Goal: Task Accomplishment & Management: Manage account settings

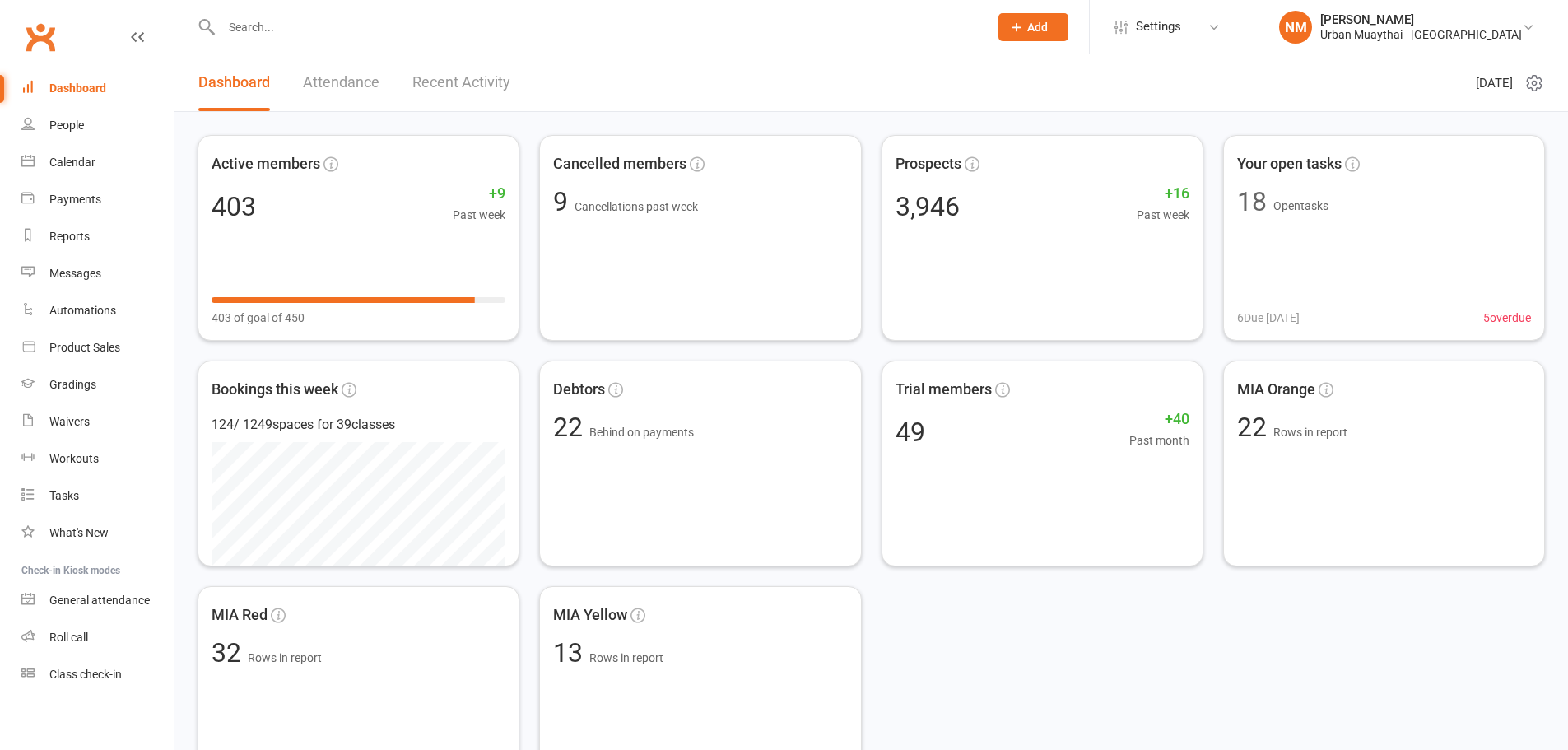
click at [357, 40] on div at bounding box center [587, 27] width 780 height 54
click at [295, 34] on input "text" at bounding box center [596, 27] width 761 height 23
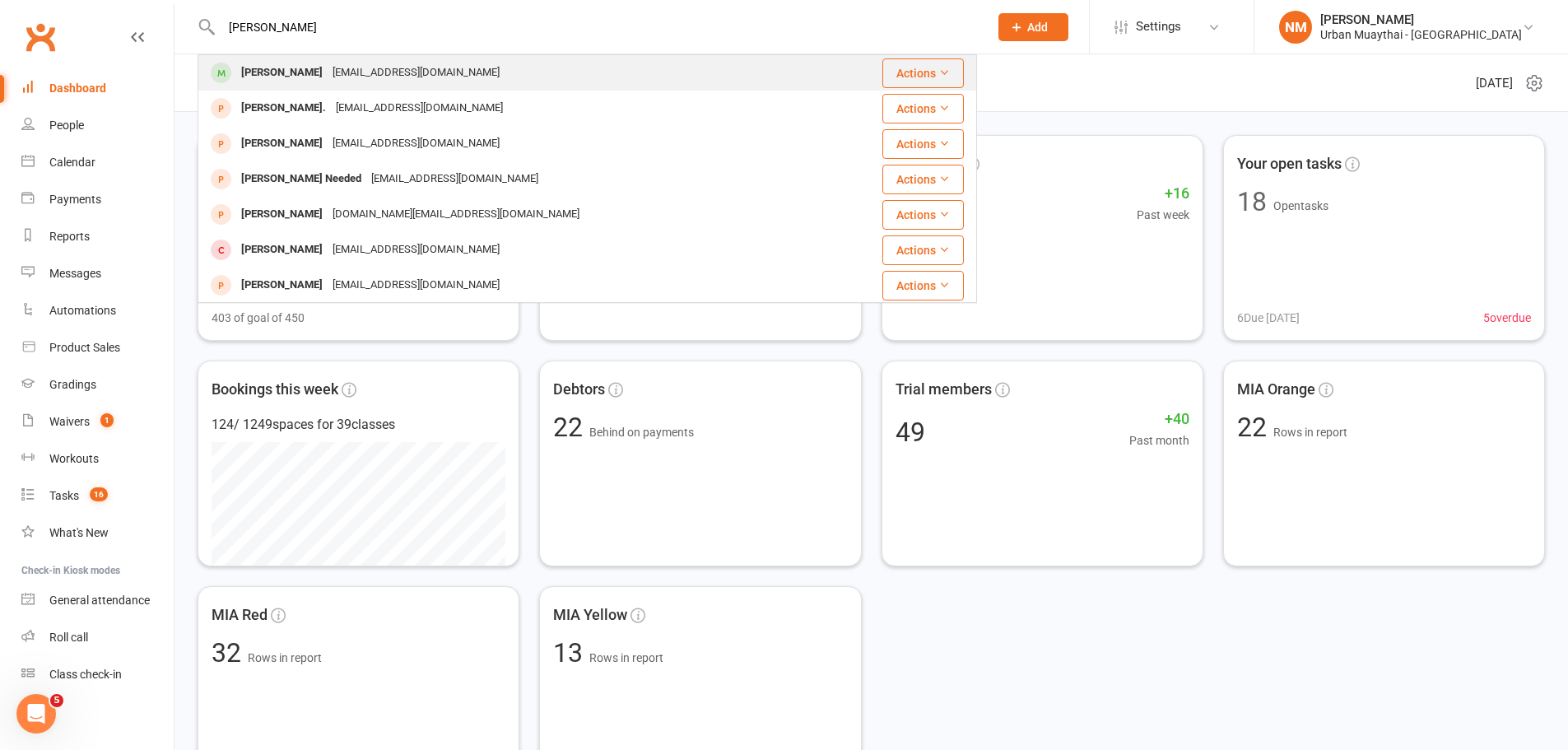
type input "[PERSON_NAME]"
click at [292, 80] on div "[PERSON_NAME]" at bounding box center [282, 73] width 92 height 24
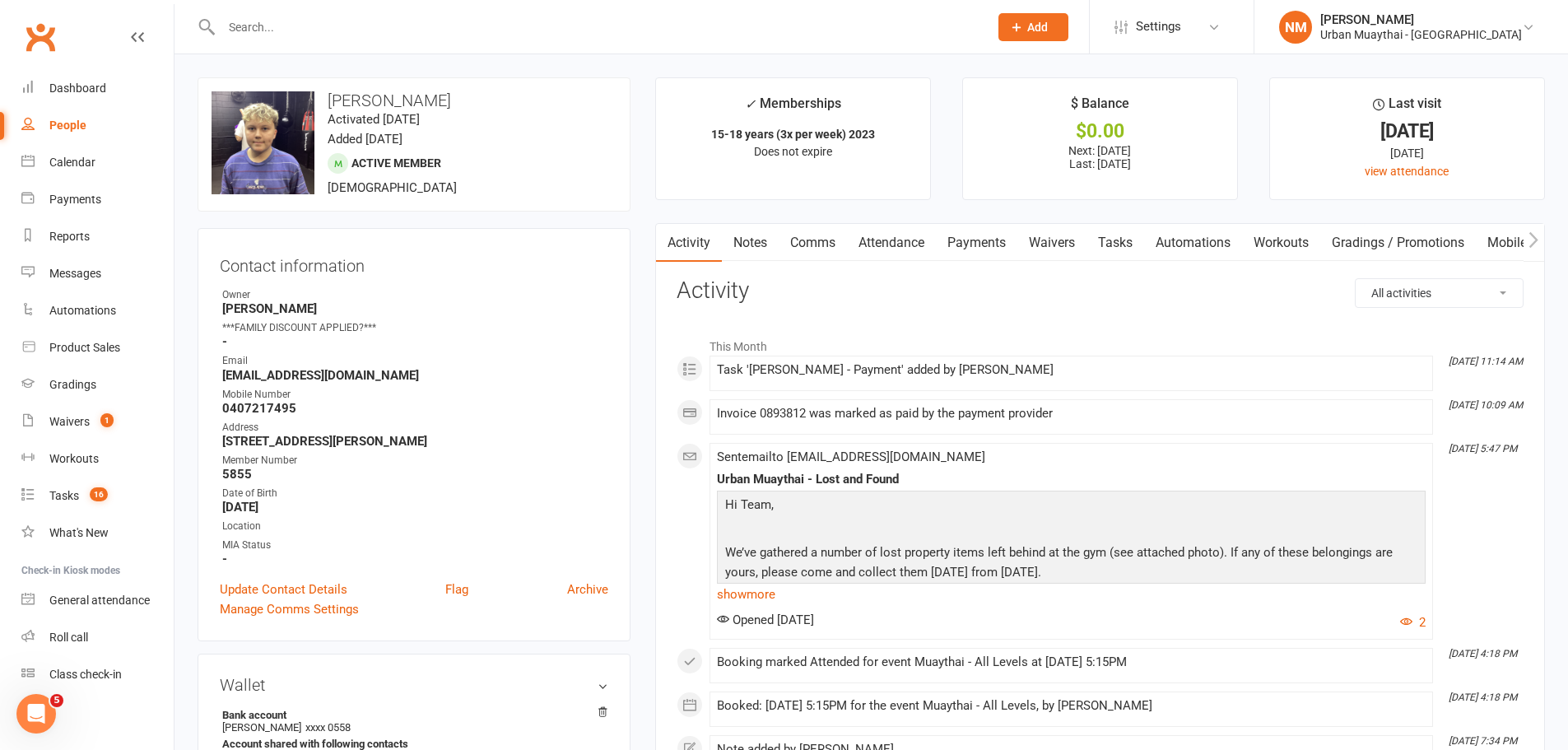
click at [943, 248] on link "Payments" at bounding box center [976, 243] width 82 height 38
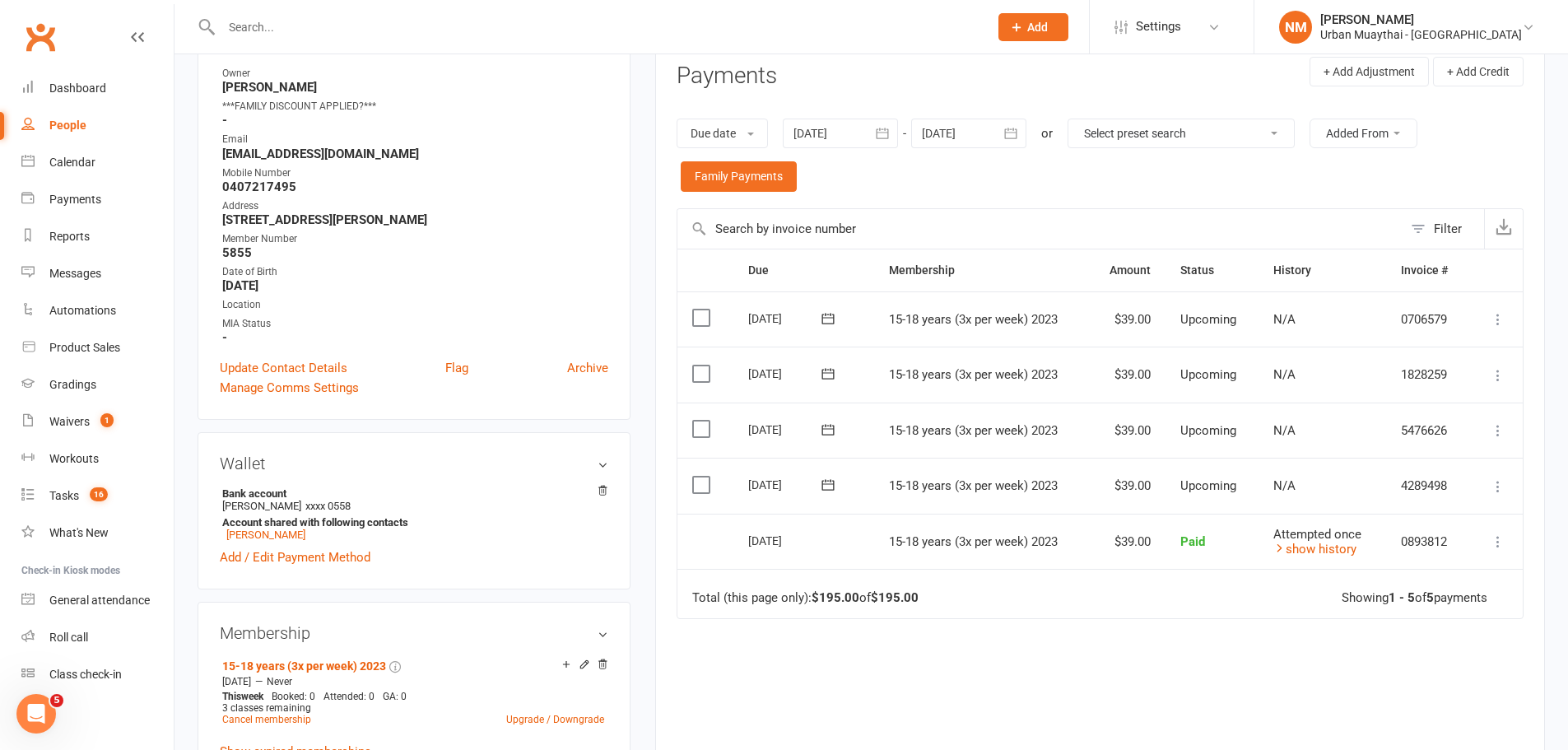
scroll to position [247, 0]
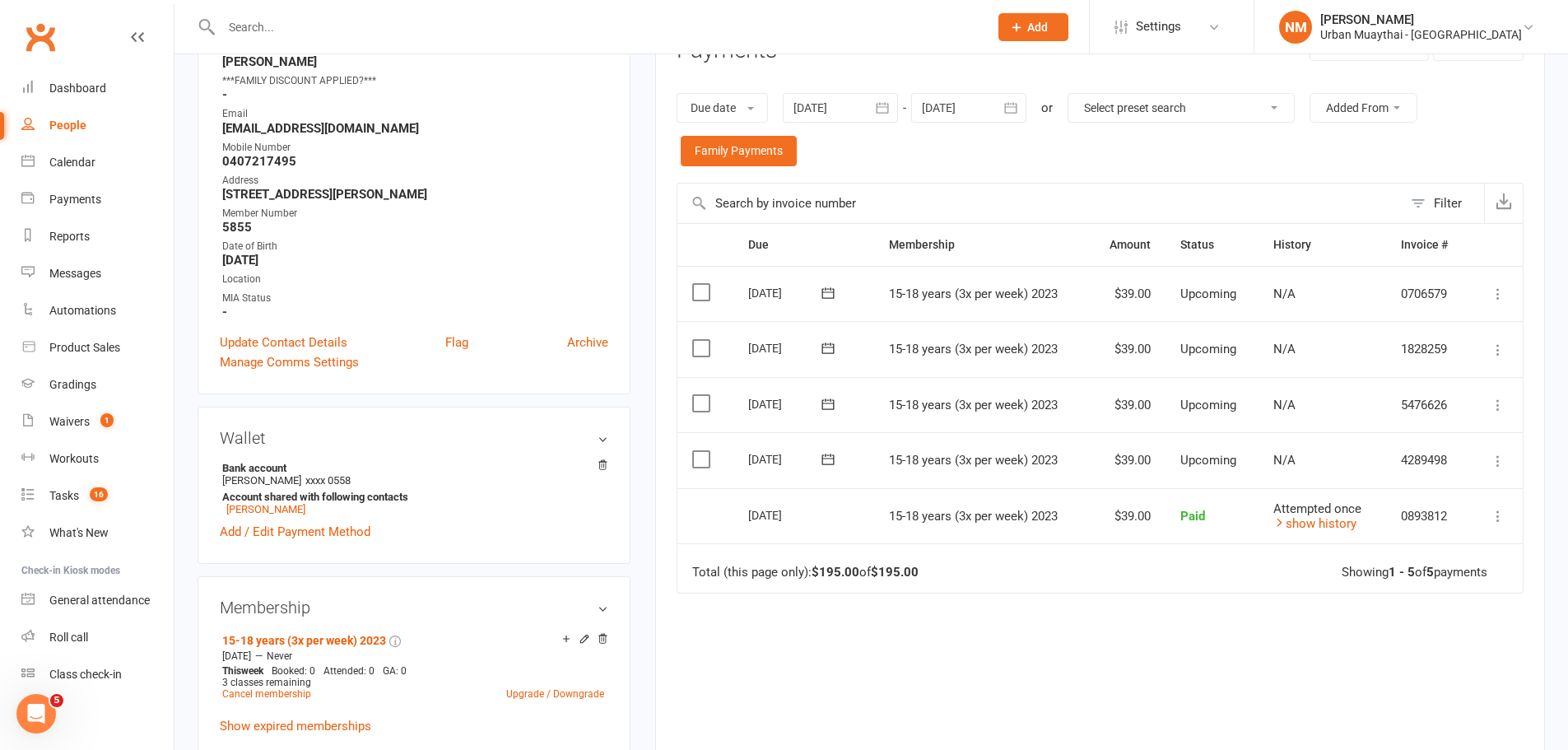
click at [1298, 516] on td "Attempted once show history" at bounding box center [1322, 516] width 128 height 56
click at [1303, 521] on link "show history" at bounding box center [1315, 524] width 84 height 14
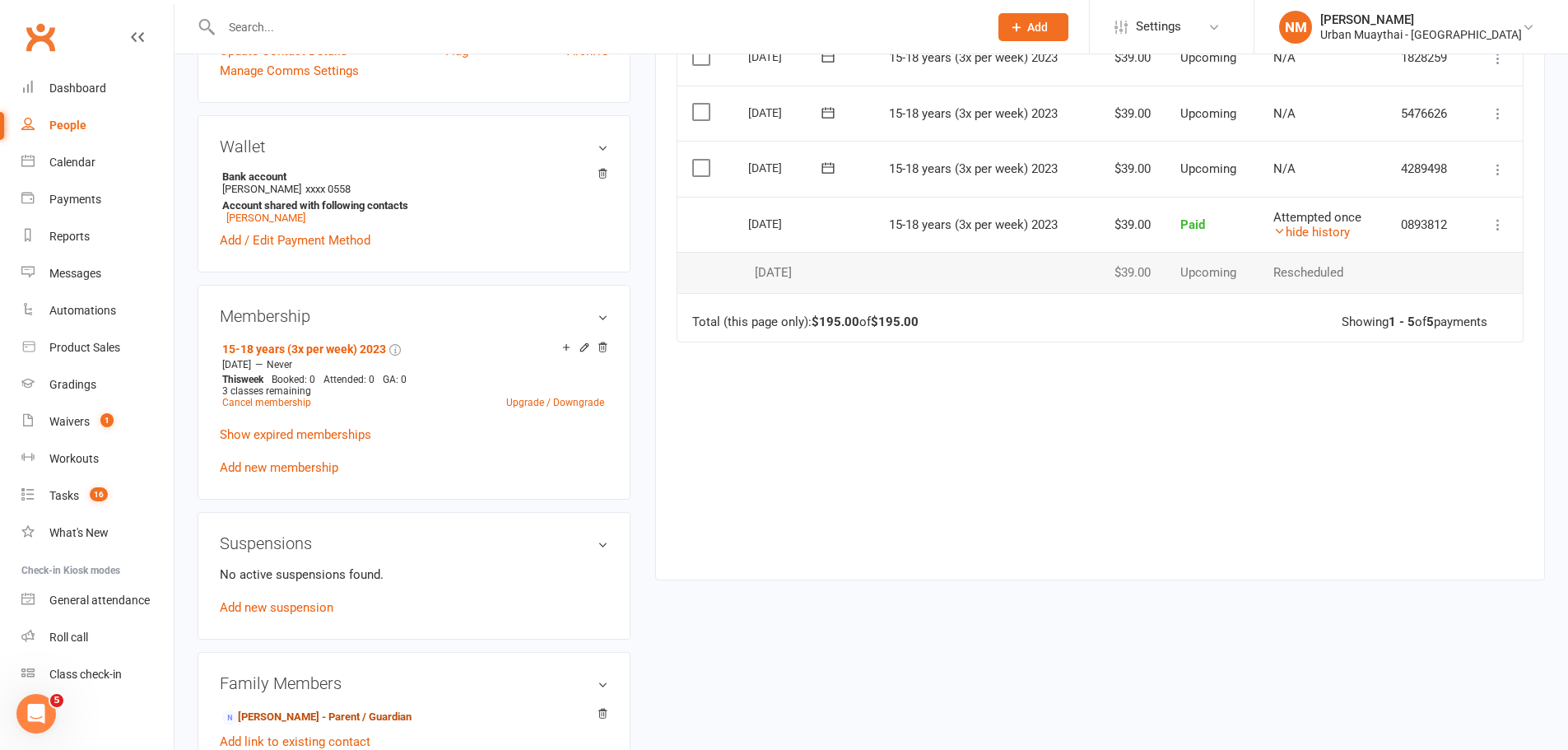
scroll to position [164, 0]
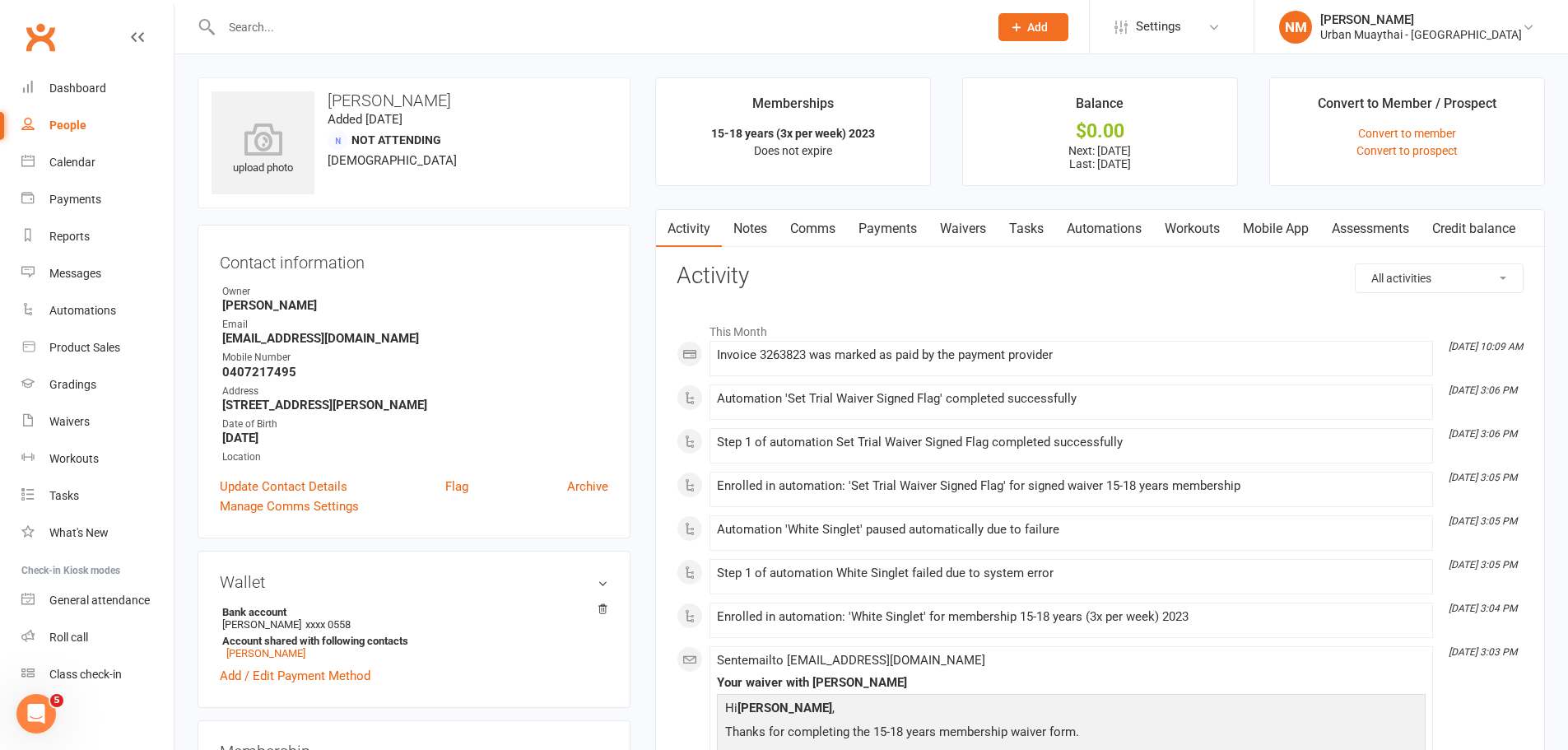
click at [898, 226] on link "Payments" at bounding box center [887, 229] width 82 height 38
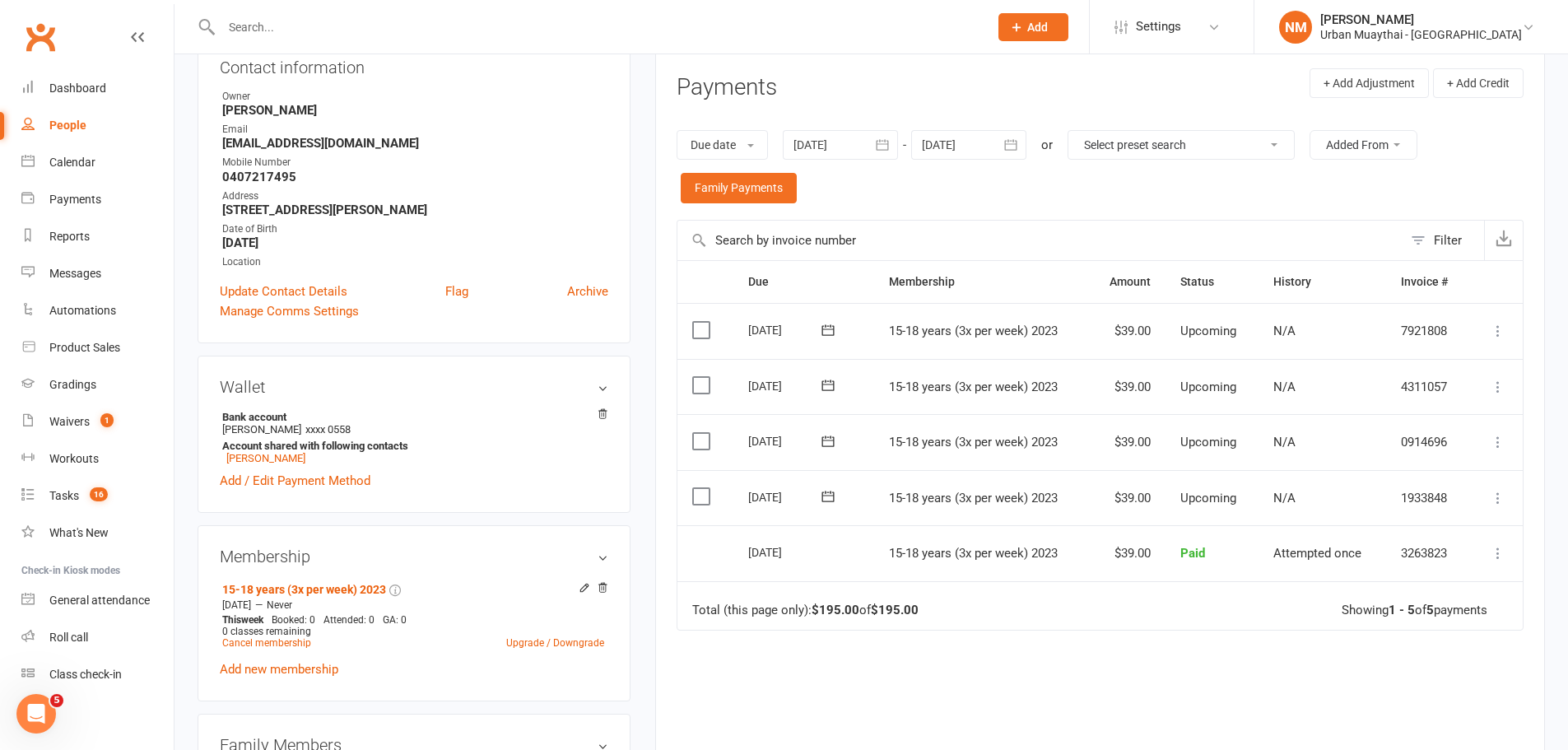
scroll to position [247, 0]
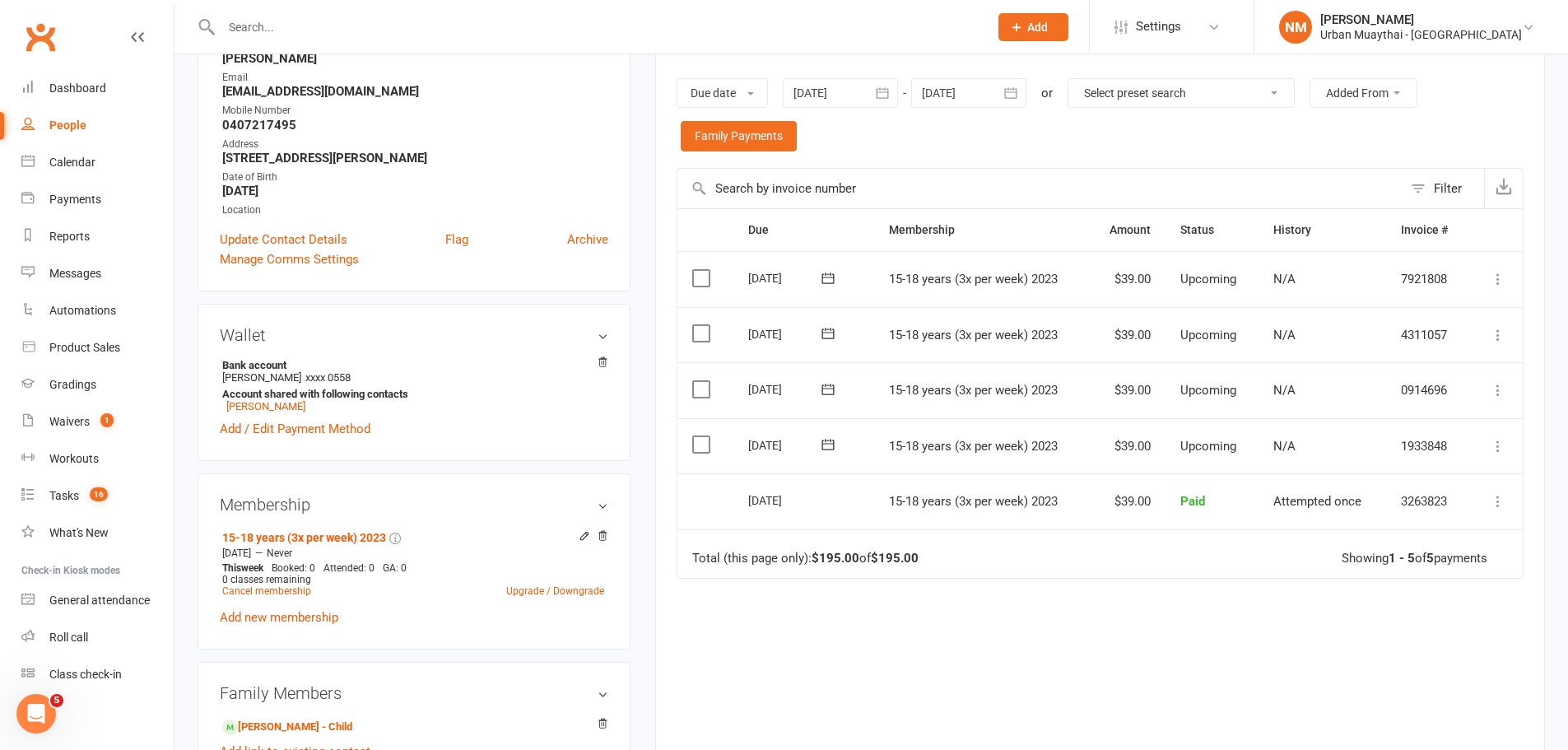
click at [834, 136] on div "Due date Due date Date paid Date failed Date settled [DATE] [DATE] Sun Mon Tue …" at bounding box center [1099, 115] width 847 height 106
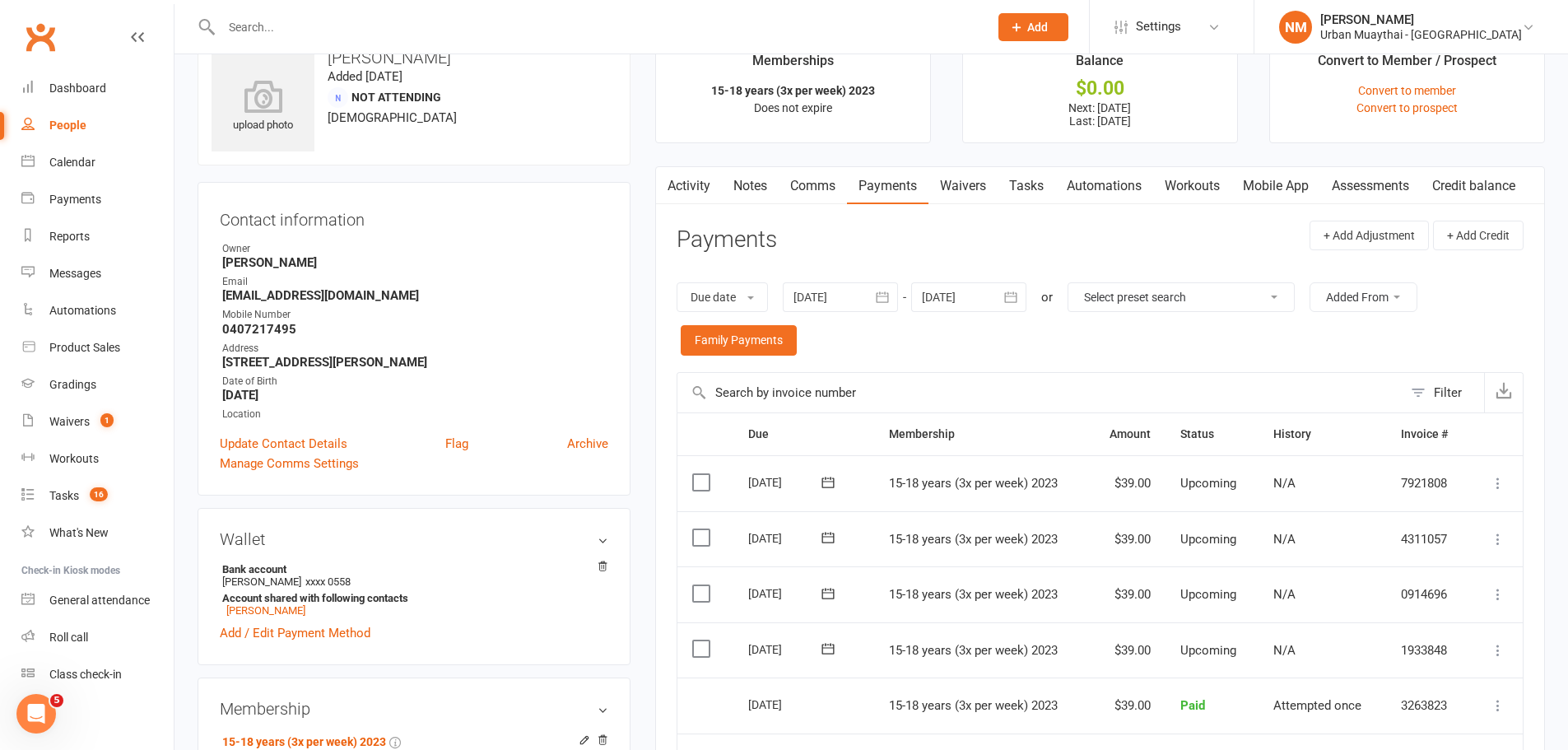
scroll to position [0, 0]
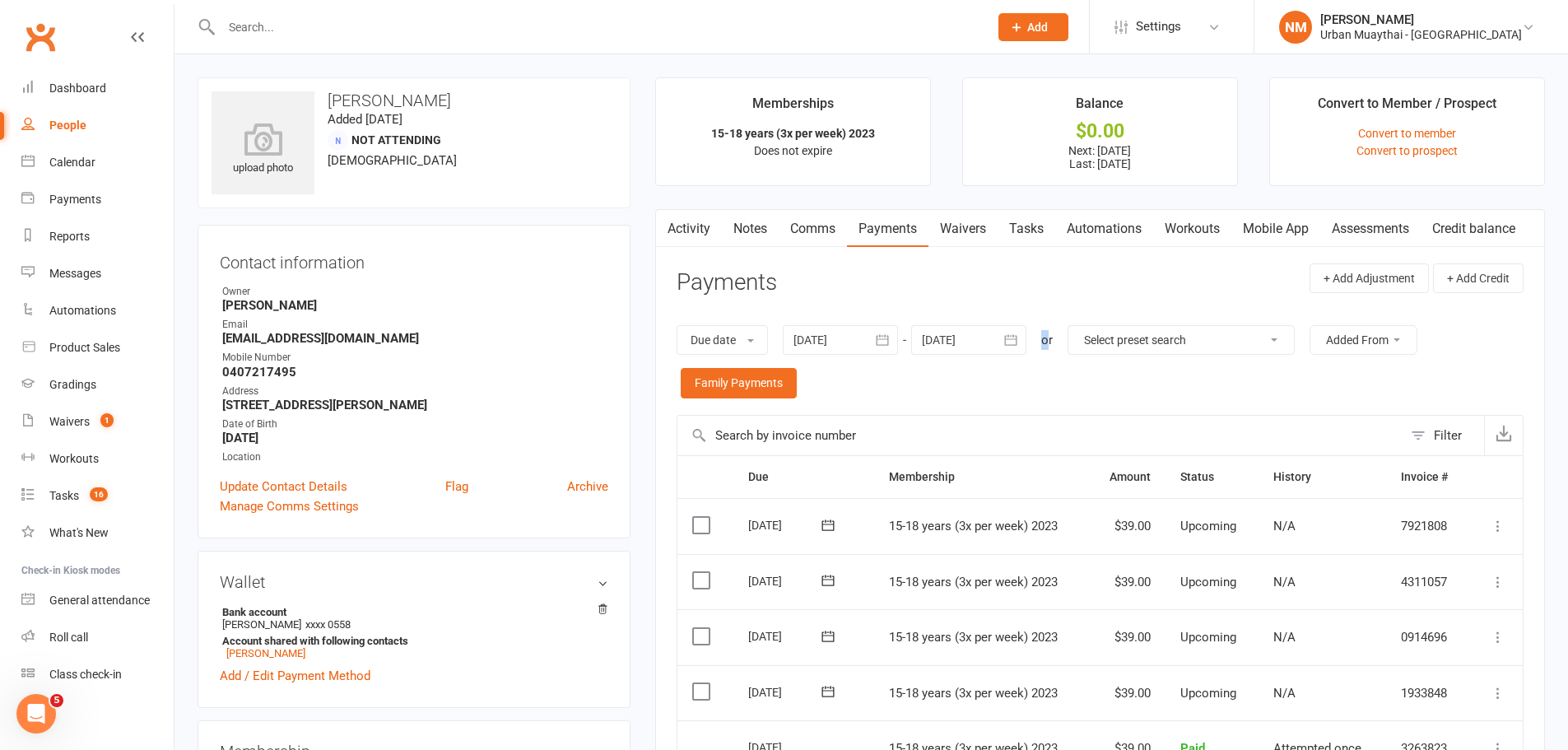
click at [1052, 341] on div "or" at bounding box center [1046, 340] width 12 height 20
click at [1053, 341] on div "or" at bounding box center [1046, 340] width 12 height 20
click at [1053, 342] on div "or" at bounding box center [1046, 340] width 12 height 20
drag, startPoint x: 1054, startPoint y: 342, endPoint x: 1045, endPoint y: 342, distance: 9.0
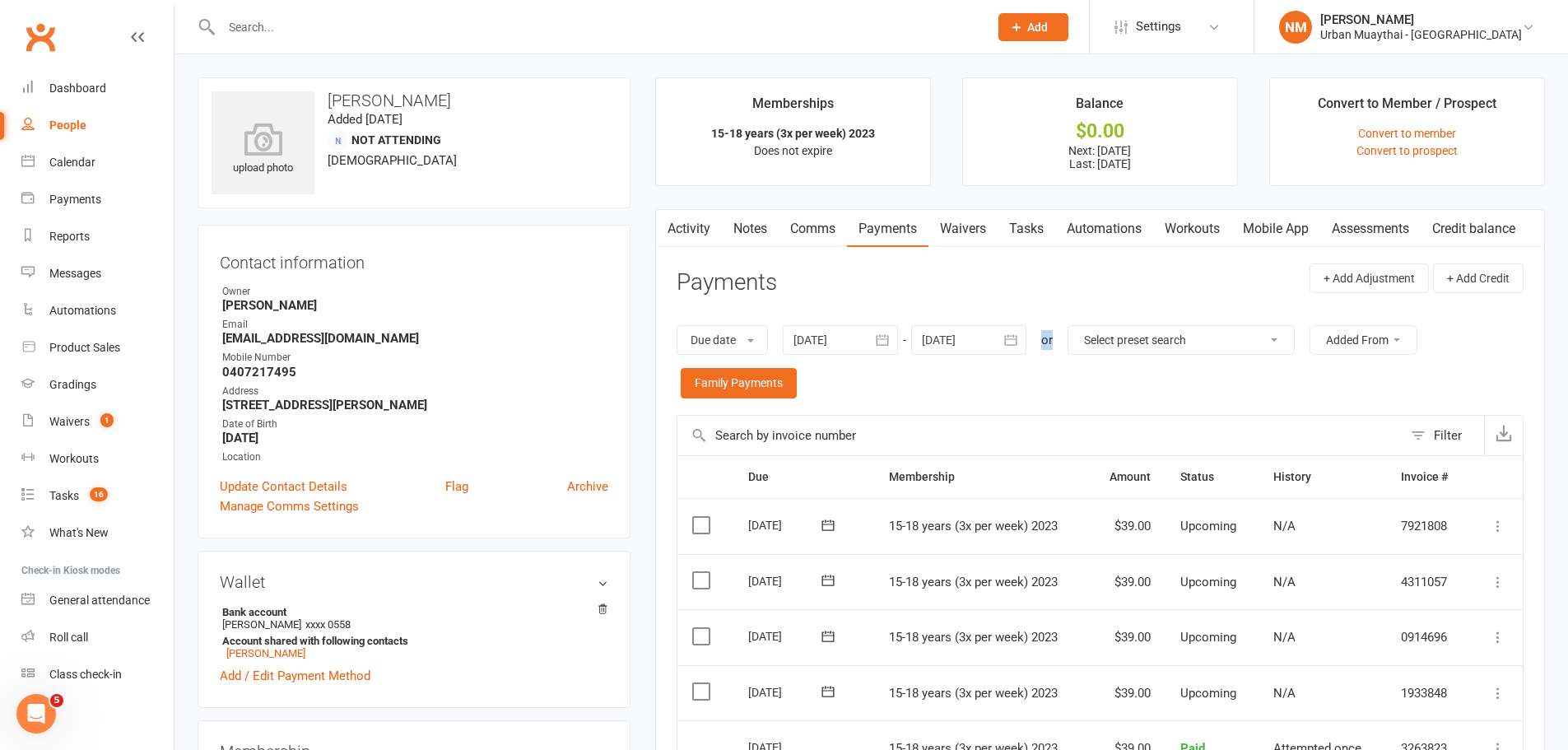
click at [1045, 342] on div "or" at bounding box center [1046, 340] width 12 height 20
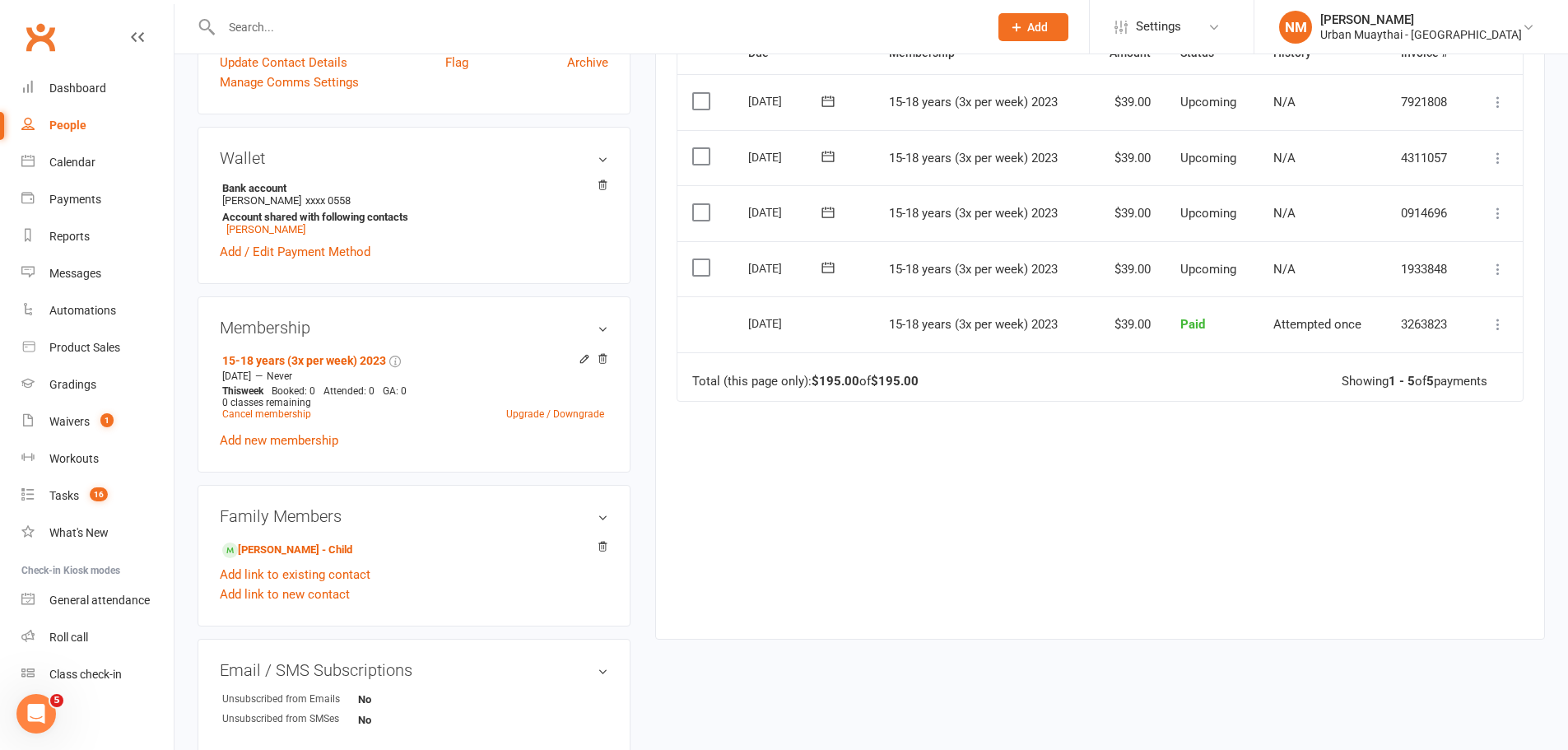
scroll to position [411, 0]
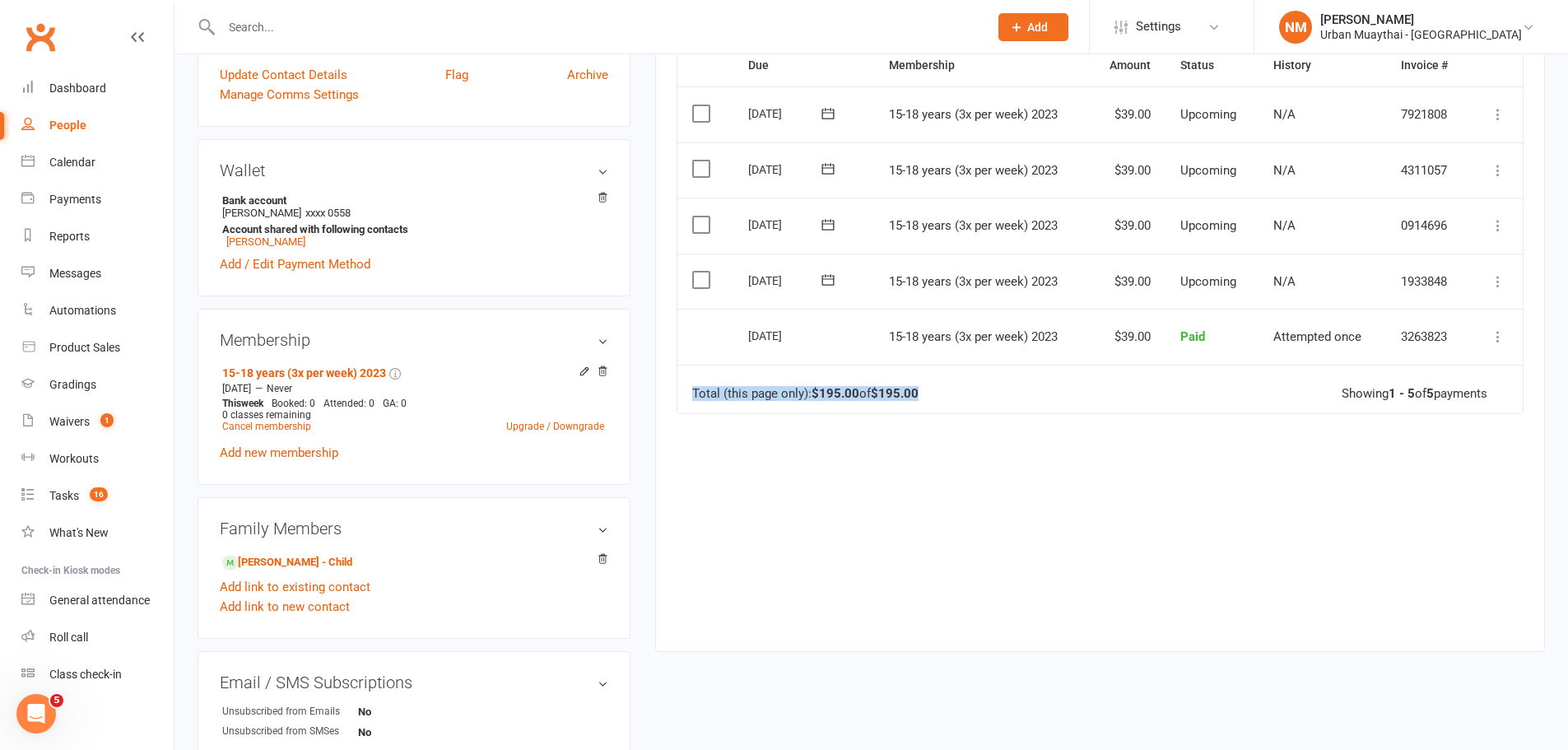
drag, startPoint x: 931, startPoint y: 397, endPoint x: 921, endPoint y: 391, distance: 11.7
click at [921, 391] on td "Total (this page only): $195.00 of $195.00 Showing 1 - 5 of 5 payments" at bounding box center [1099, 389] width 845 height 49
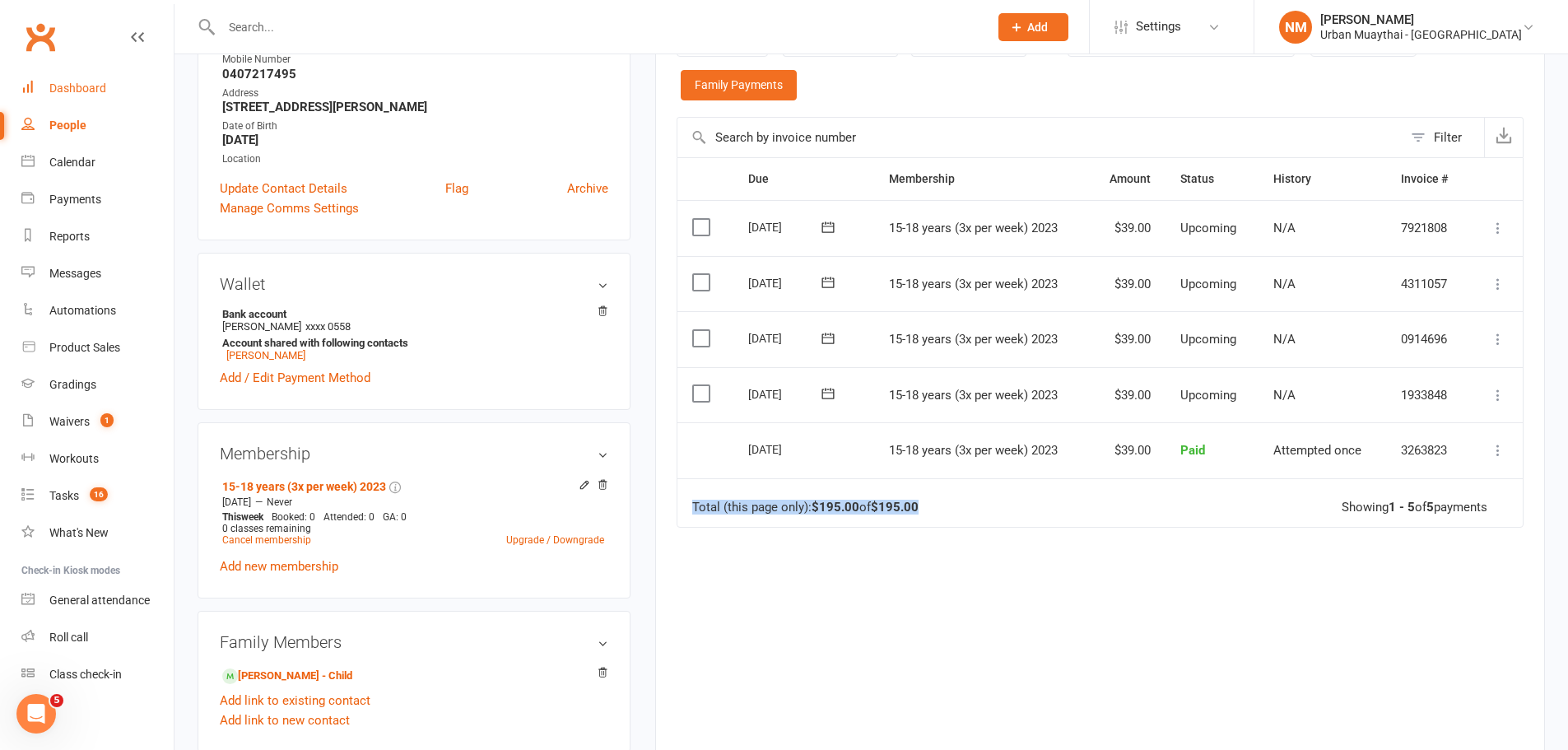
scroll to position [247, 0]
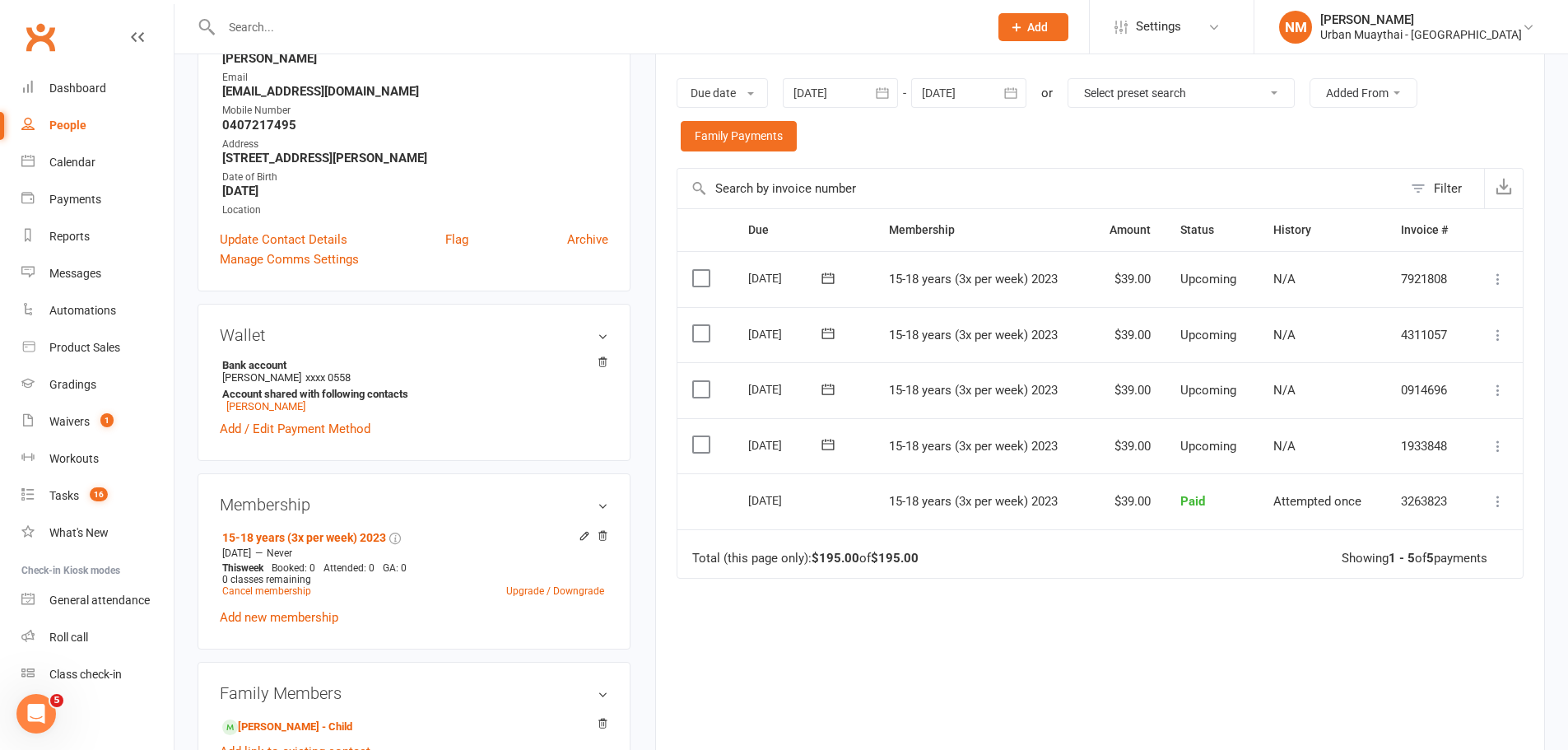
click at [1199, 622] on div "Due Contact Membership Amount Status History Invoice # Select this [DATE] [PERS…" at bounding box center [1099, 499] width 847 height 583
click at [945, 553] on td "Total (this page only): $195.00 of $195.00 Showing 1 - 5 of 5 payments" at bounding box center [1099, 553] width 845 height 49
click at [952, 557] on td "Total (this page only): $195.00 of $195.00 Showing 1 - 5 of 5 payments" at bounding box center [1099, 553] width 845 height 49
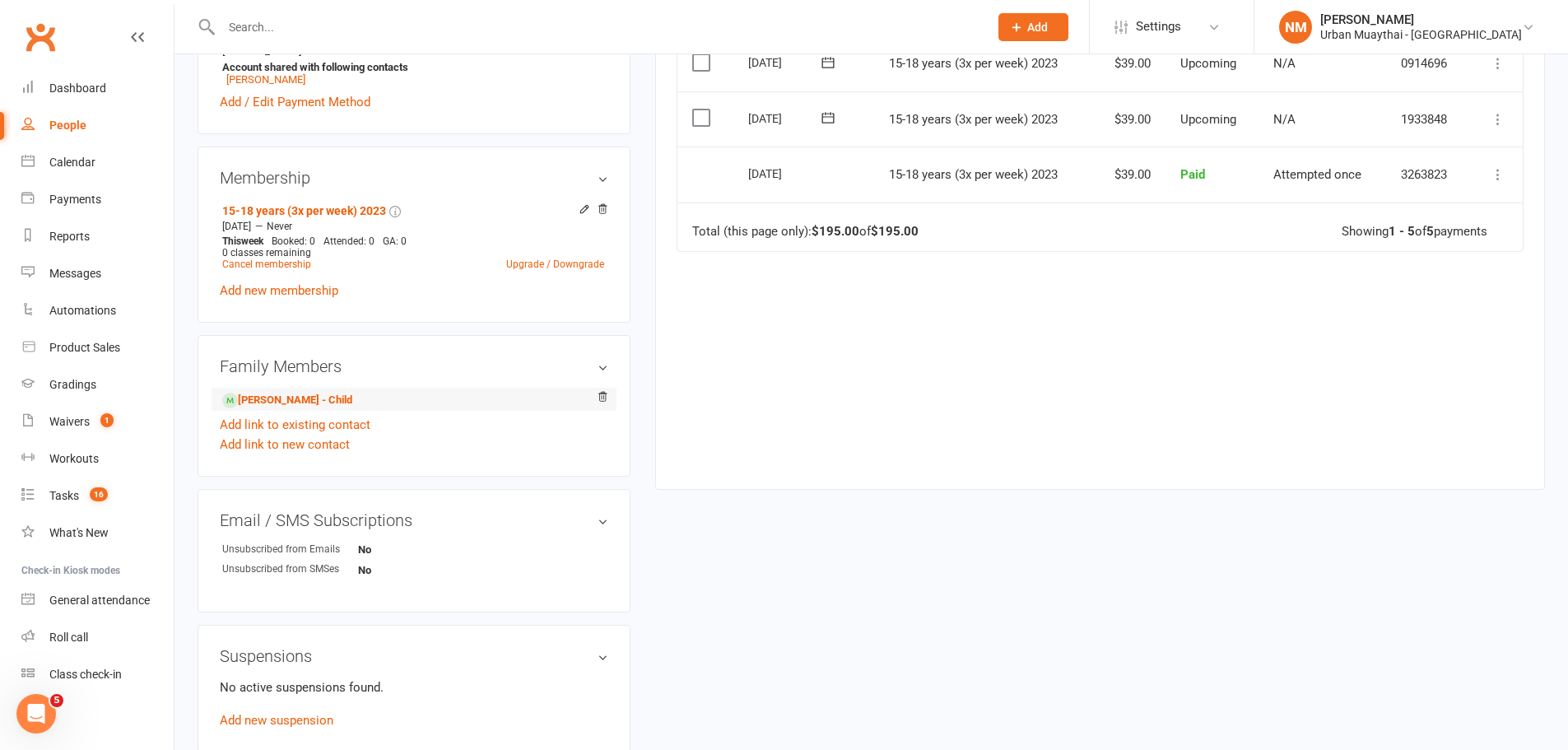
scroll to position [577, 0]
click at [604, 208] on icon at bounding box center [602, 207] width 12 height 12
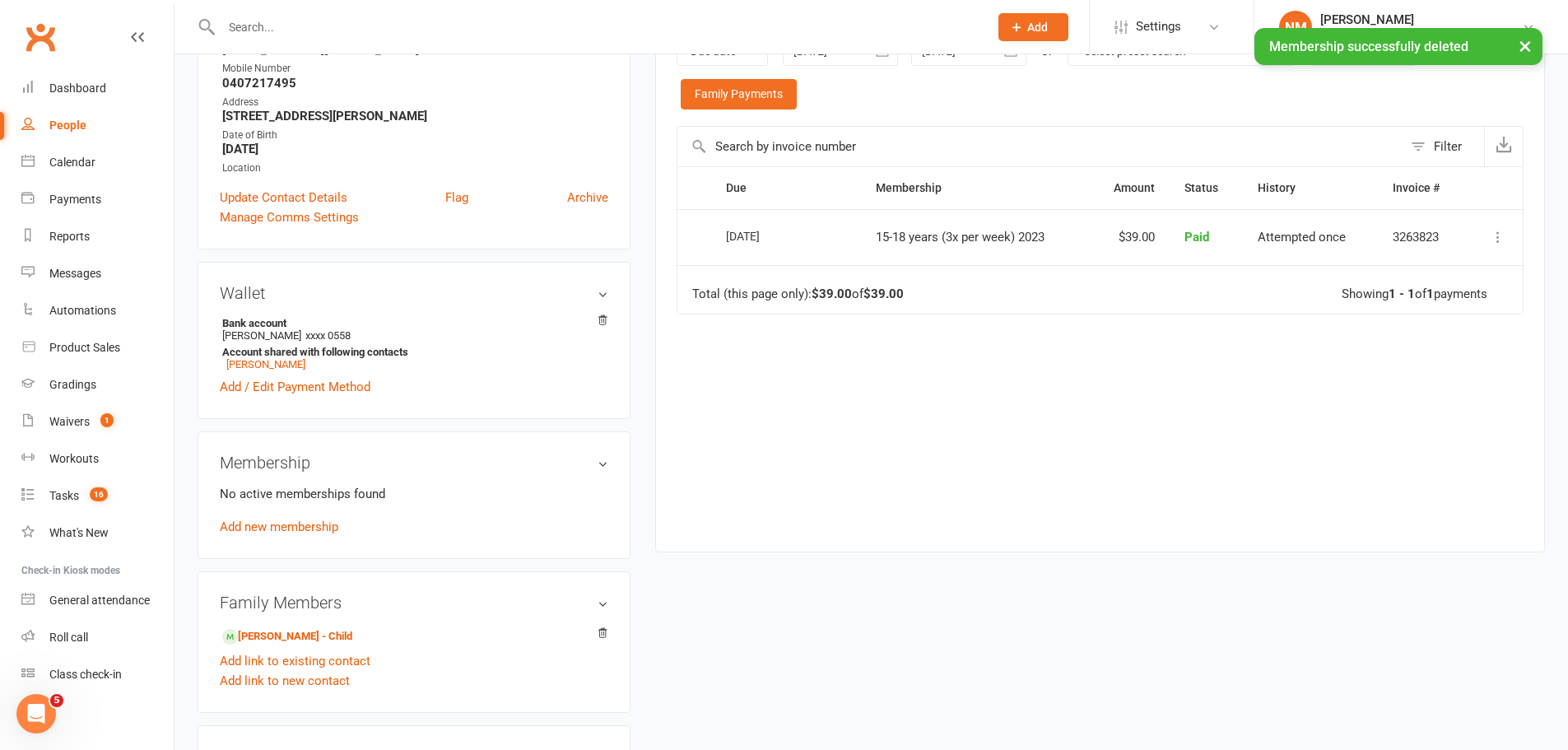
scroll to position [247, 0]
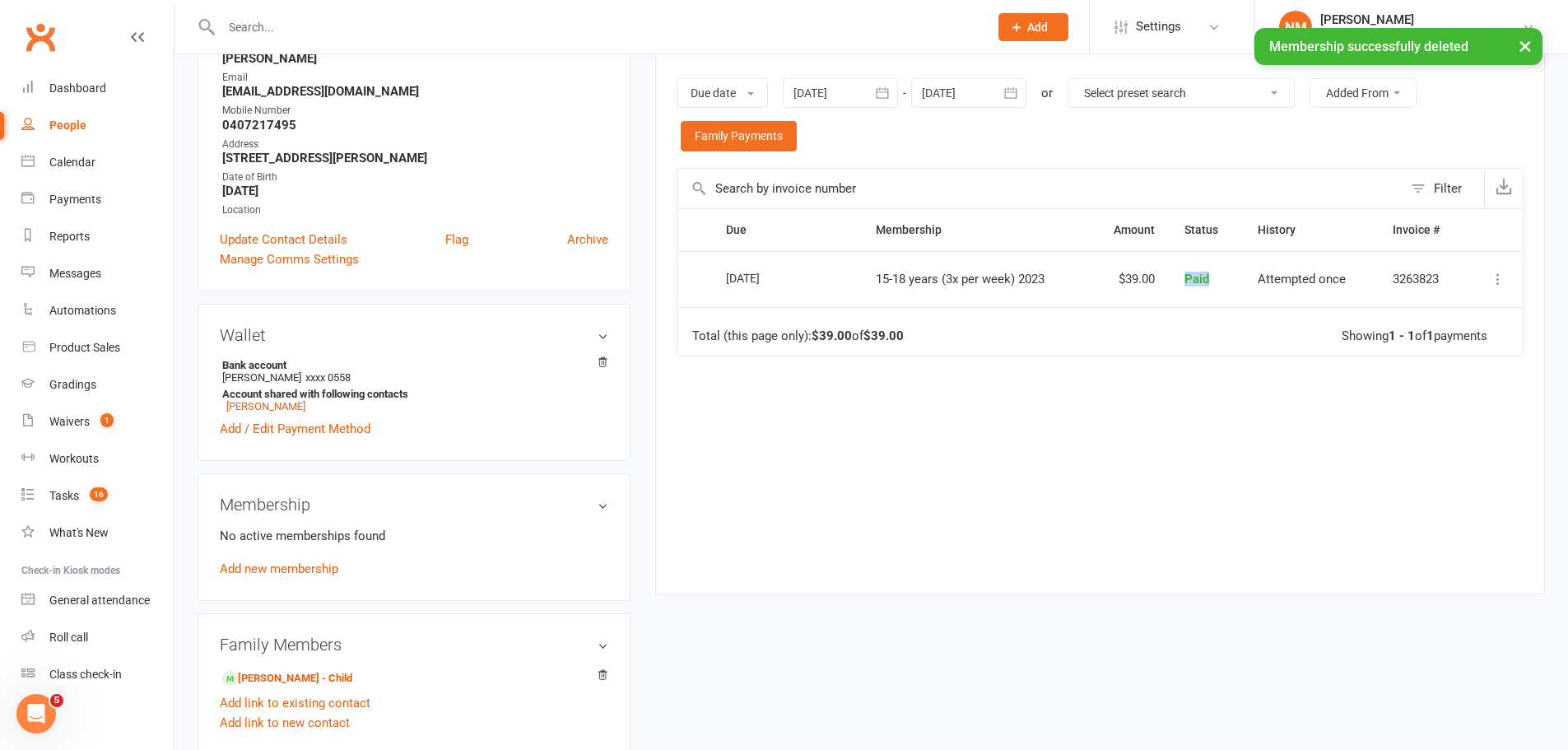
drag, startPoint x: 1211, startPoint y: 280, endPoint x: 1186, endPoint y: 283, distance: 25.2
click at [1186, 283] on td "Paid" at bounding box center [1205, 279] width 73 height 56
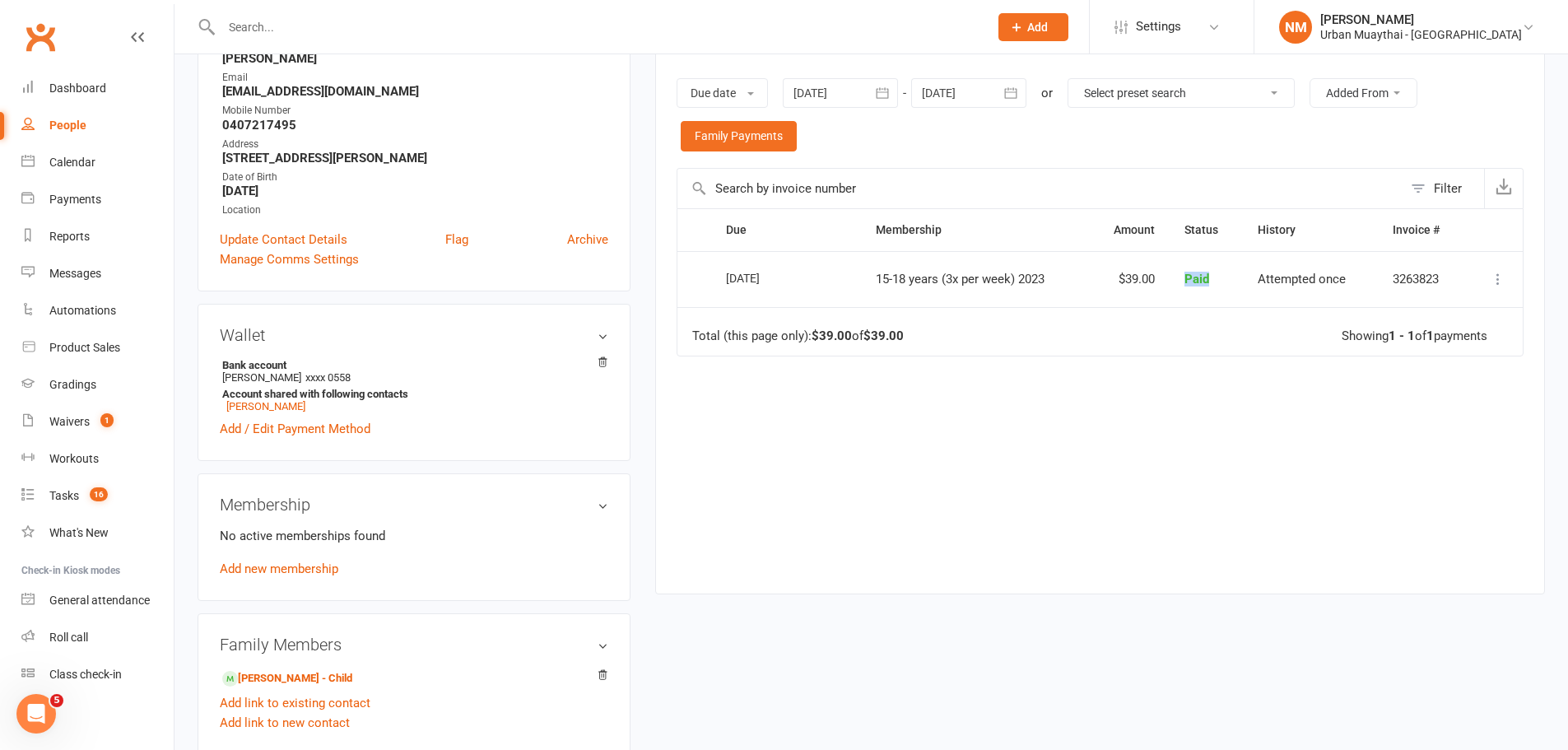
click at [1499, 278] on icon at bounding box center [1498, 279] width 16 height 16
click at [1269, 323] on td "Total (this page only): $39.00 of $39.00 Showing 1 - 1 of 1 payments" at bounding box center [1099, 331] width 845 height 49
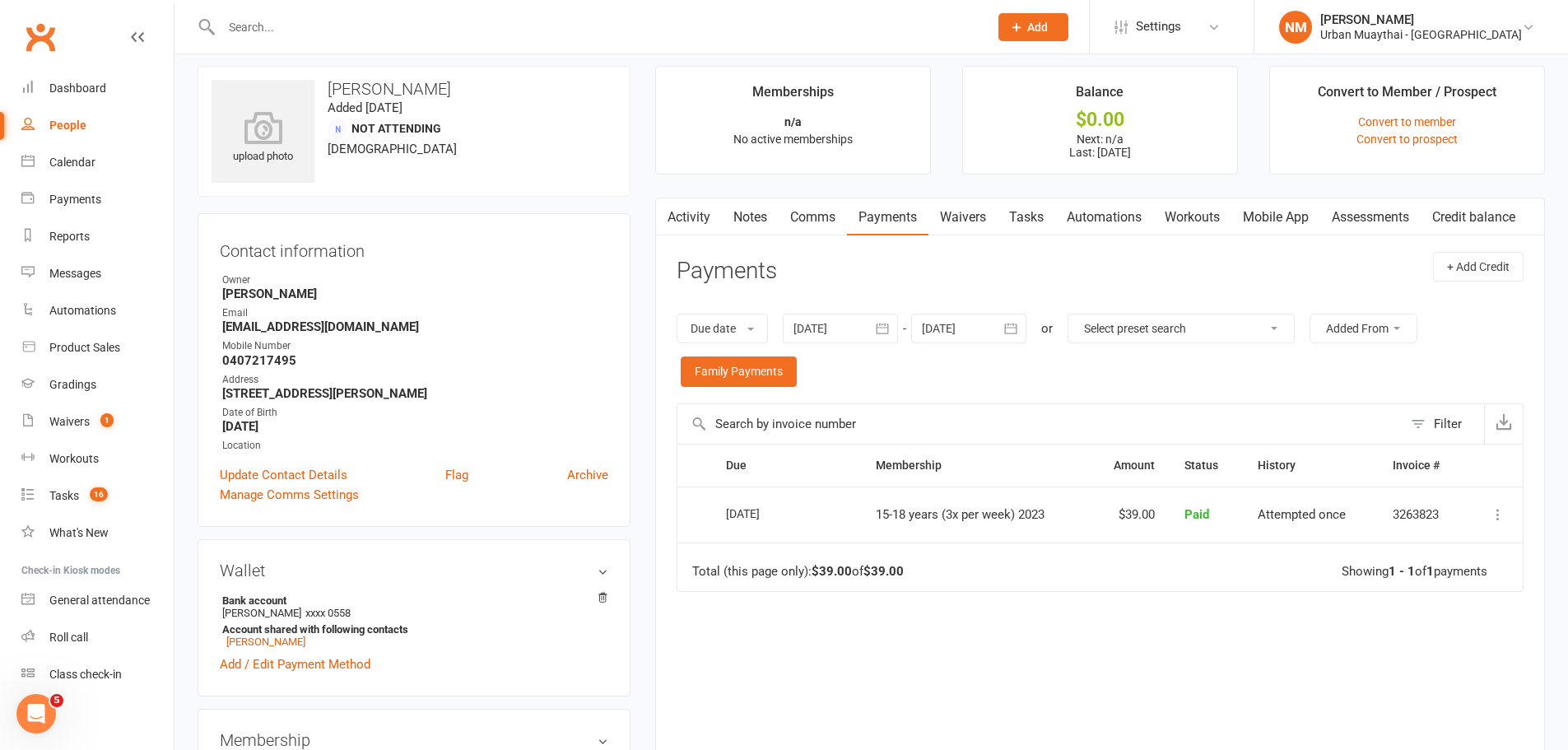
scroll to position [0, 0]
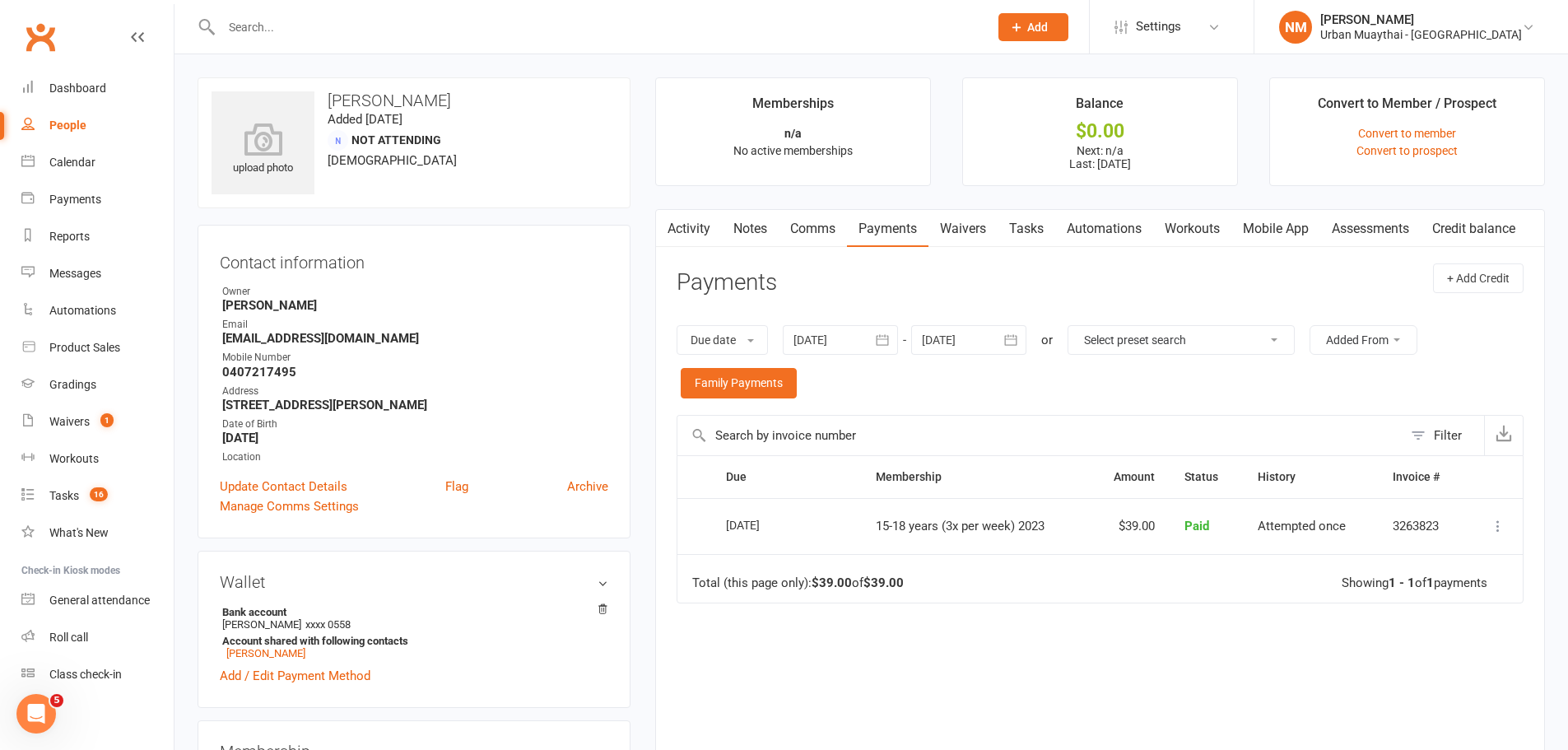
click at [347, 24] on input "text" at bounding box center [596, 27] width 761 height 23
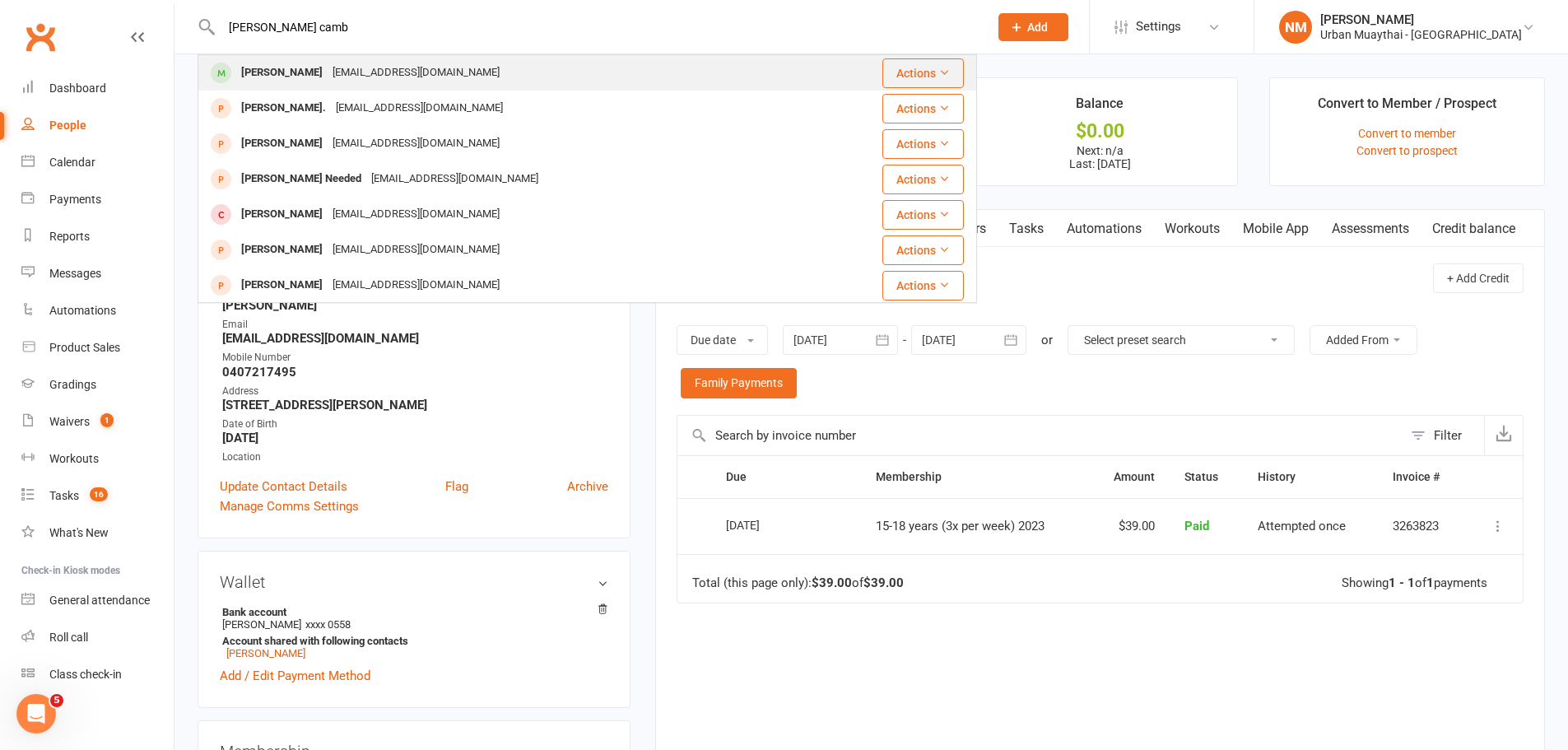
type input "[PERSON_NAME] camb"
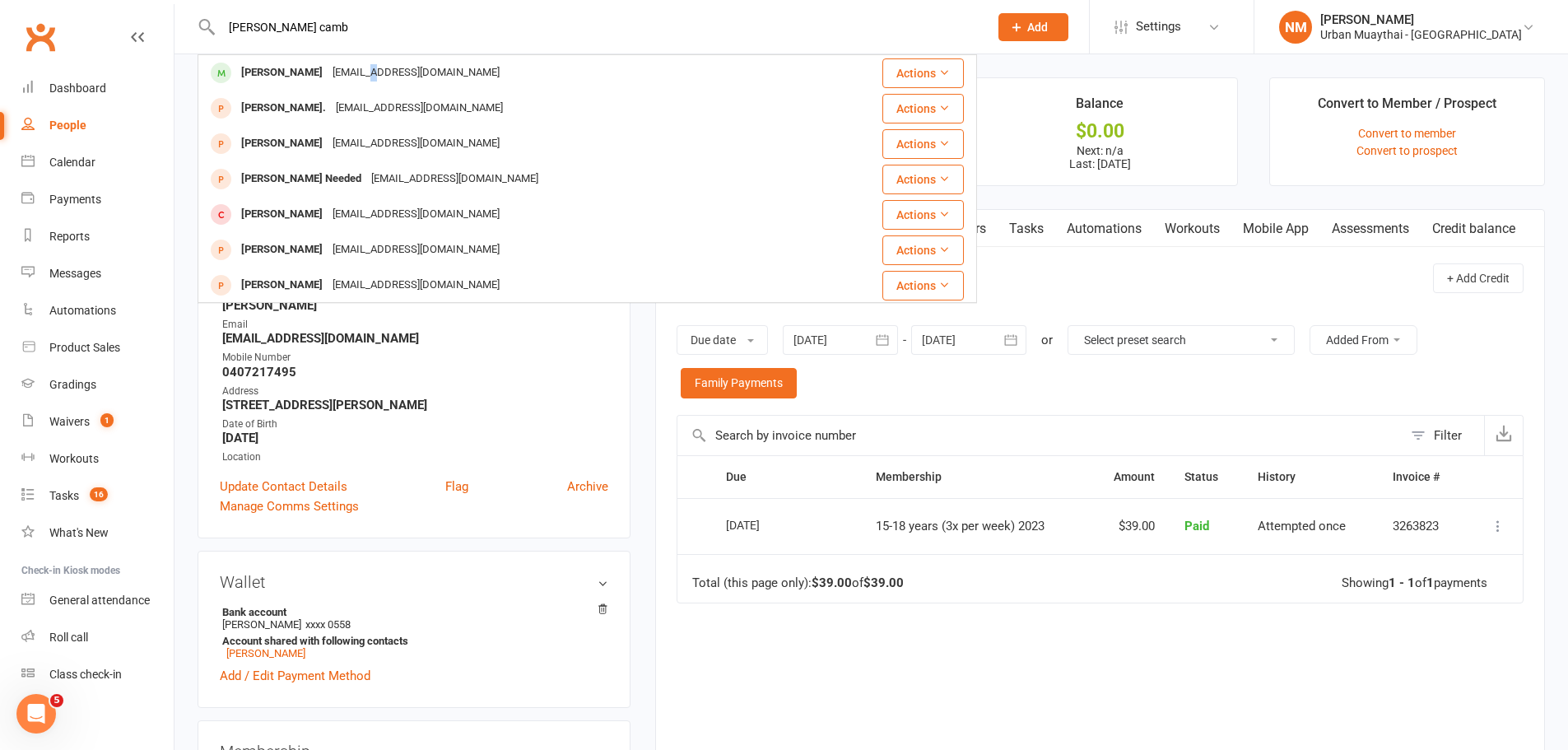
click at [349, 69] on div "[EMAIL_ADDRESS][DOMAIN_NAME]" at bounding box center [416, 73] width 177 height 24
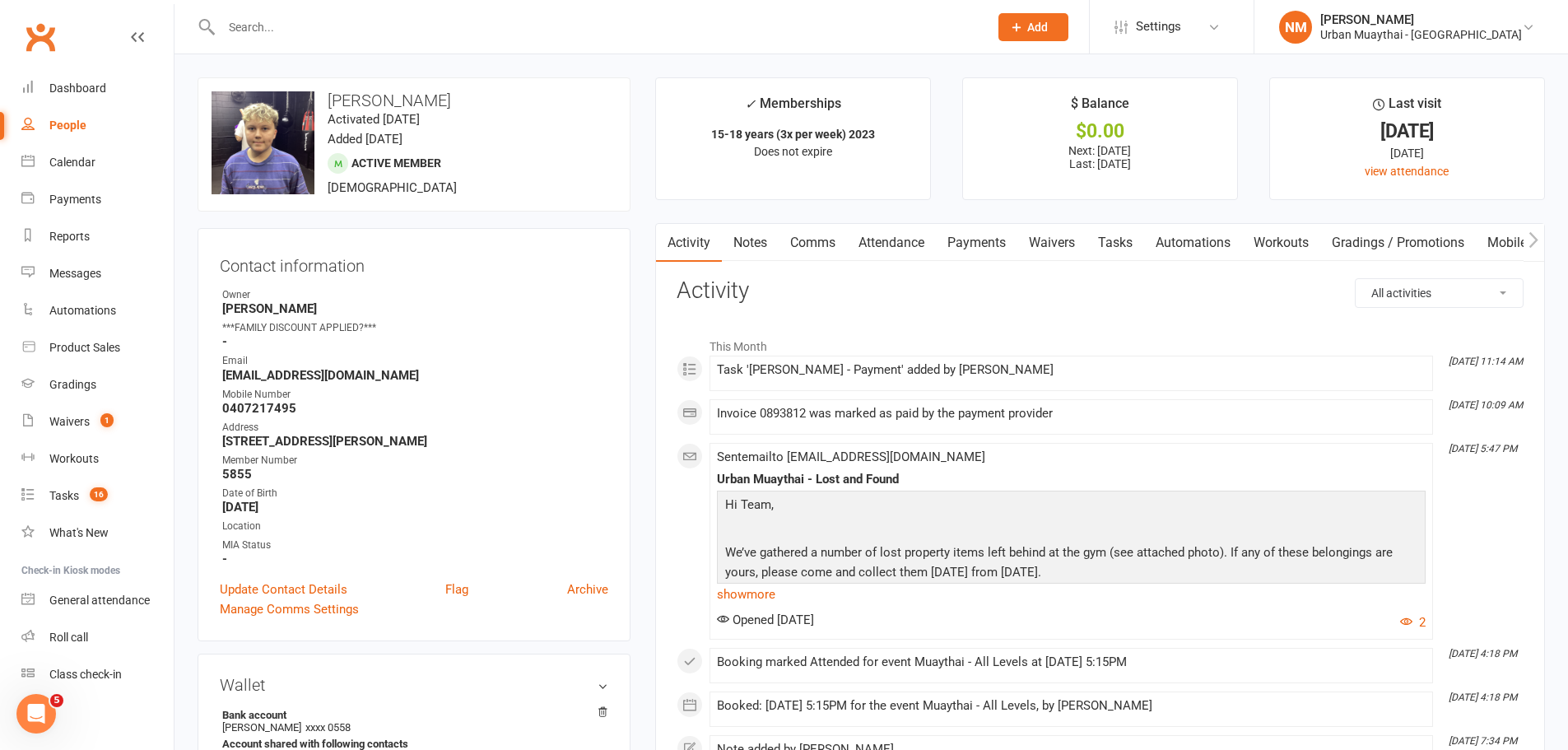
click at [982, 243] on link "Payments" at bounding box center [976, 243] width 82 height 38
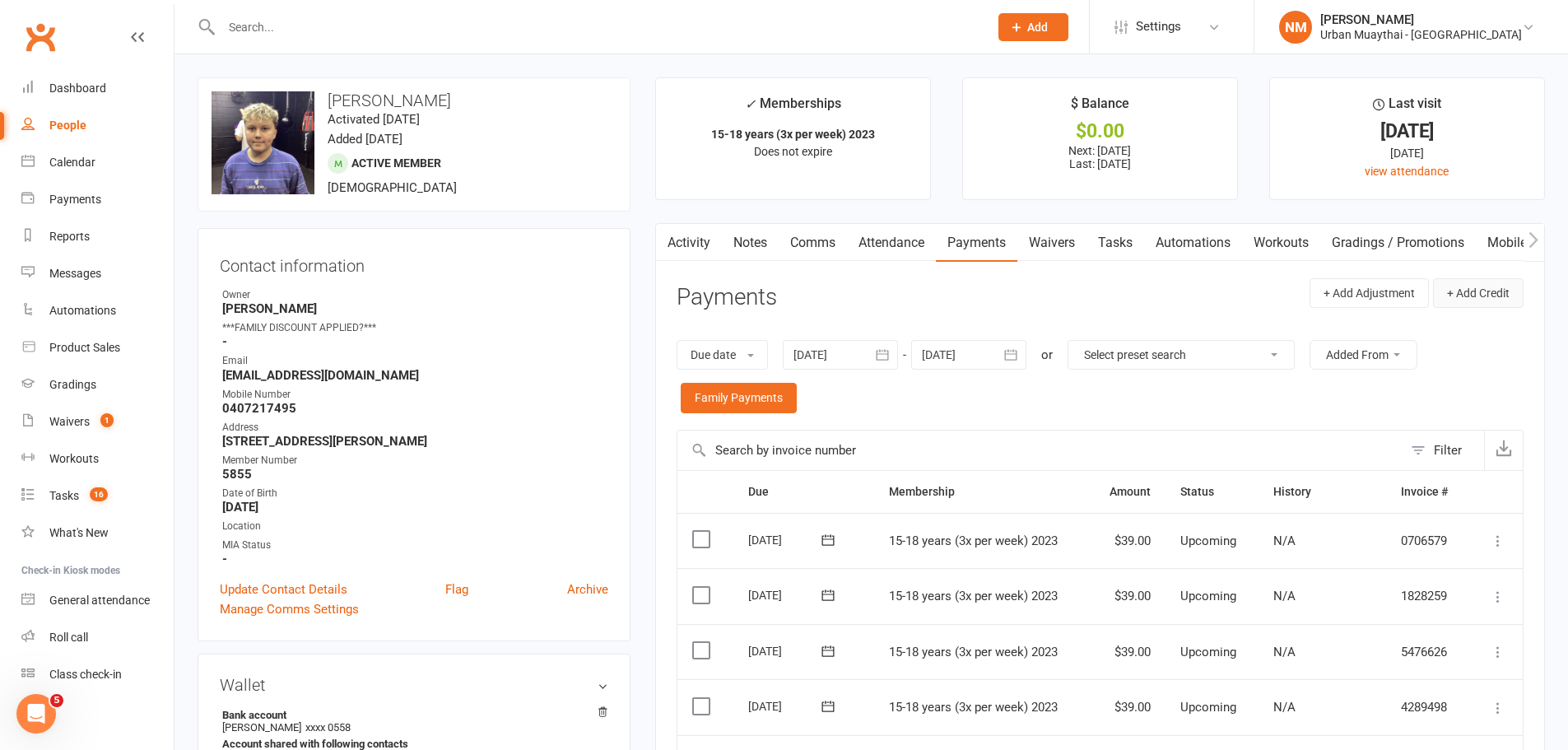
click at [1477, 291] on button "+ Add Credit" at bounding box center [1478, 293] width 91 height 30
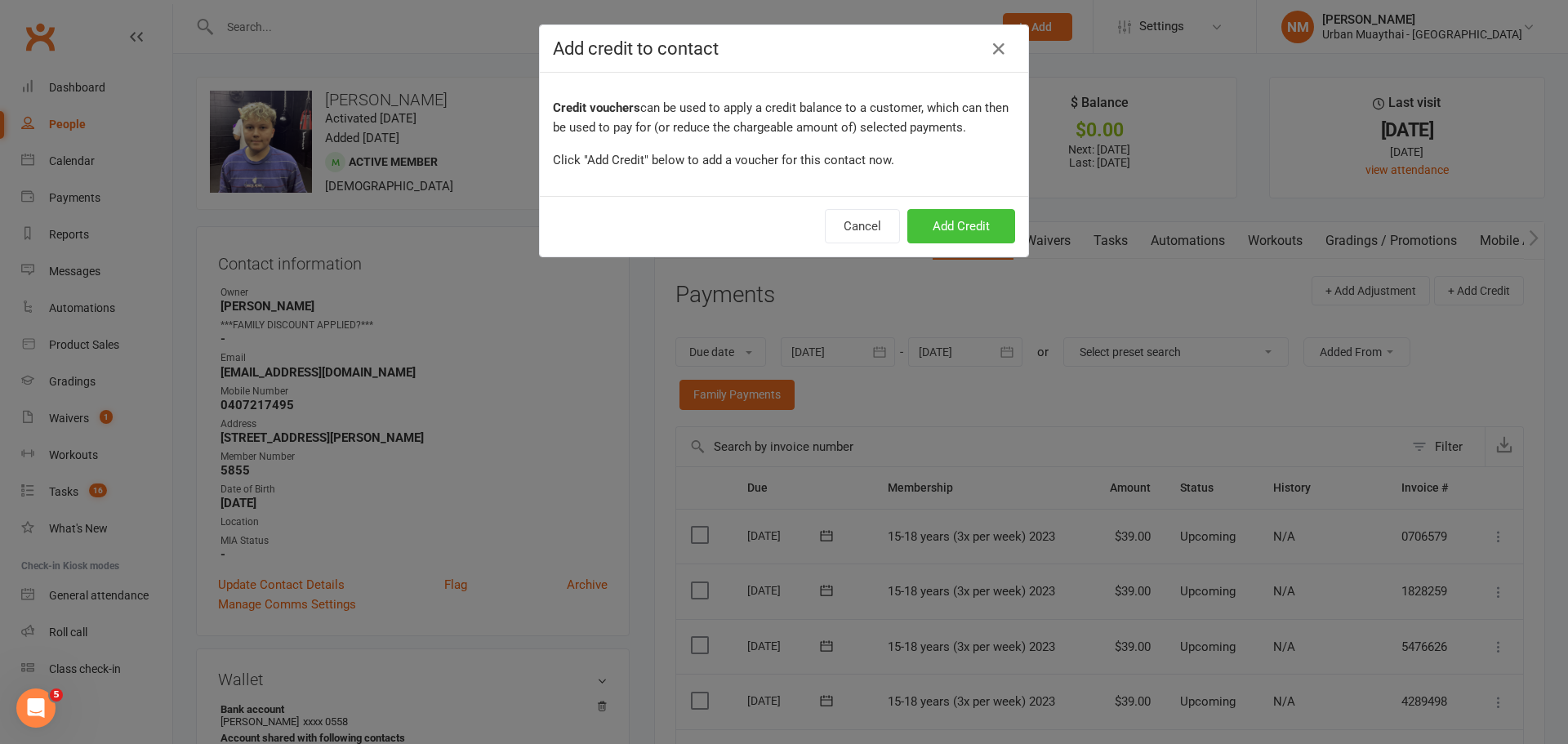
click at [981, 220] on button "Add Credit" at bounding box center [960, 226] width 108 height 34
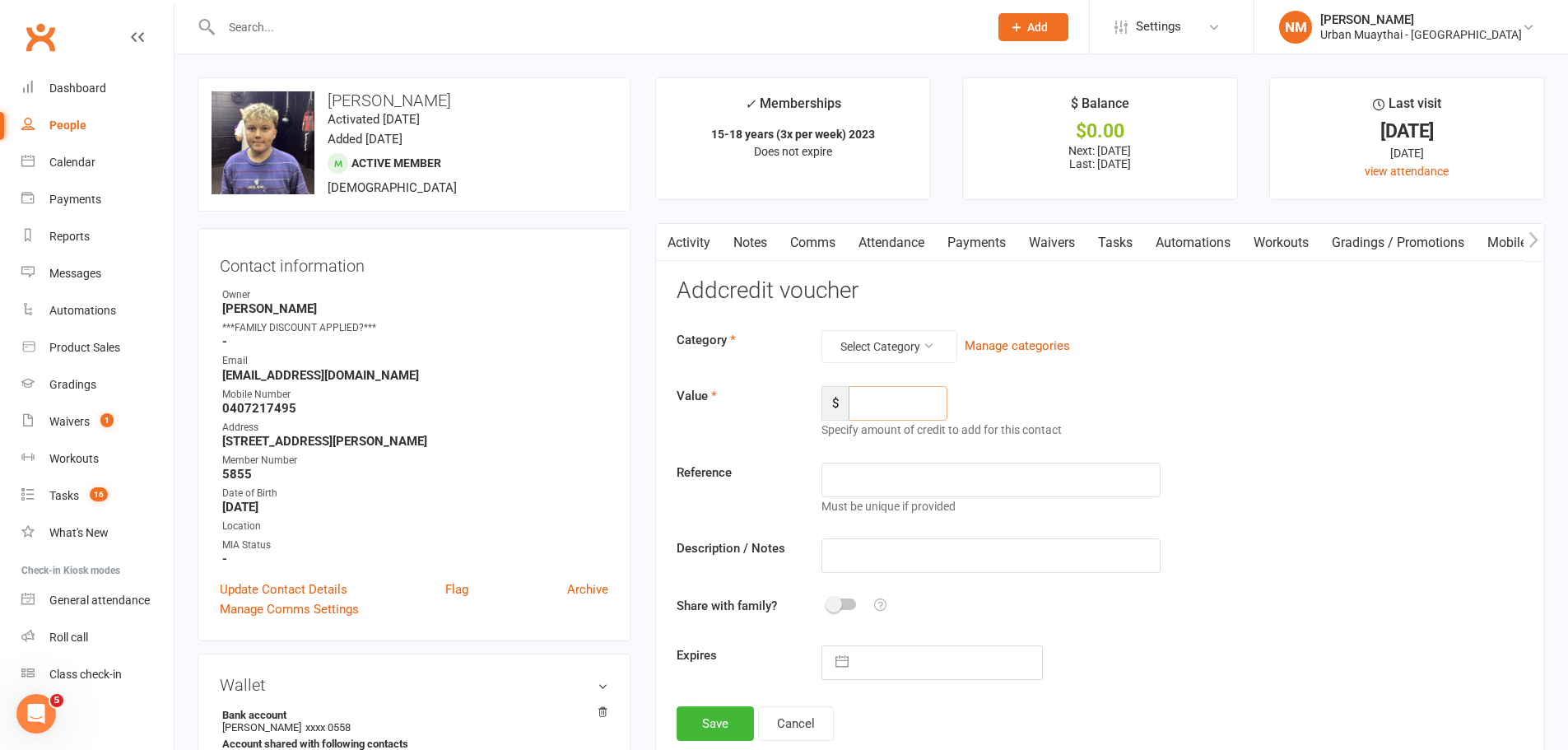
click at [888, 398] on input "number" at bounding box center [898, 403] width 99 height 34
type input "39"
click at [889, 346] on button "Select Category" at bounding box center [889, 346] width 136 height 33
click at [864, 453] on link "General" at bounding box center [864, 451] width 163 height 33
click at [912, 472] on input "text" at bounding box center [991, 480] width 339 height 34
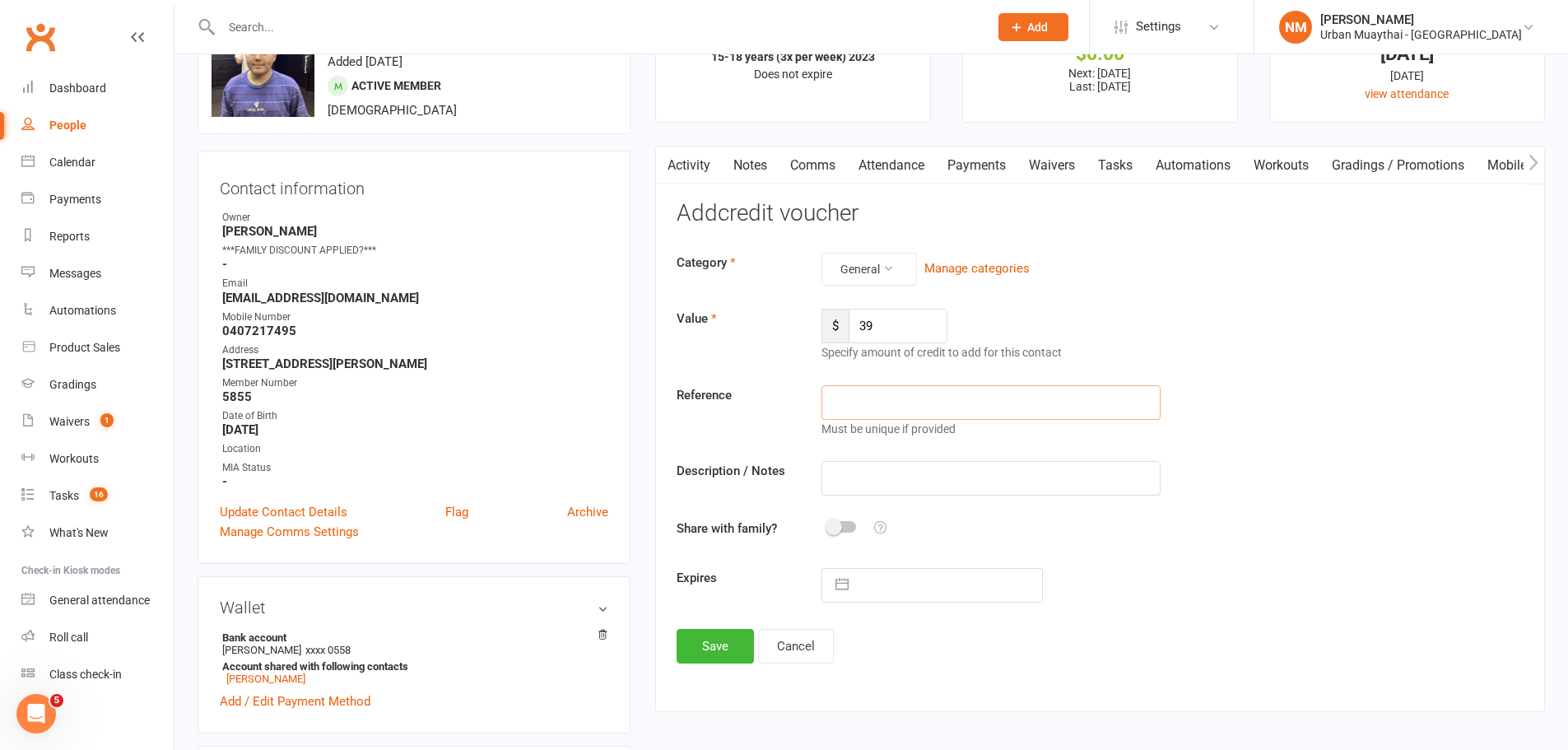
scroll to position [83, 0]
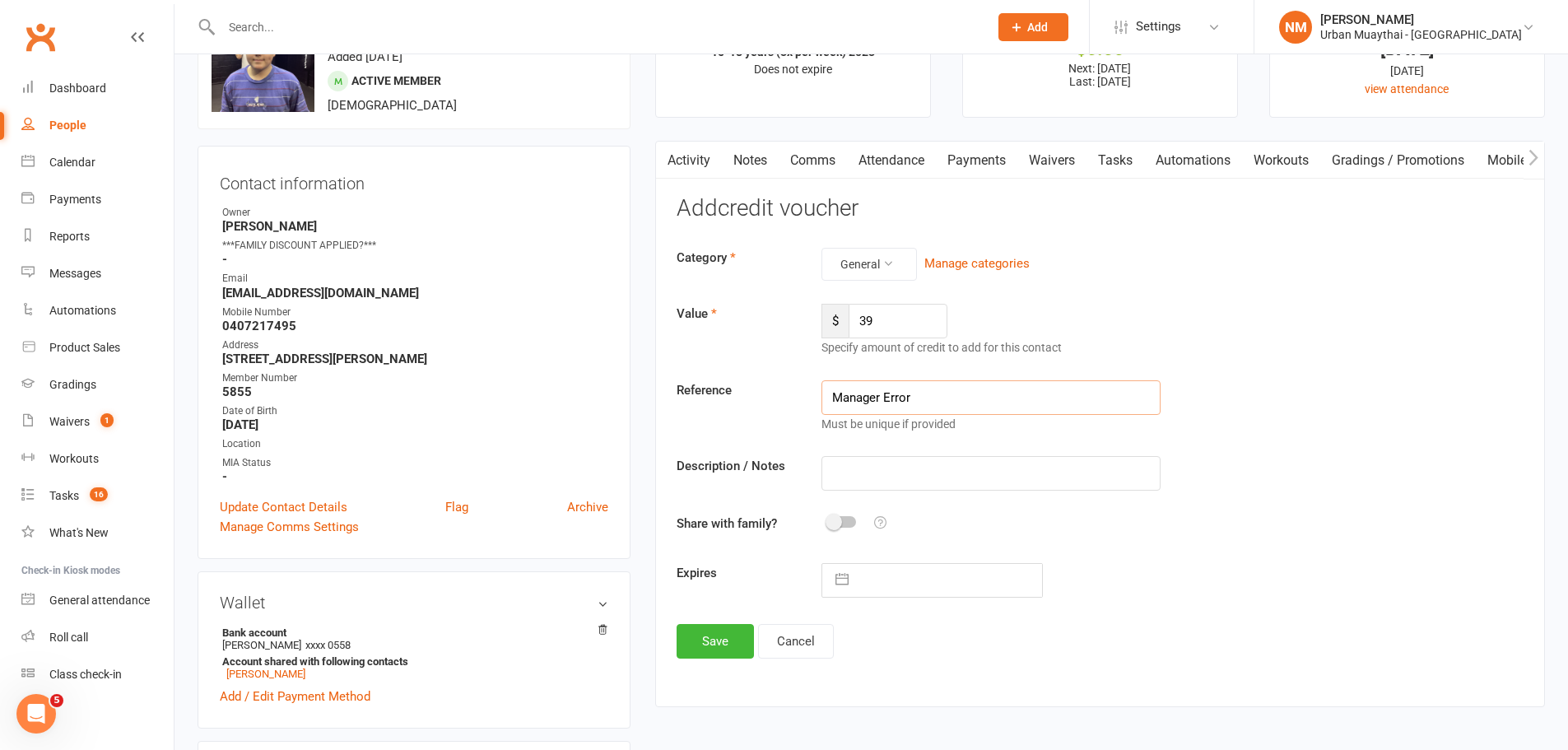
type input "Manager Error"
type input "q"
type input "="
type input "When [PERSON_NAME]'s membership was applied, his mother also had one applied. D…"
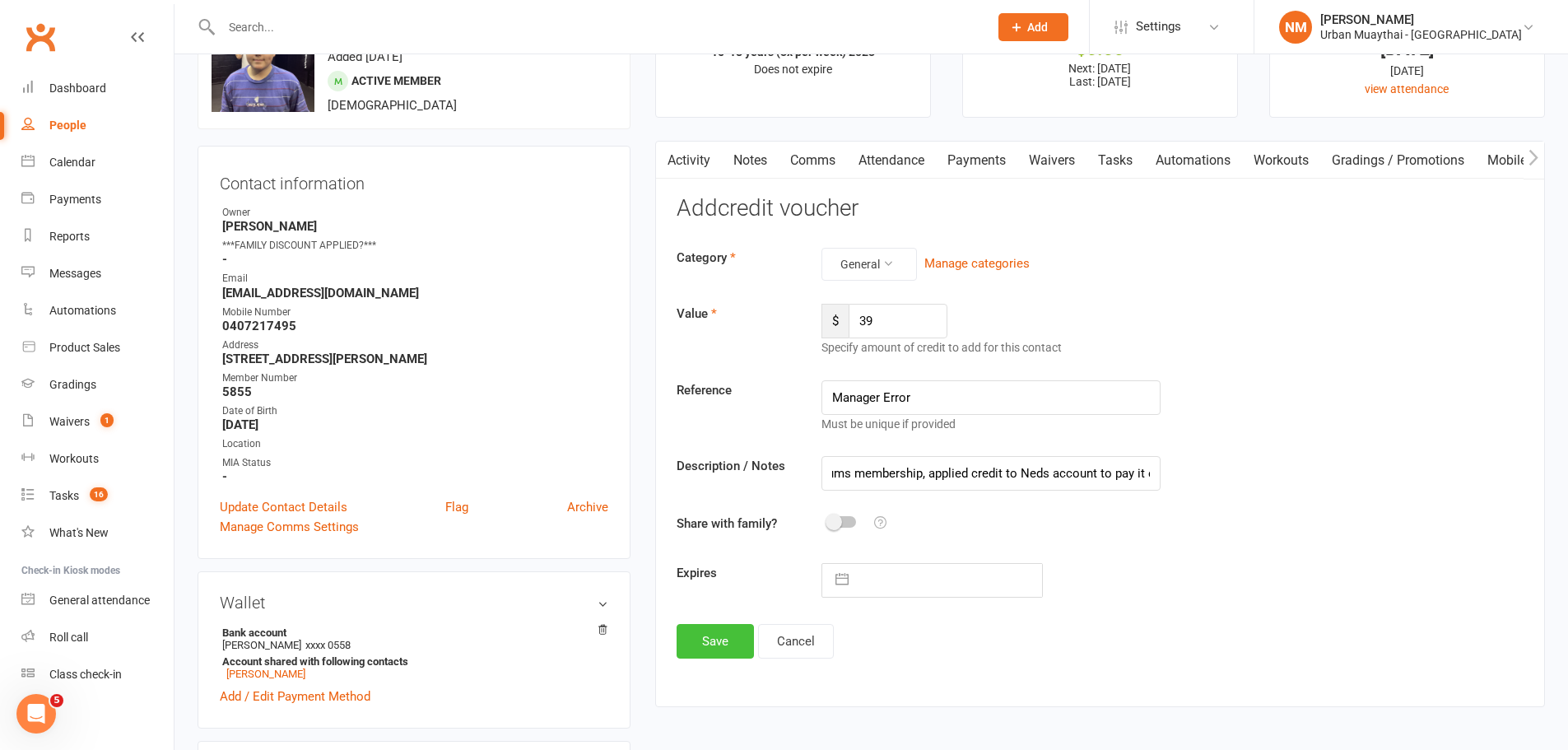
scroll to position [0, 0]
click at [721, 633] on button "Save" at bounding box center [715, 641] width 77 height 34
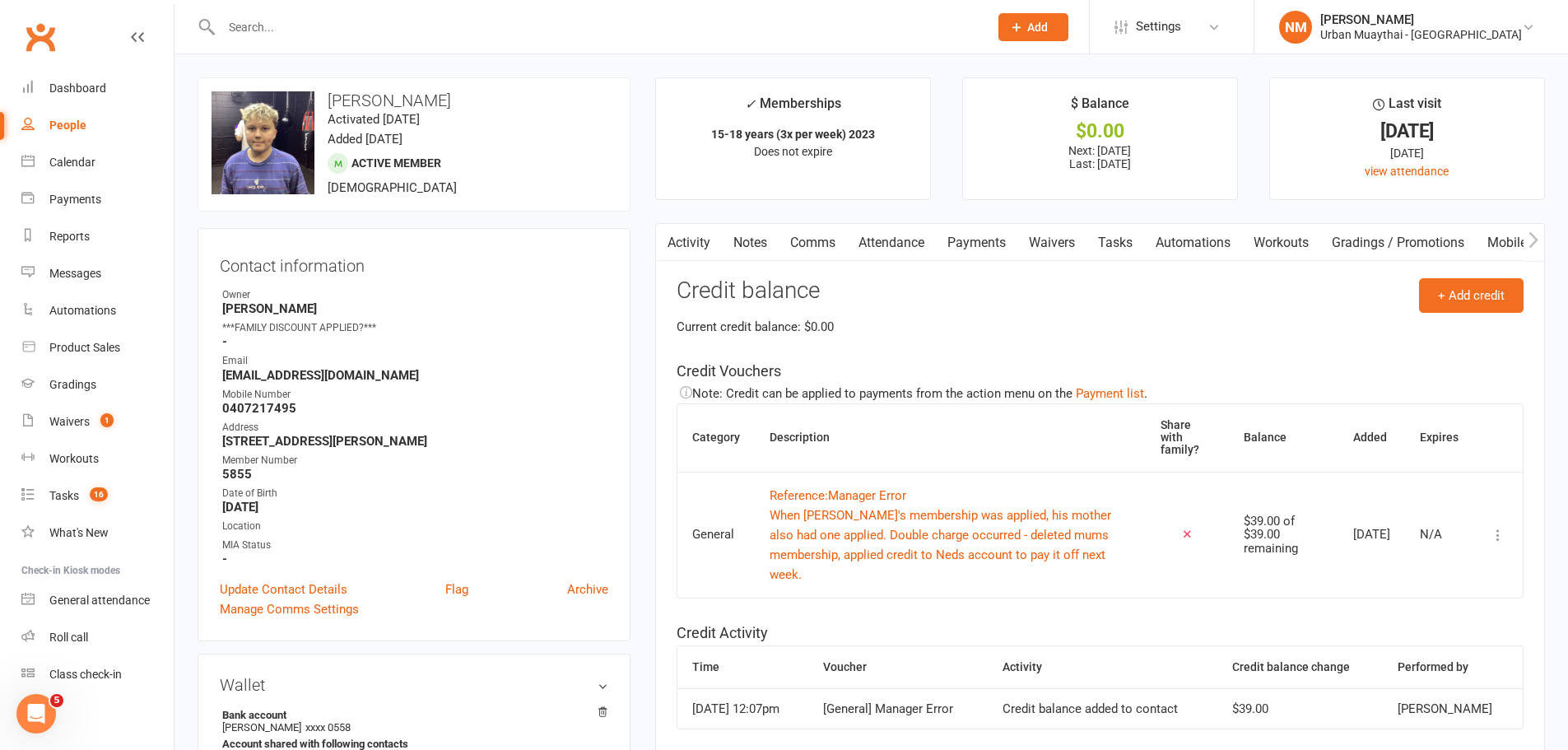
click at [975, 234] on link "Payments" at bounding box center [976, 243] width 82 height 38
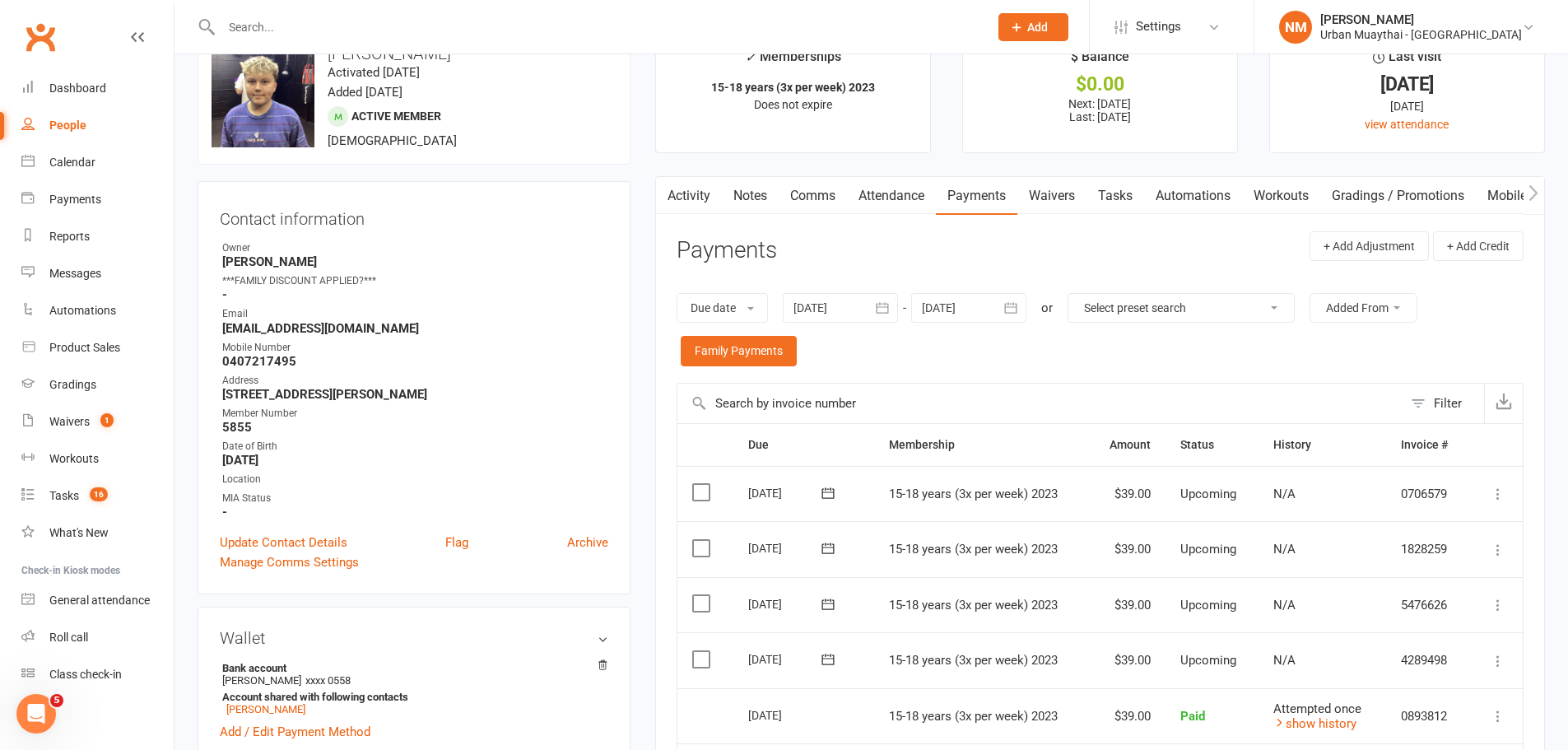
scroll to position [247, 0]
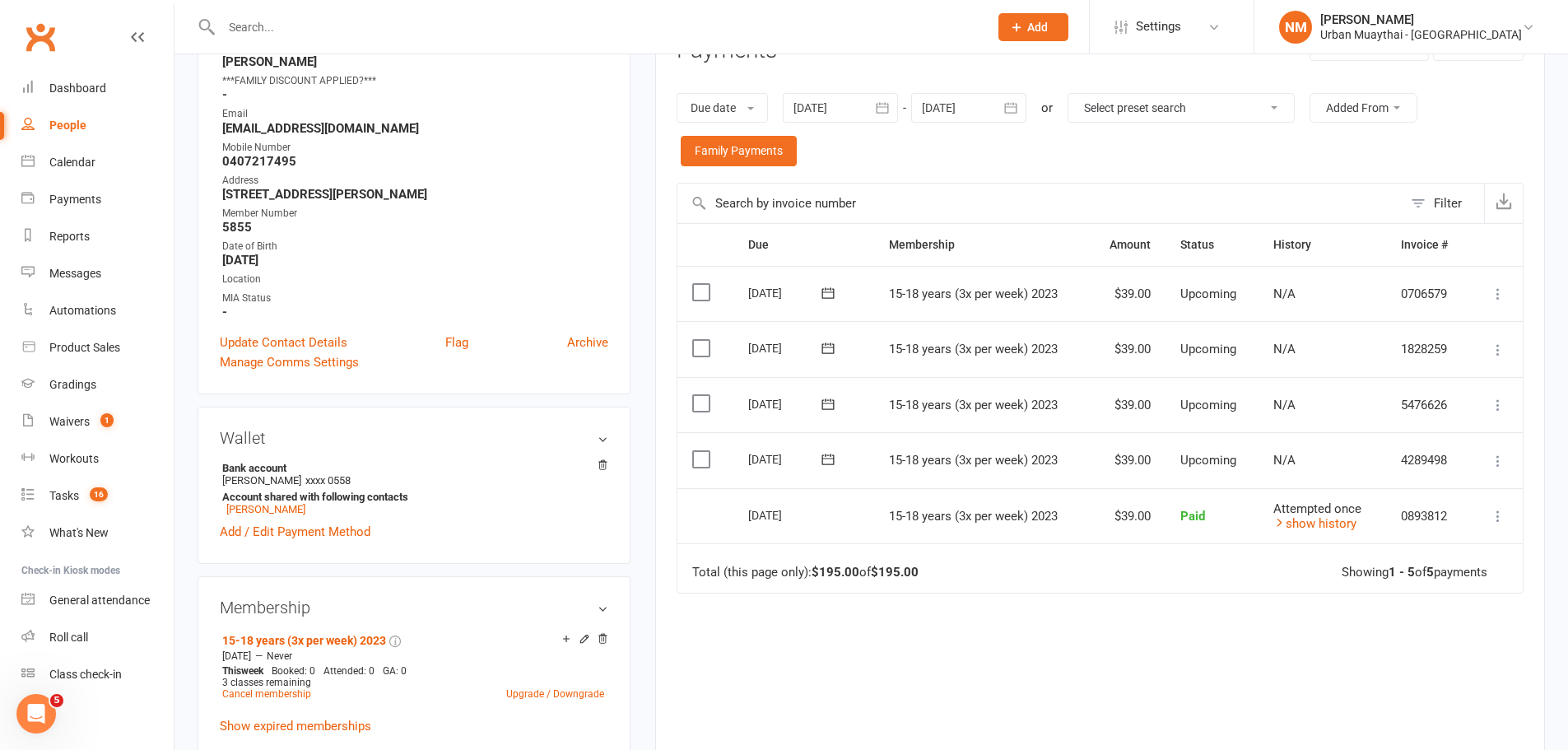
click at [1493, 462] on icon at bounding box center [1498, 461] width 16 height 16
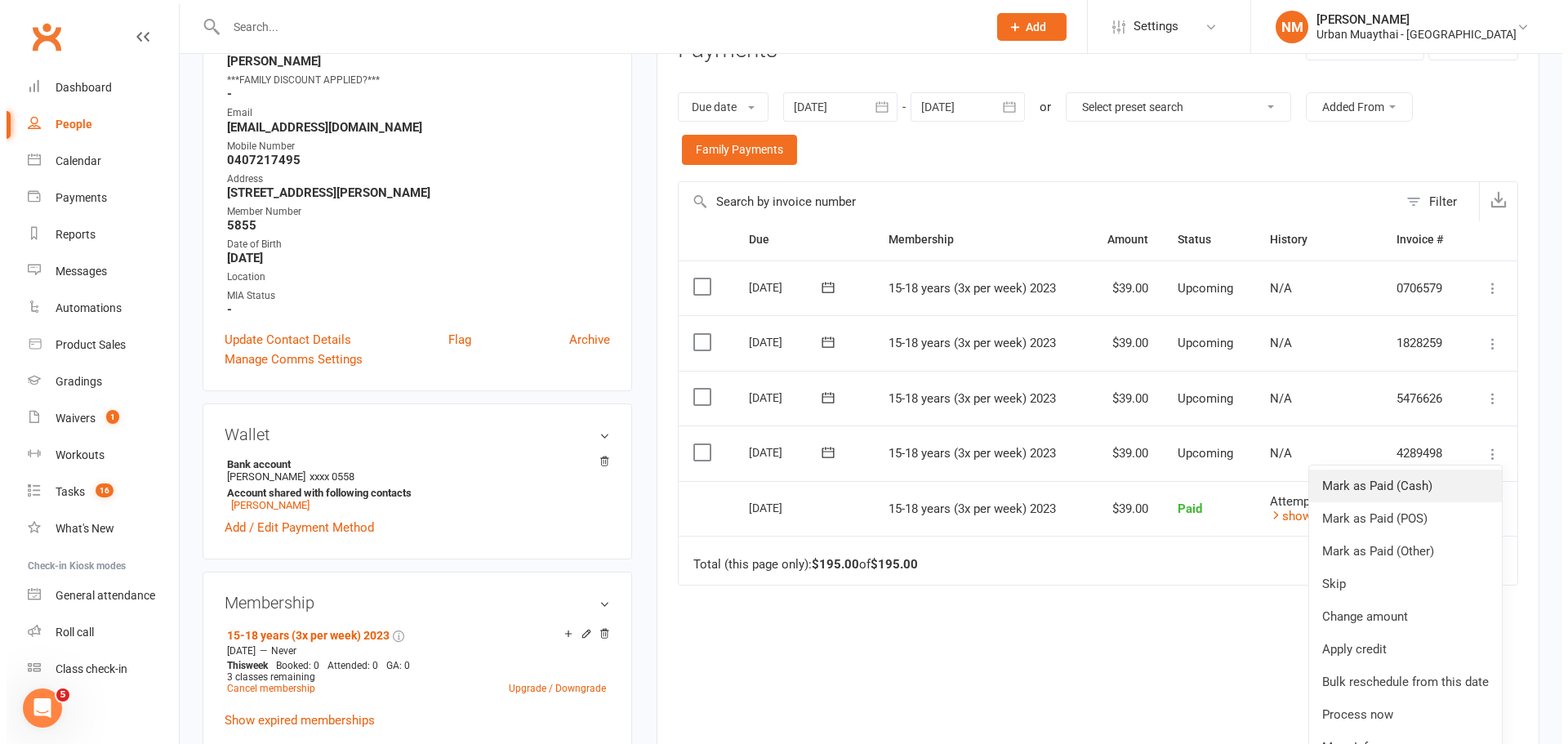
scroll to position [4, 0]
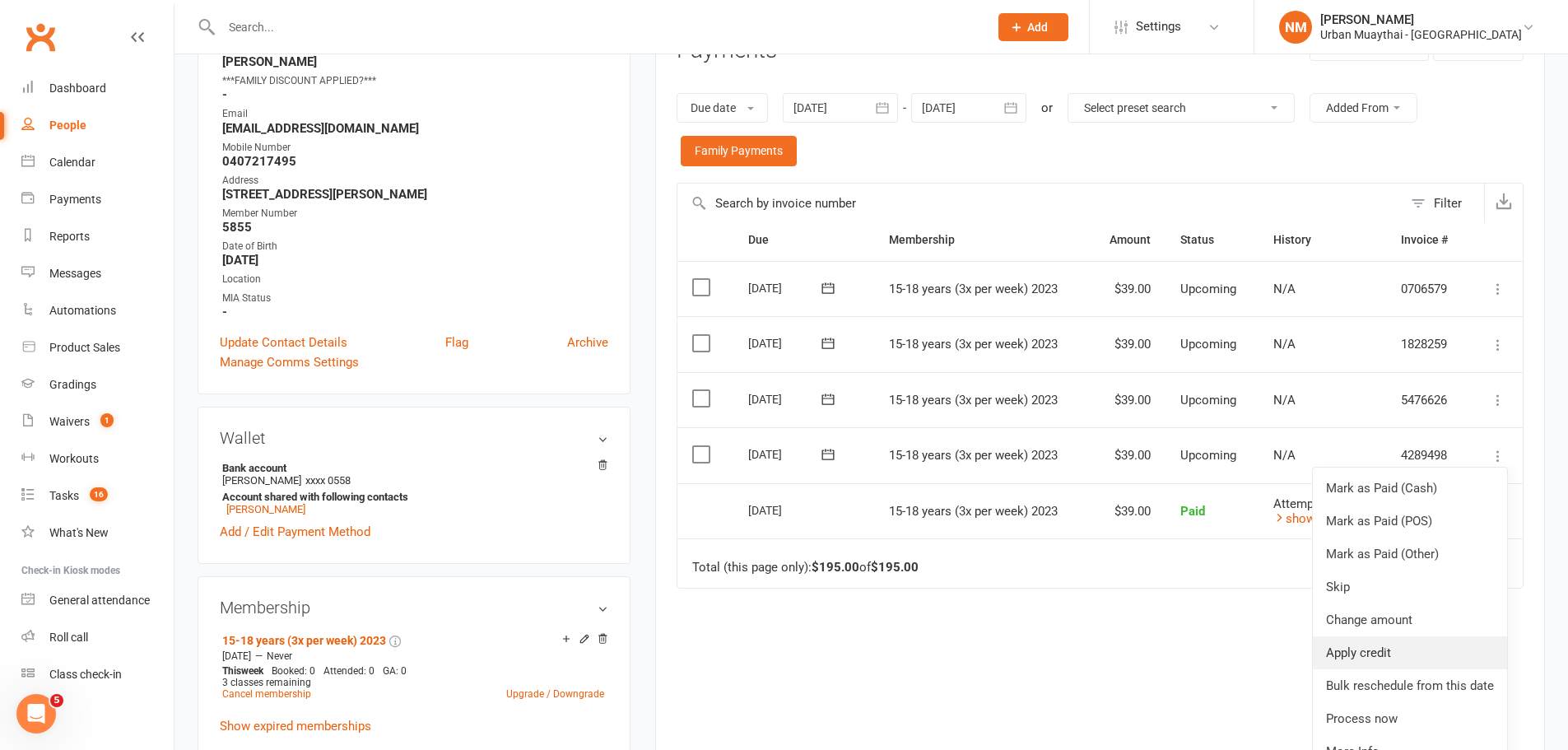
click at [1392, 657] on link "Apply credit" at bounding box center [1410, 652] width 194 height 33
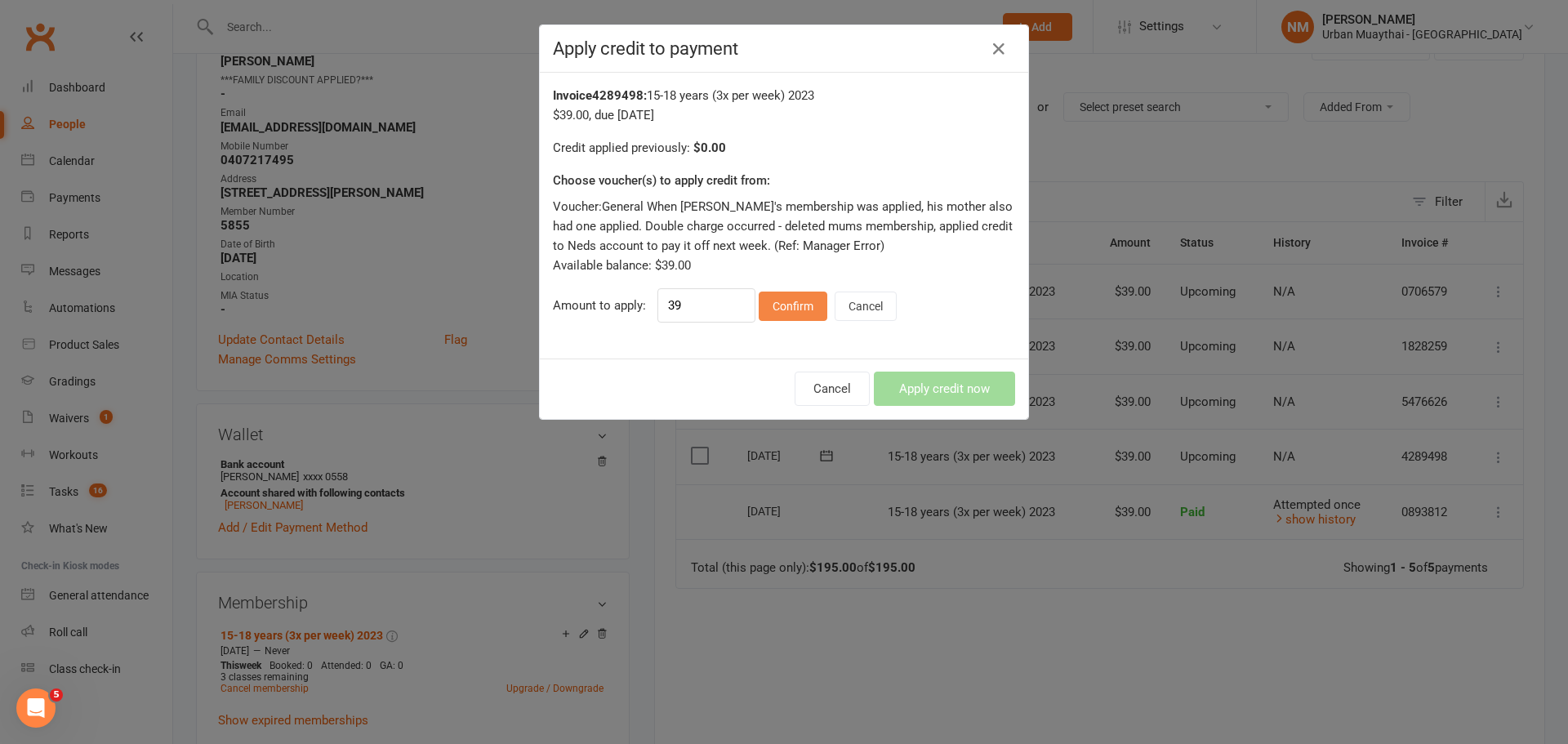
click at [793, 308] on button "Confirm" at bounding box center [792, 306] width 69 height 29
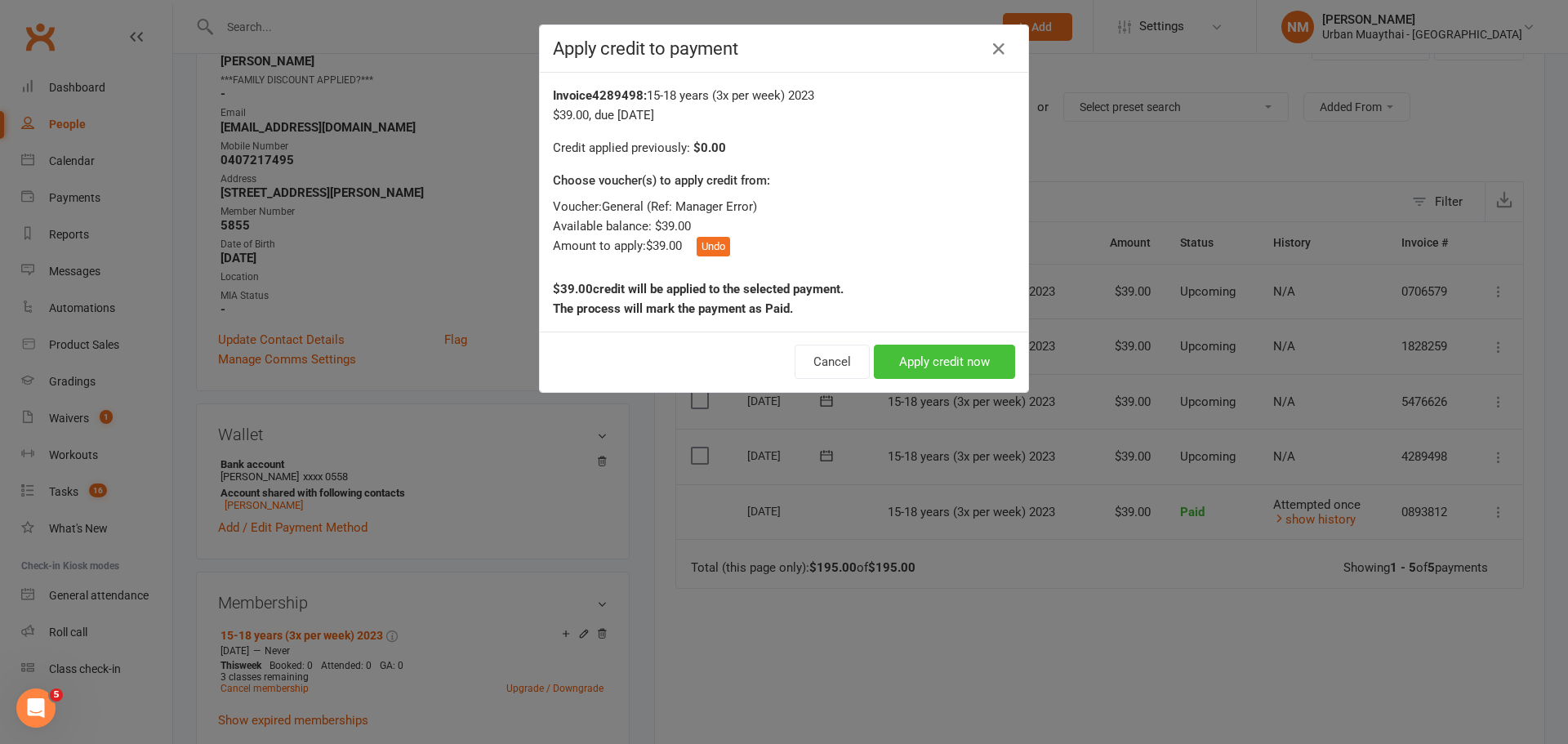
click at [925, 360] on button "Apply credit now" at bounding box center [944, 362] width 142 height 34
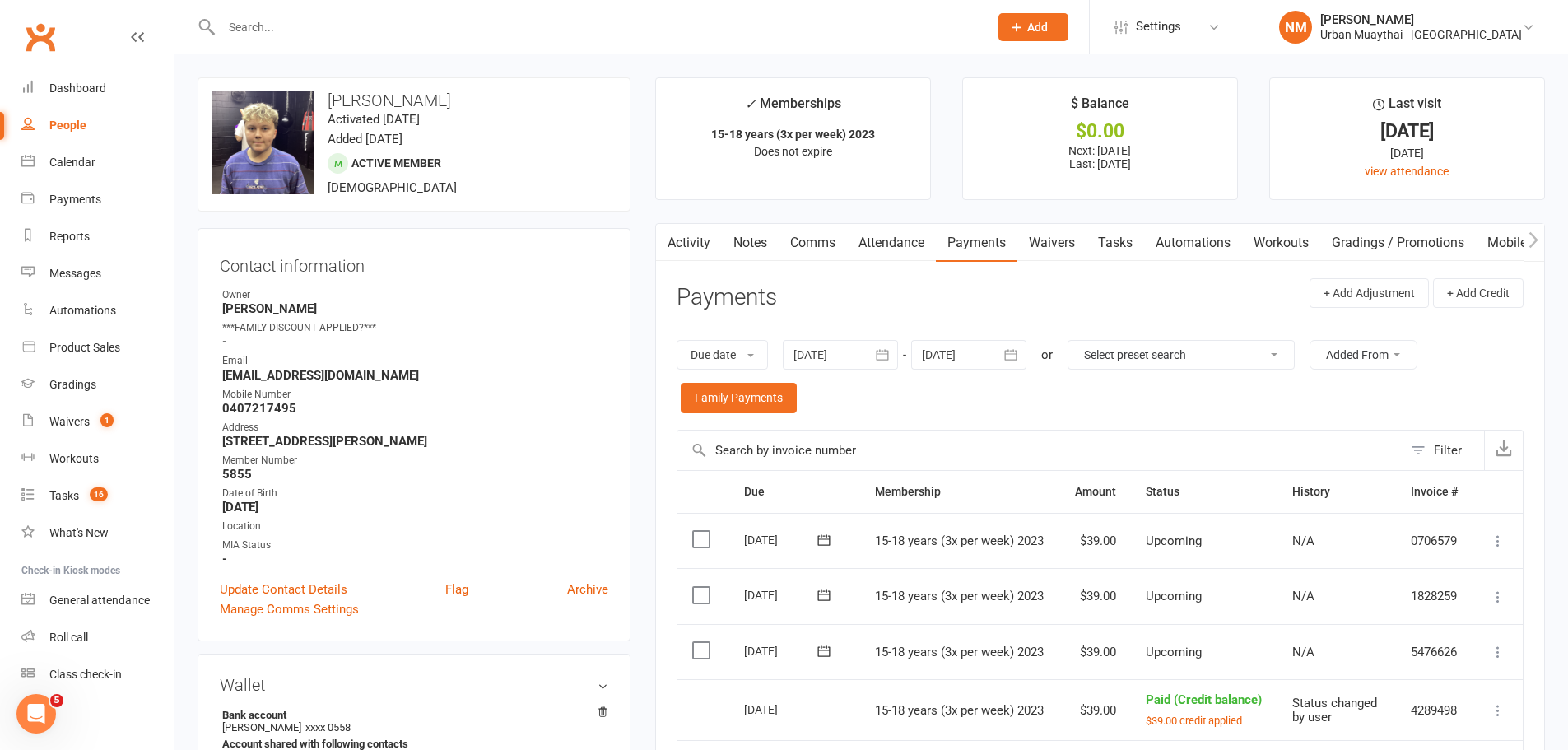
click at [751, 242] on link "Notes" at bounding box center [750, 243] width 57 height 38
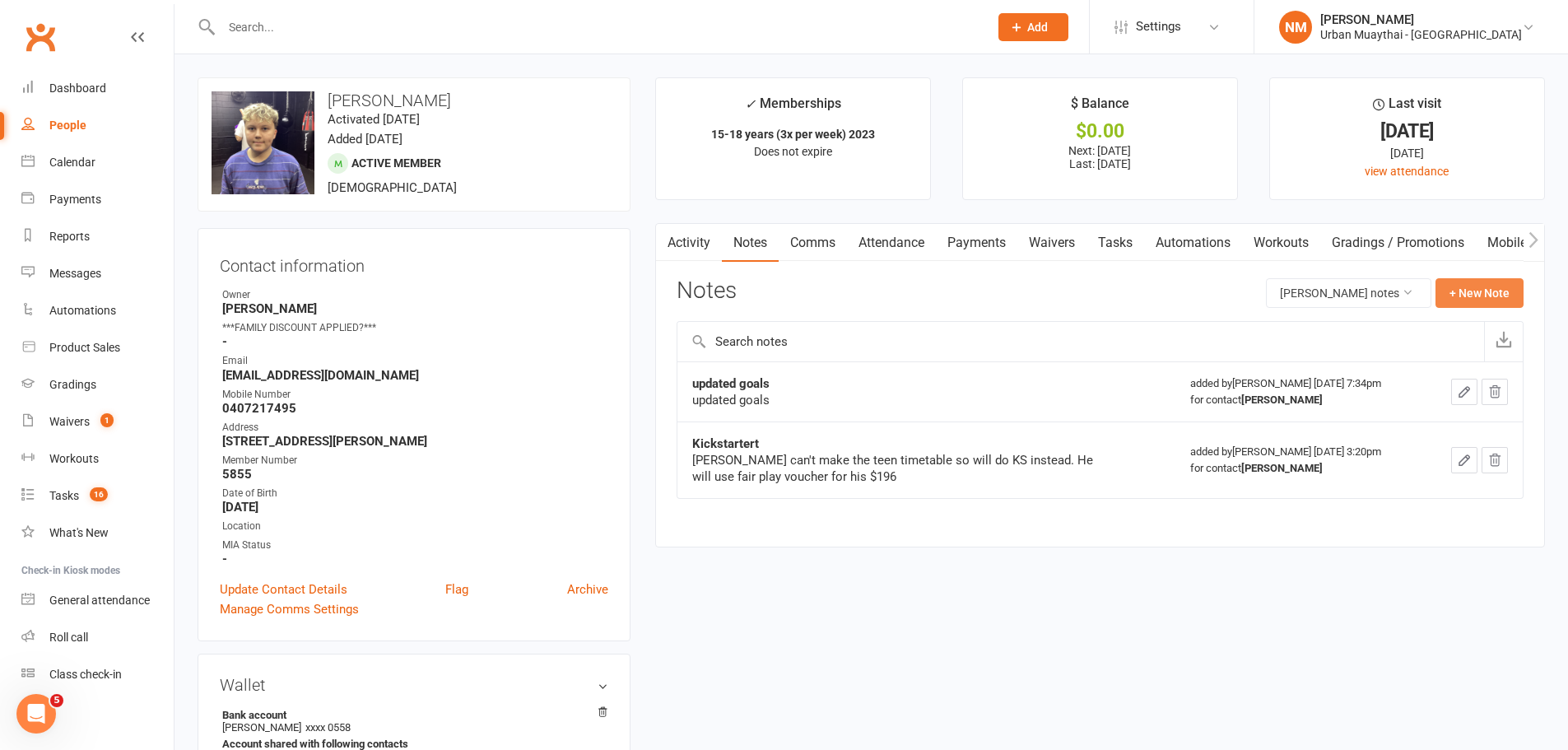
click at [1502, 294] on button "+ New Note" at bounding box center [1479, 293] width 88 height 30
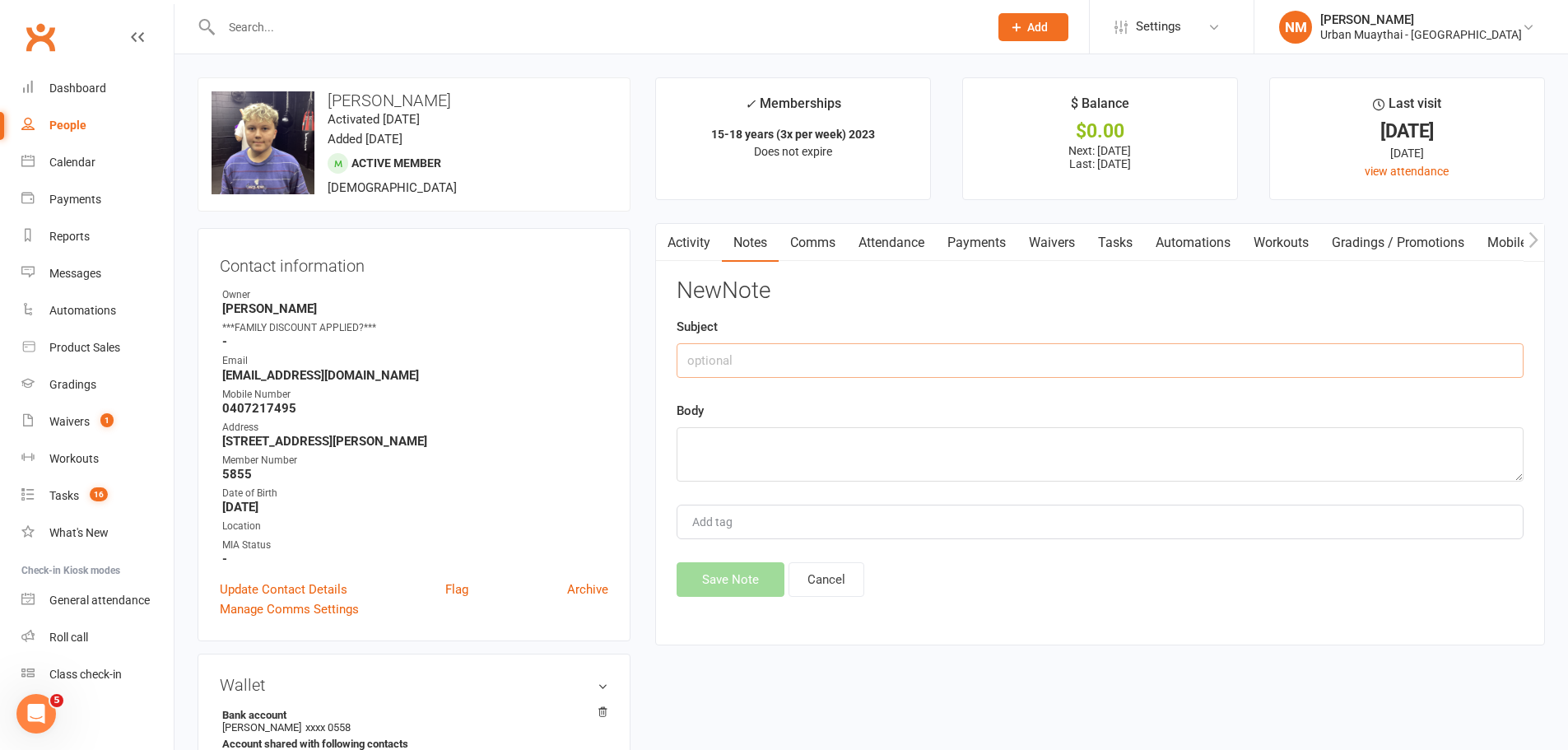
click at [829, 365] on input "text" at bounding box center [1099, 360] width 847 height 34
type input "Payment Error"
type textarea "W"
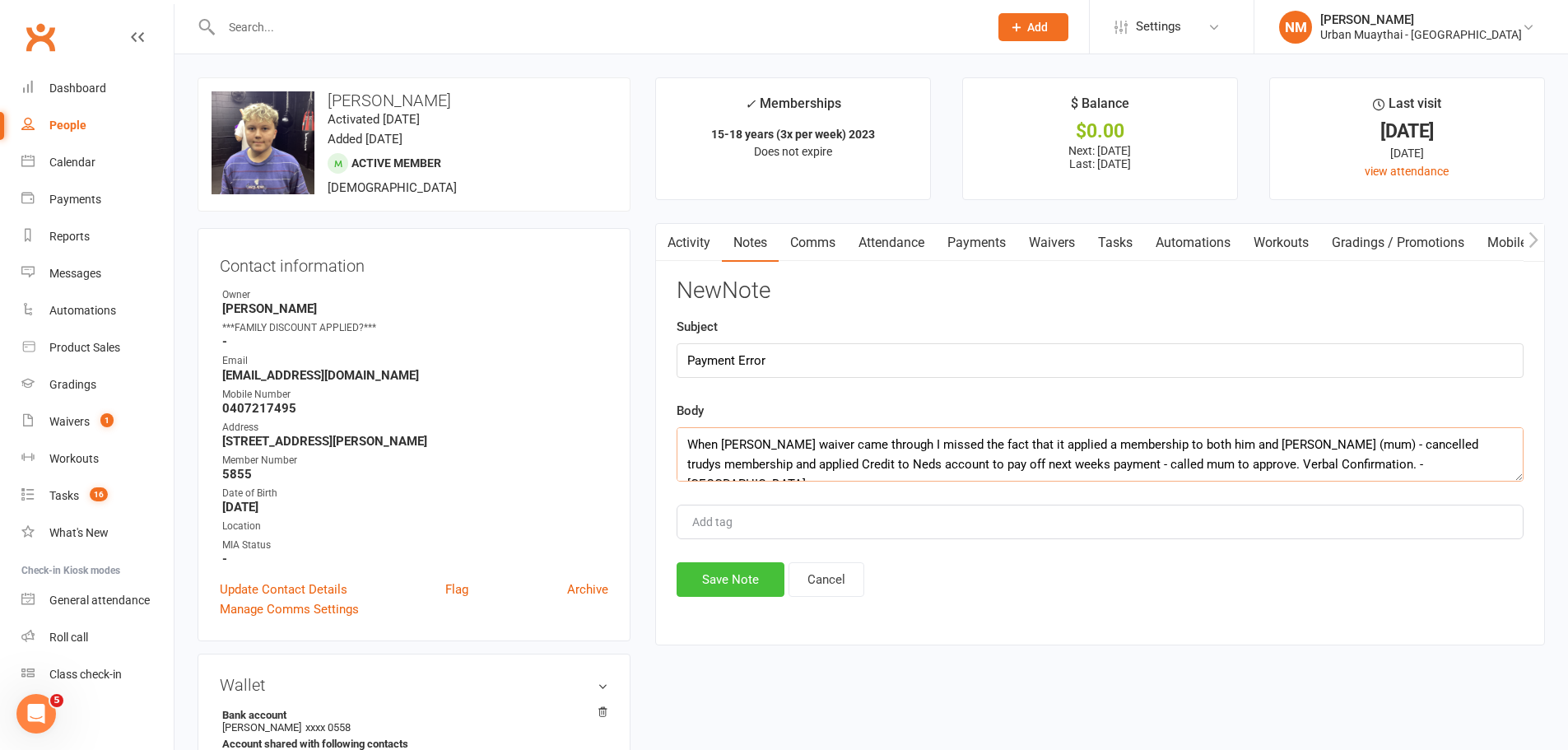
type textarea "When [PERSON_NAME] waiver came through I missed the fact that it applied a memb…"
click at [744, 573] on button "Save Note" at bounding box center [730, 579] width 108 height 34
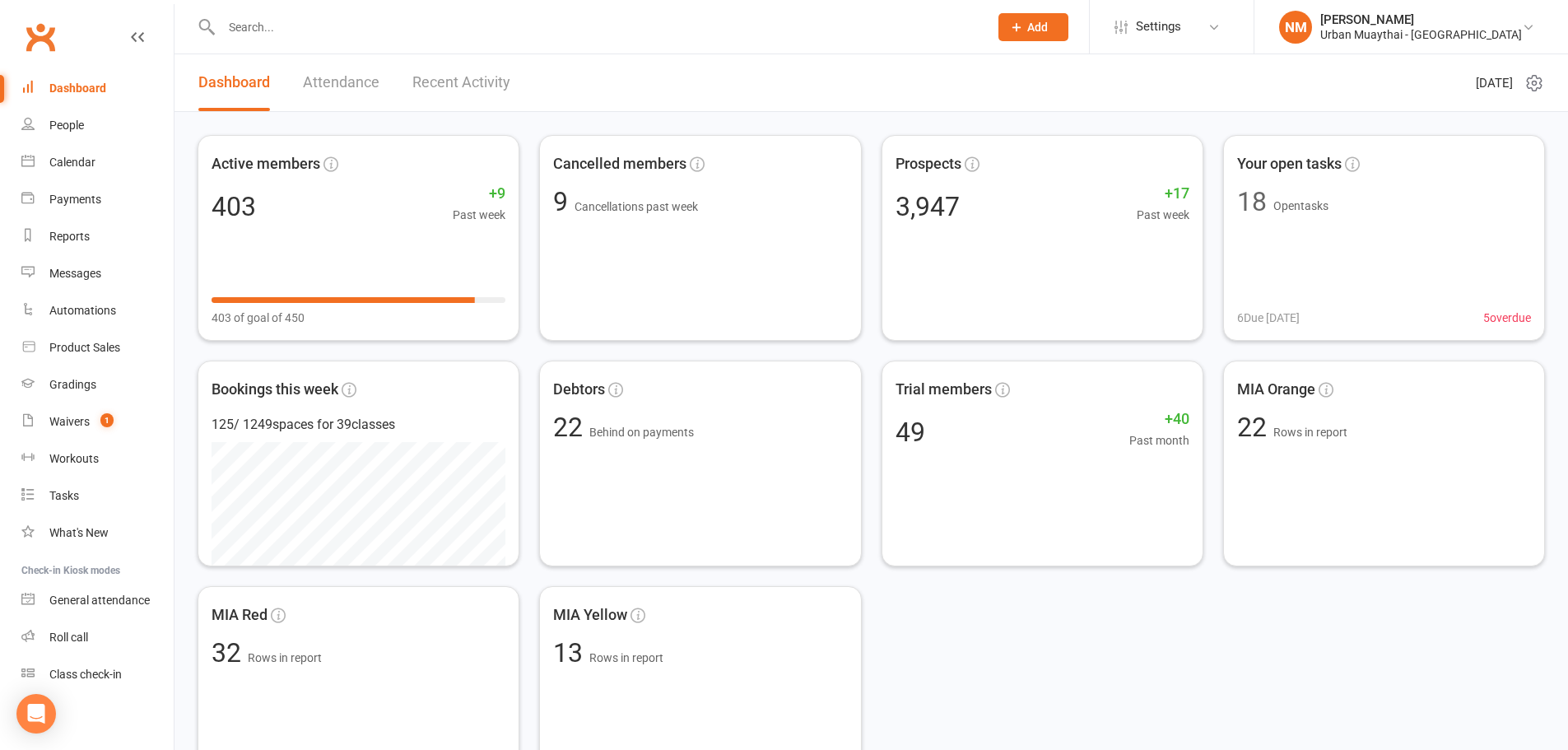
click at [436, 82] on link "Recent Activity" at bounding box center [461, 82] width 98 height 57
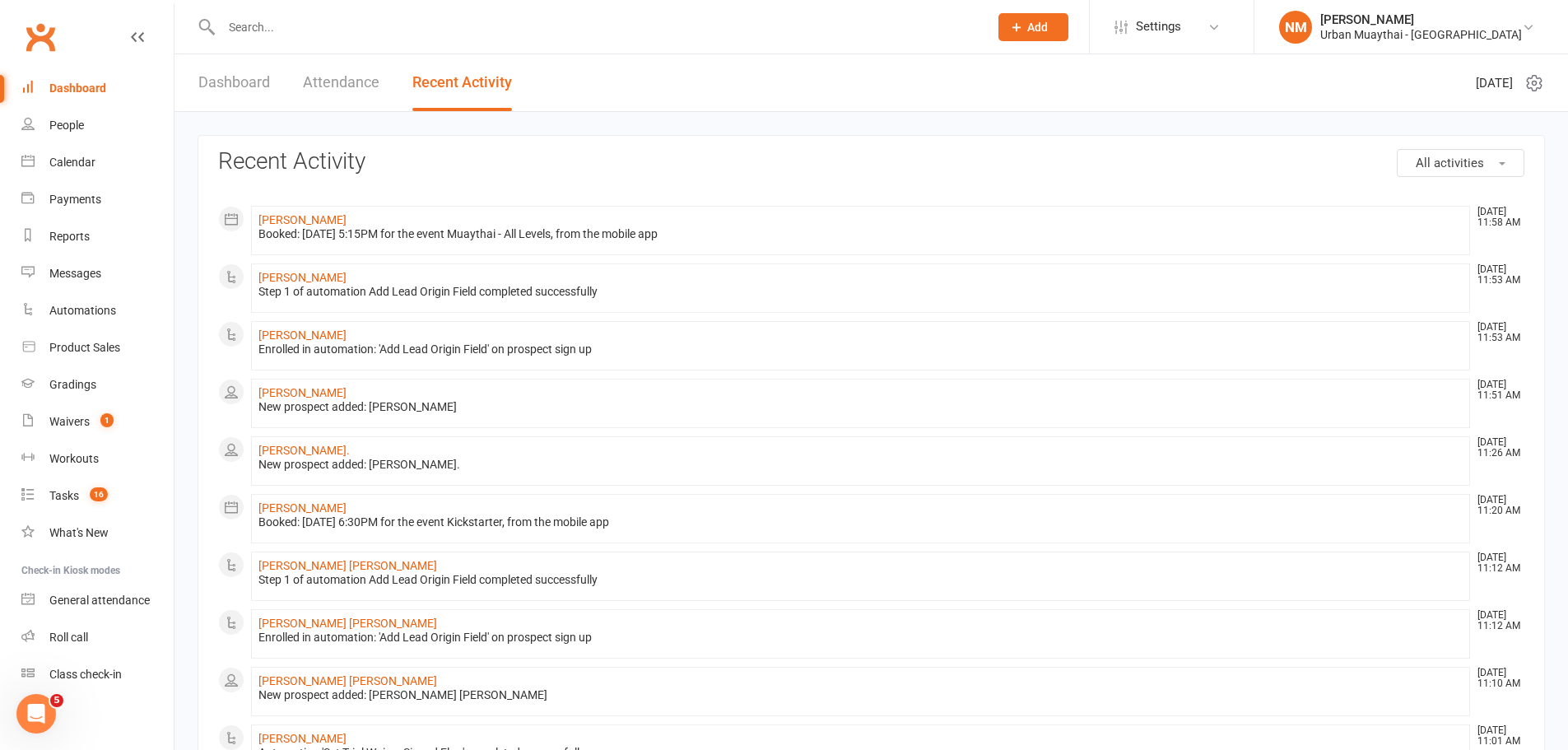
click at [1479, 168] on span "All activities" at bounding box center [1449, 163] width 68 height 14
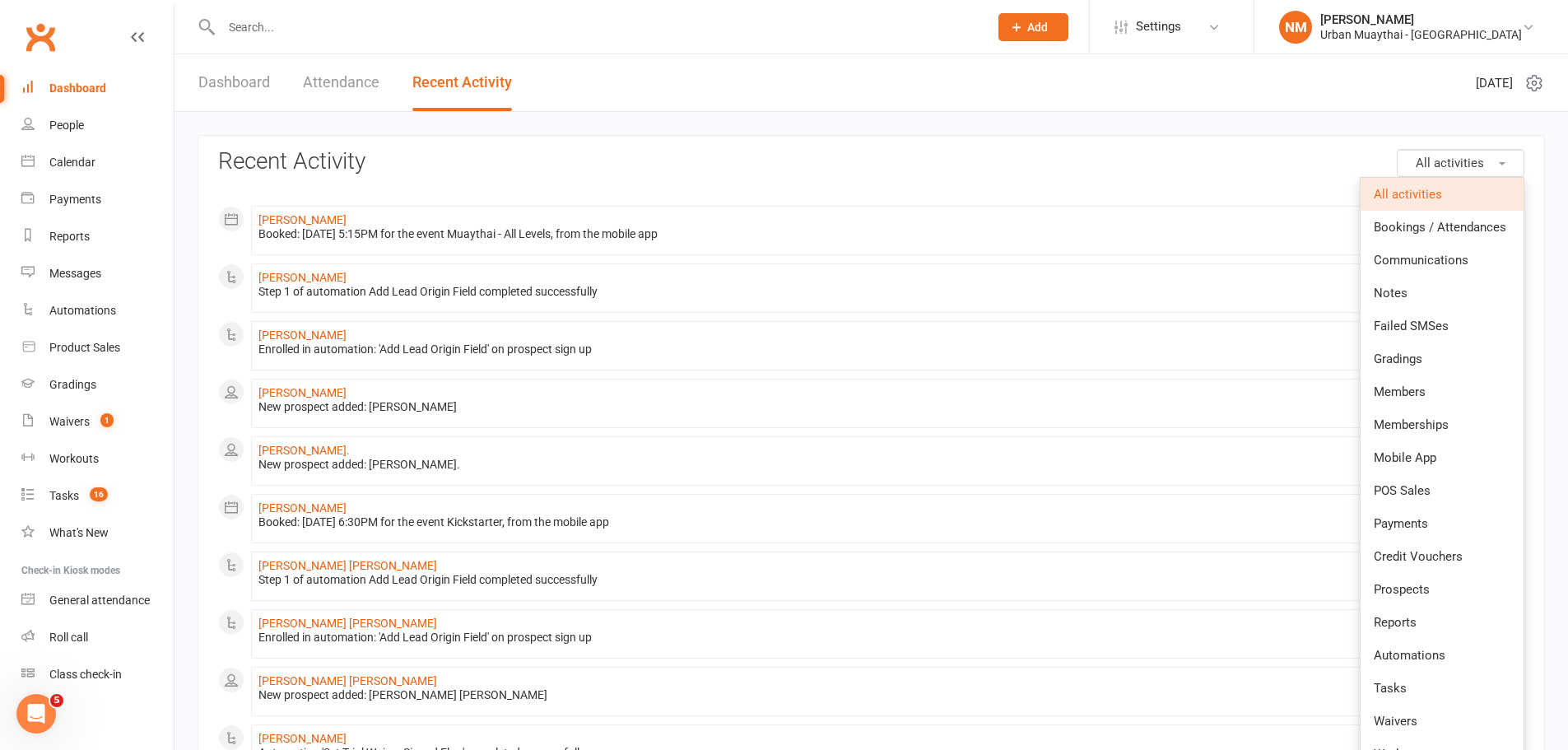
click at [1476, 163] on span "All activities" at bounding box center [1449, 163] width 68 height 14
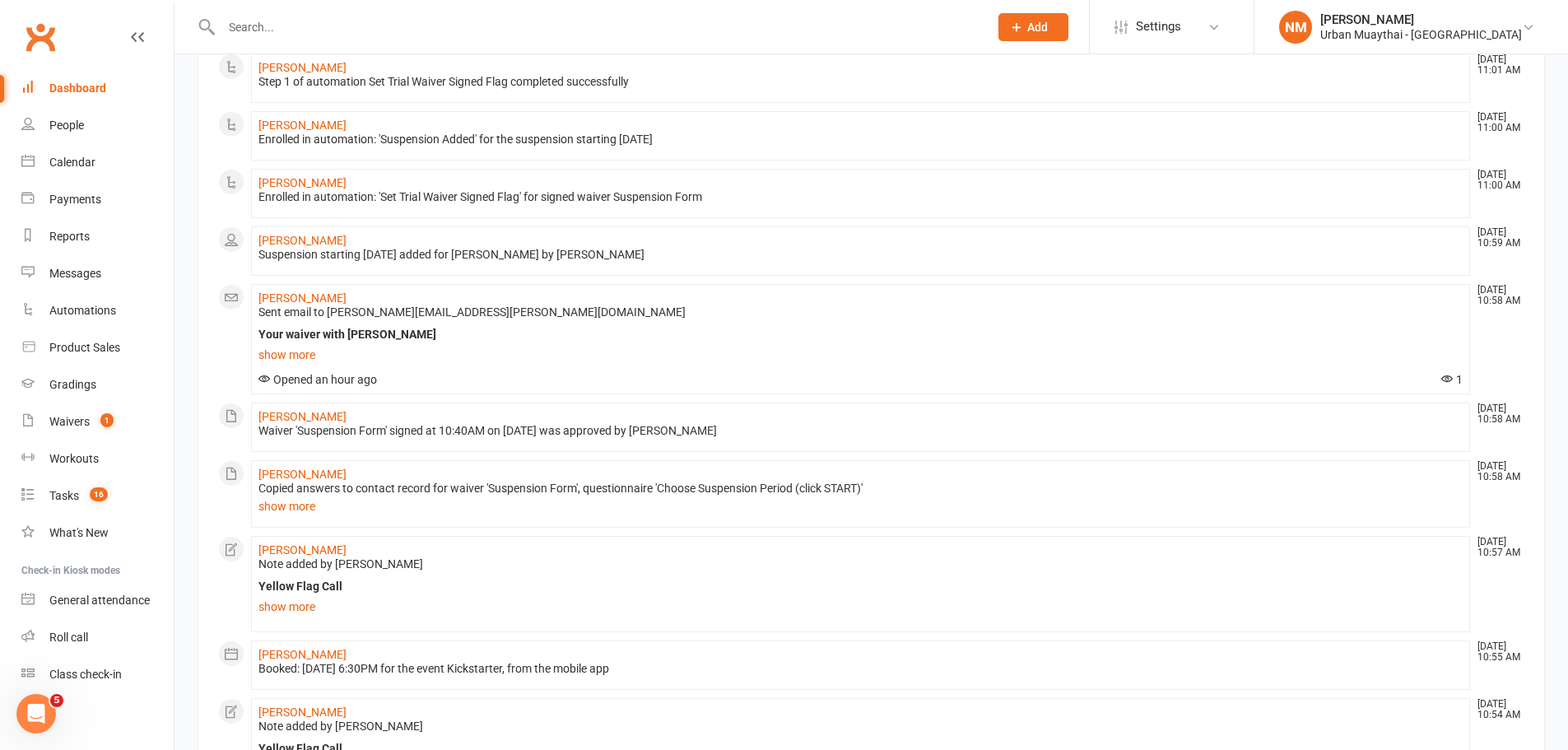
scroll to position [862, 0]
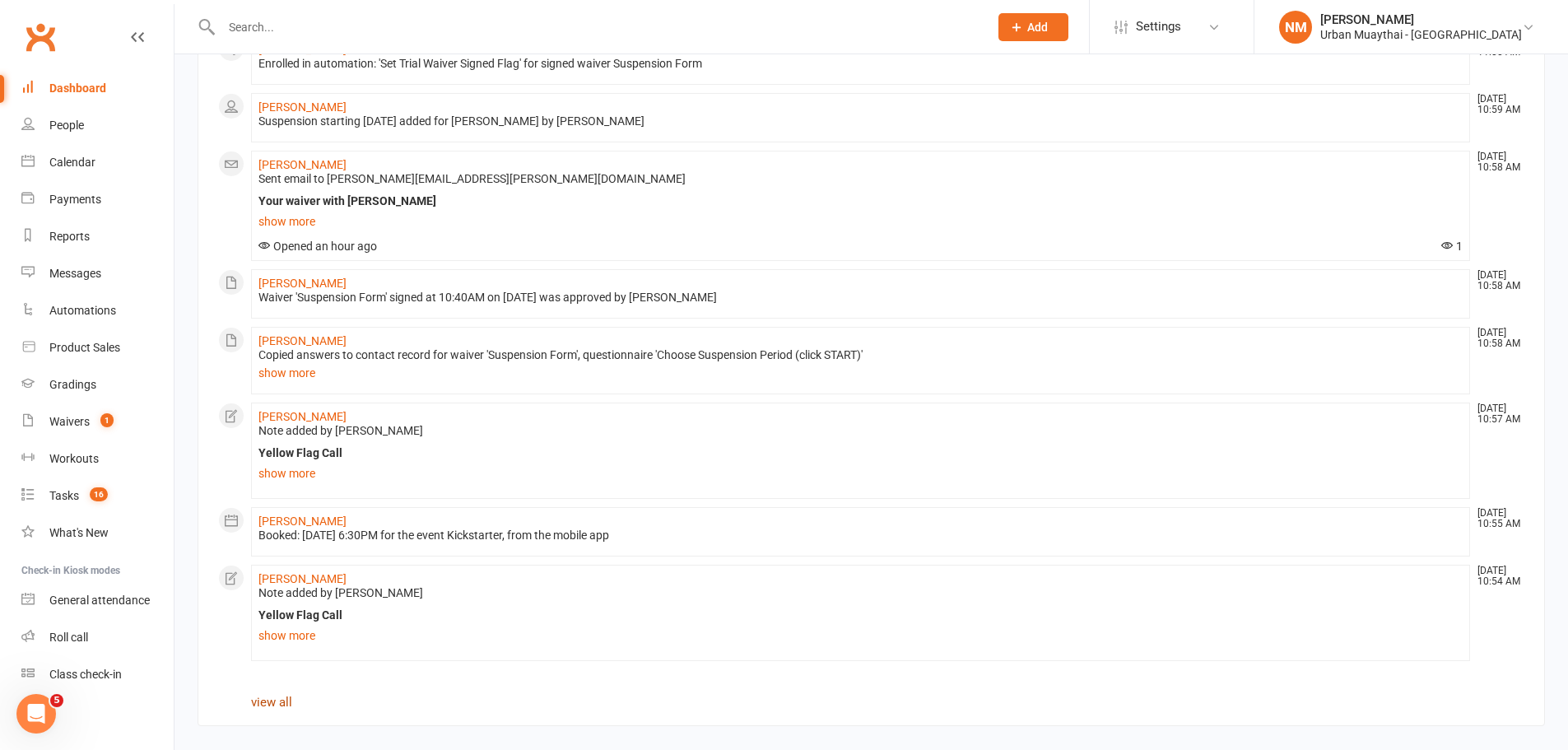
click at [266, 703] on link "view all" at bounding box center [272, 701] width 41 height 14
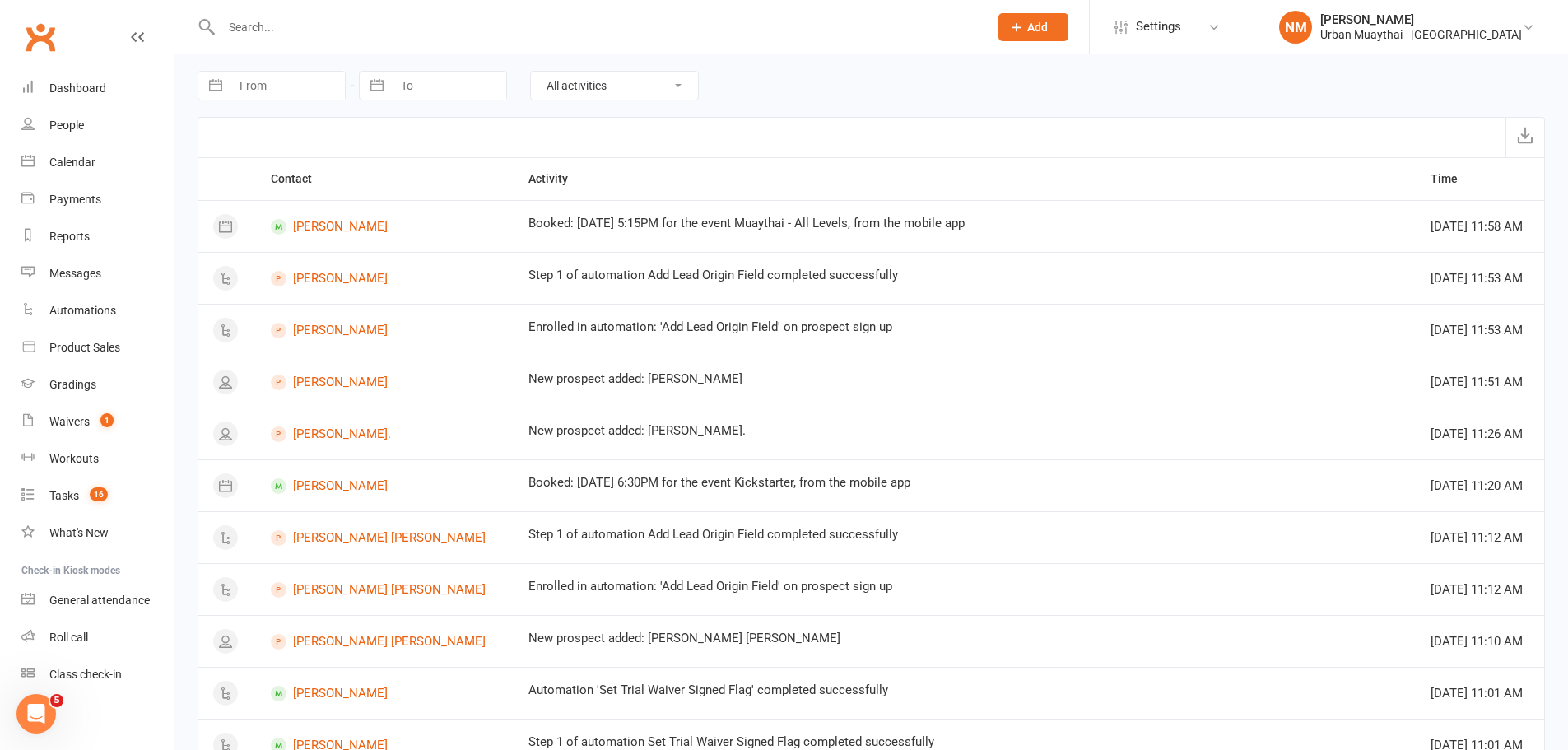
click at [279, 85] on input "From" at bounding box center [287, 85] width 114 height 28
select select "7"
select select "2025"
select select "8"
select select "2025"
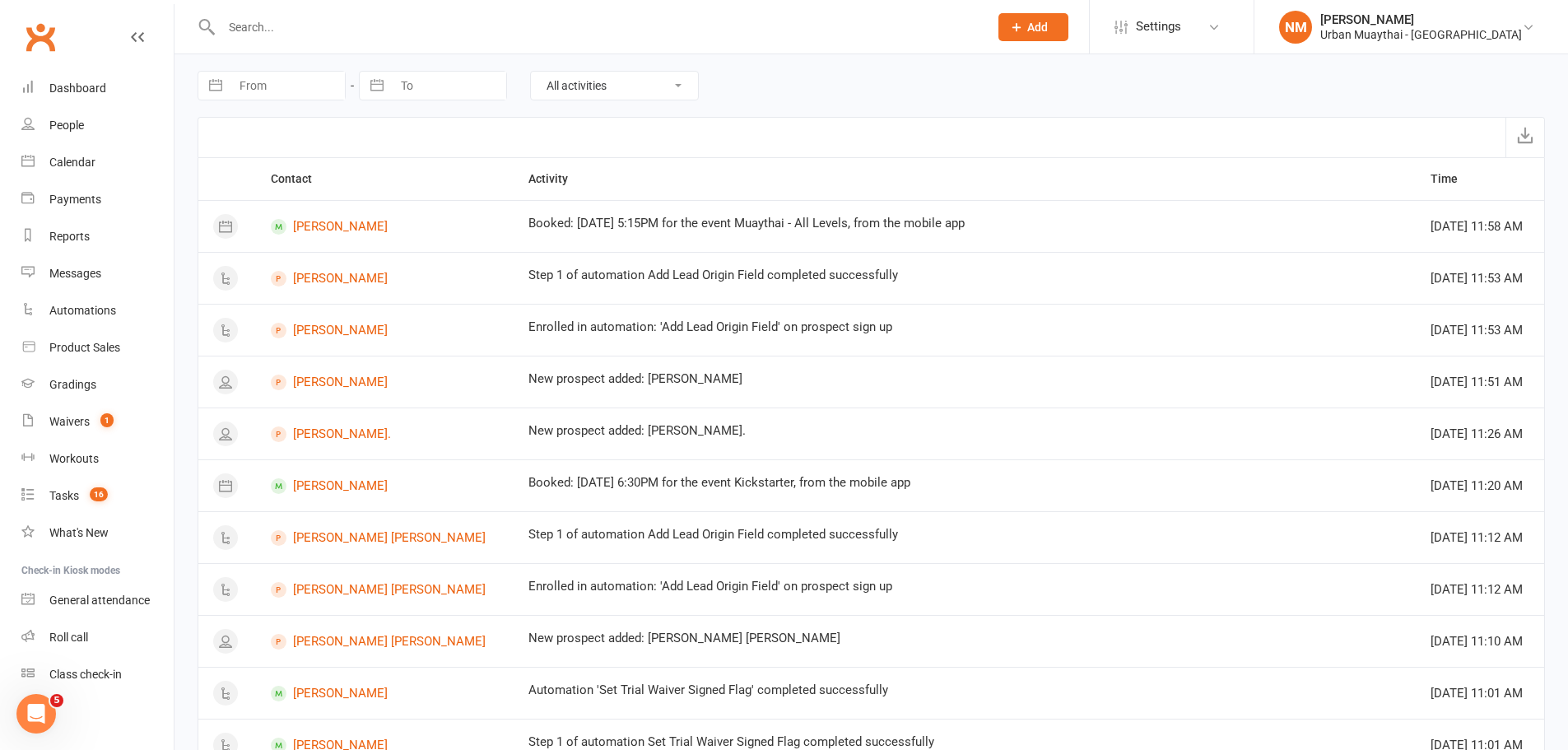
select select "9"
select select "2025"
click at [334, 250] on td "10" at bounding box center [329, 244] width 32 height 31
type input "[DATE]"
click at [0, 0] on div "Loading" at bounding box center [0, 0] width 0 height 0
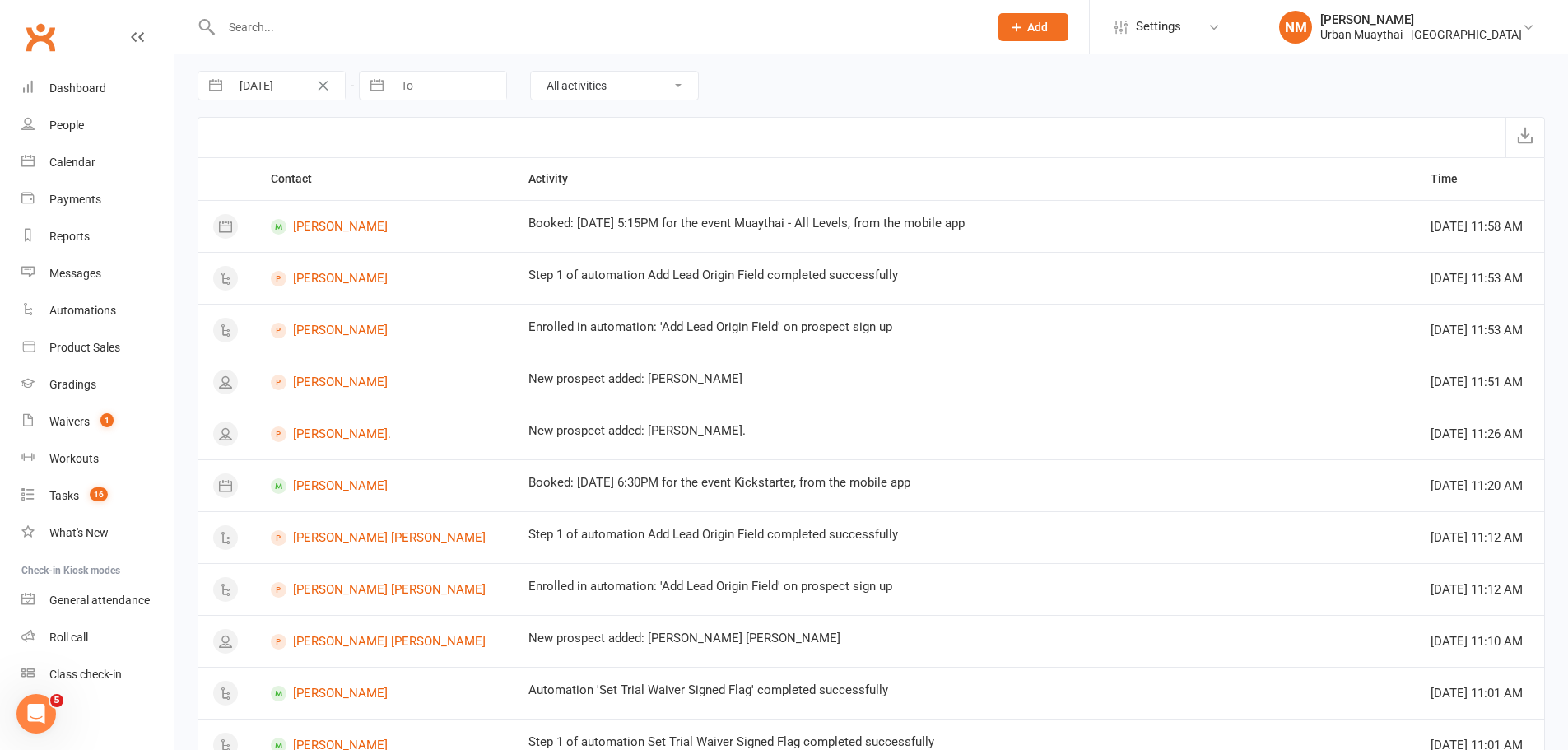
select select "7"
select select "2025"
select select "8"
select select "2025"
select select "9"
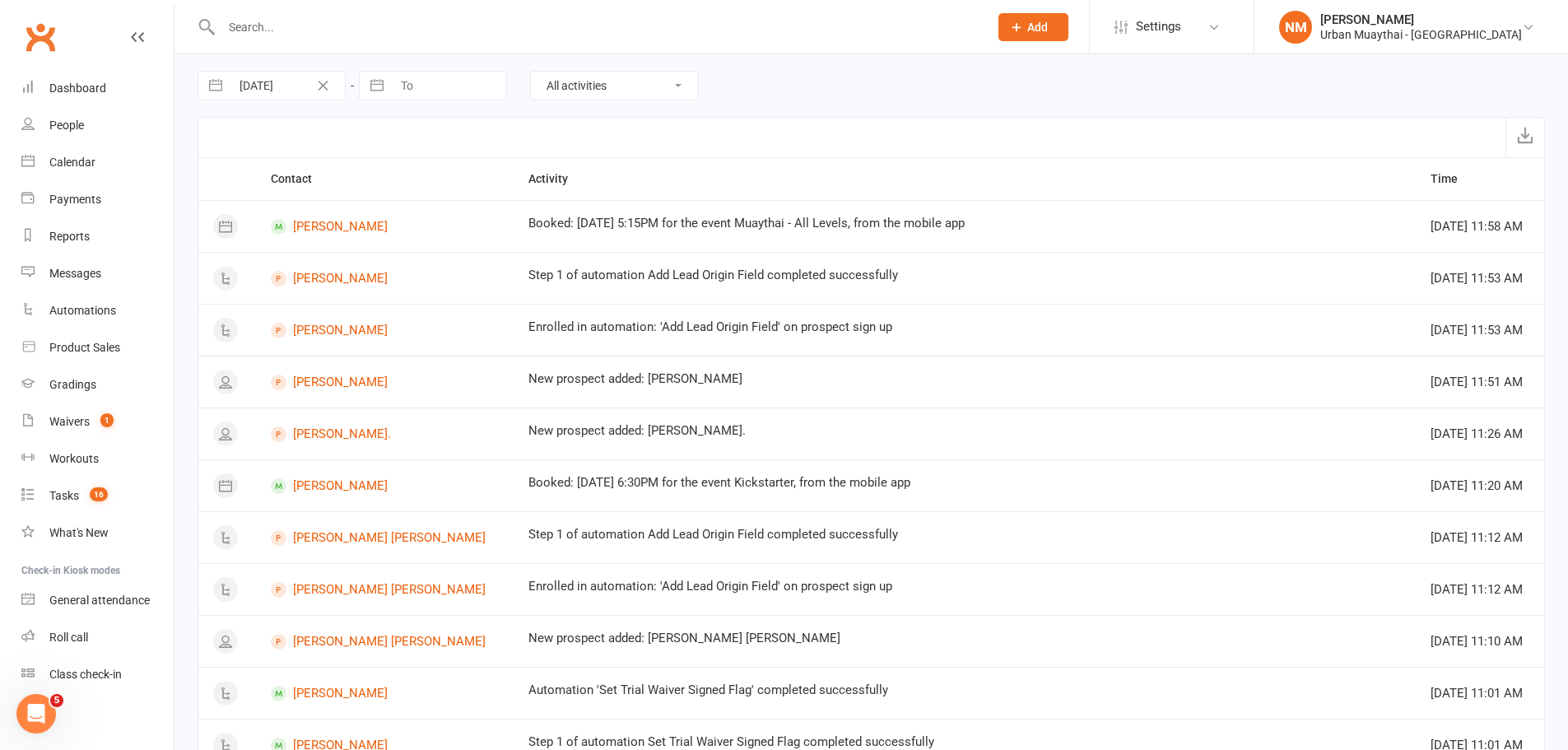
select select "2025"
click at [424, 84] on input "To" at bounding box center [448, 85] width 114 height 28
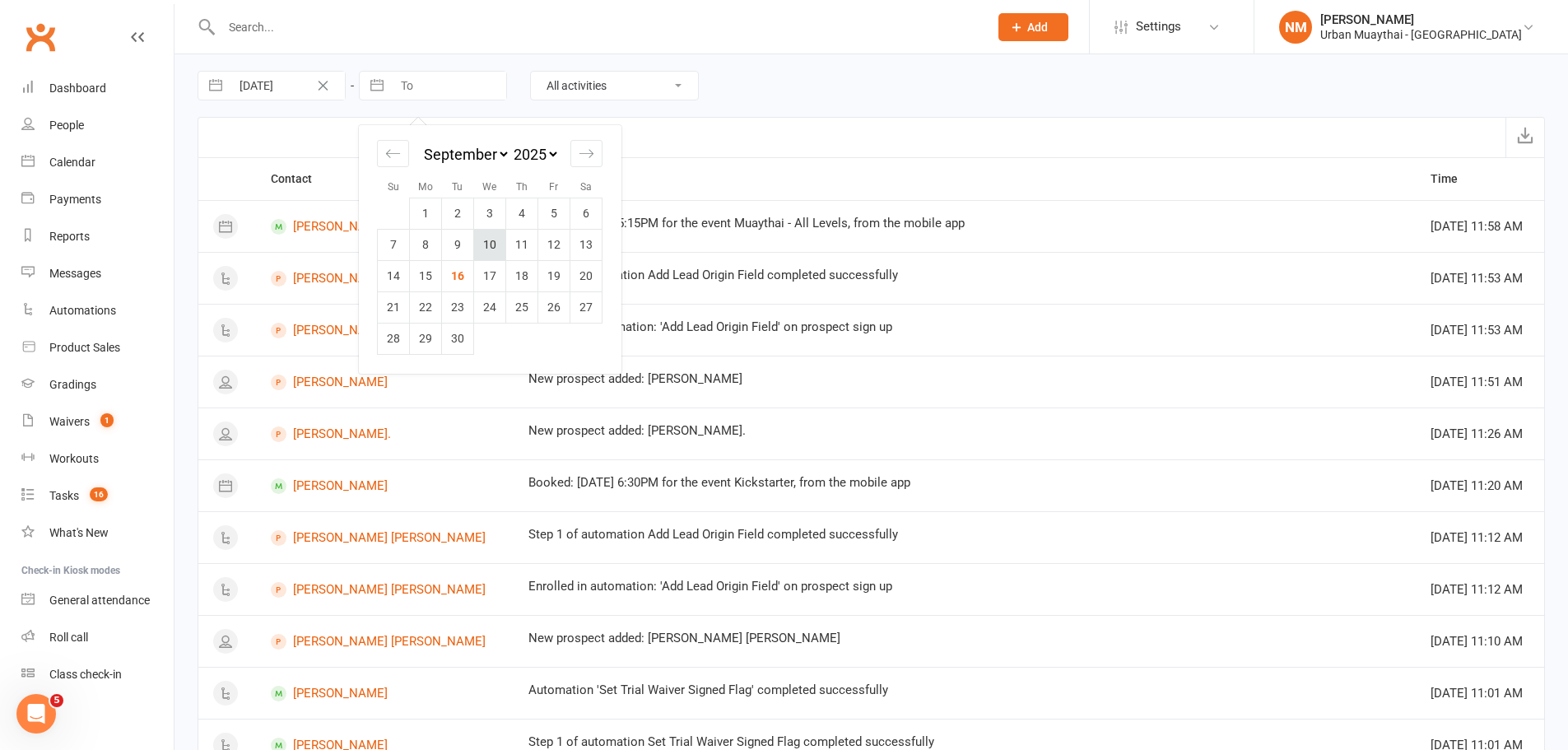
click at [488, 235] on td "10" at bounding box center [490, 244] width 32 height 31
type input "[DATE]"
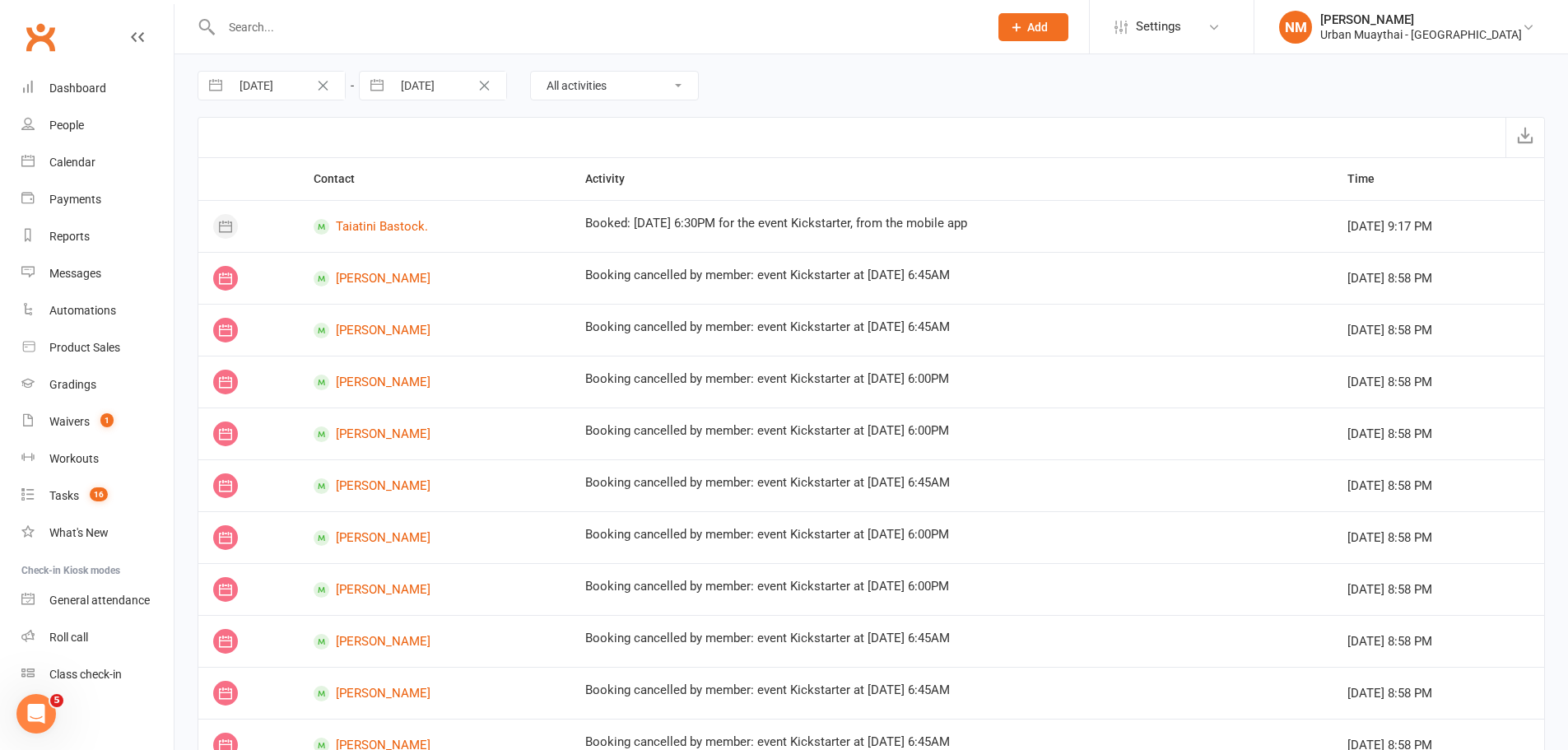
click at [574, 88] on select "All activities Bookings / Attendances Communications Notes Failed SMSes Grading…" at bounding box center [614, 85] width 167 height 28
select select "MembershipLogEntry"
click at [531, 72] on select "All activities Bookings / Attendances Communications Notes Failed SMSes Grading…" at bounding box center [614, 85] width 167 height 28
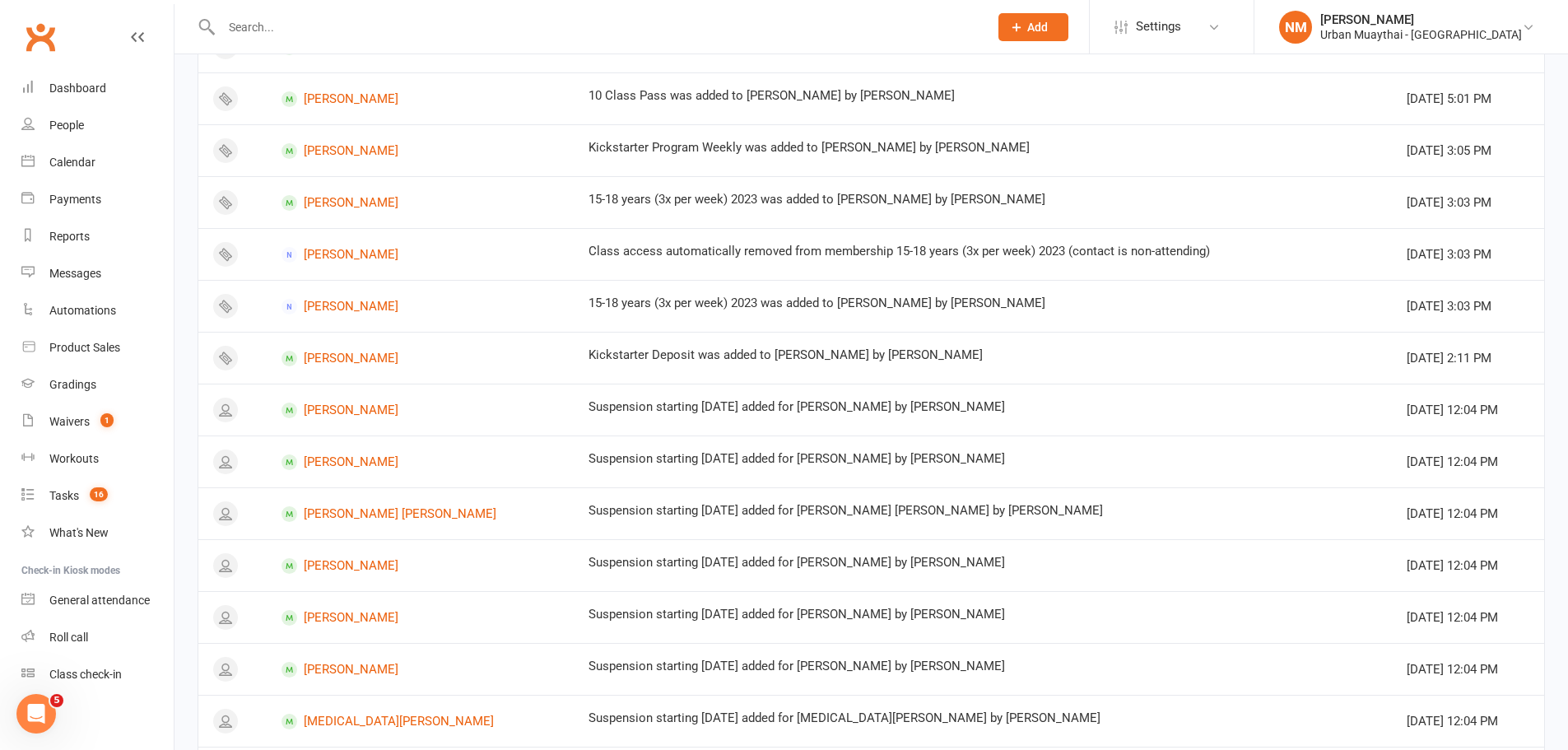
scroll to position [411, 0]
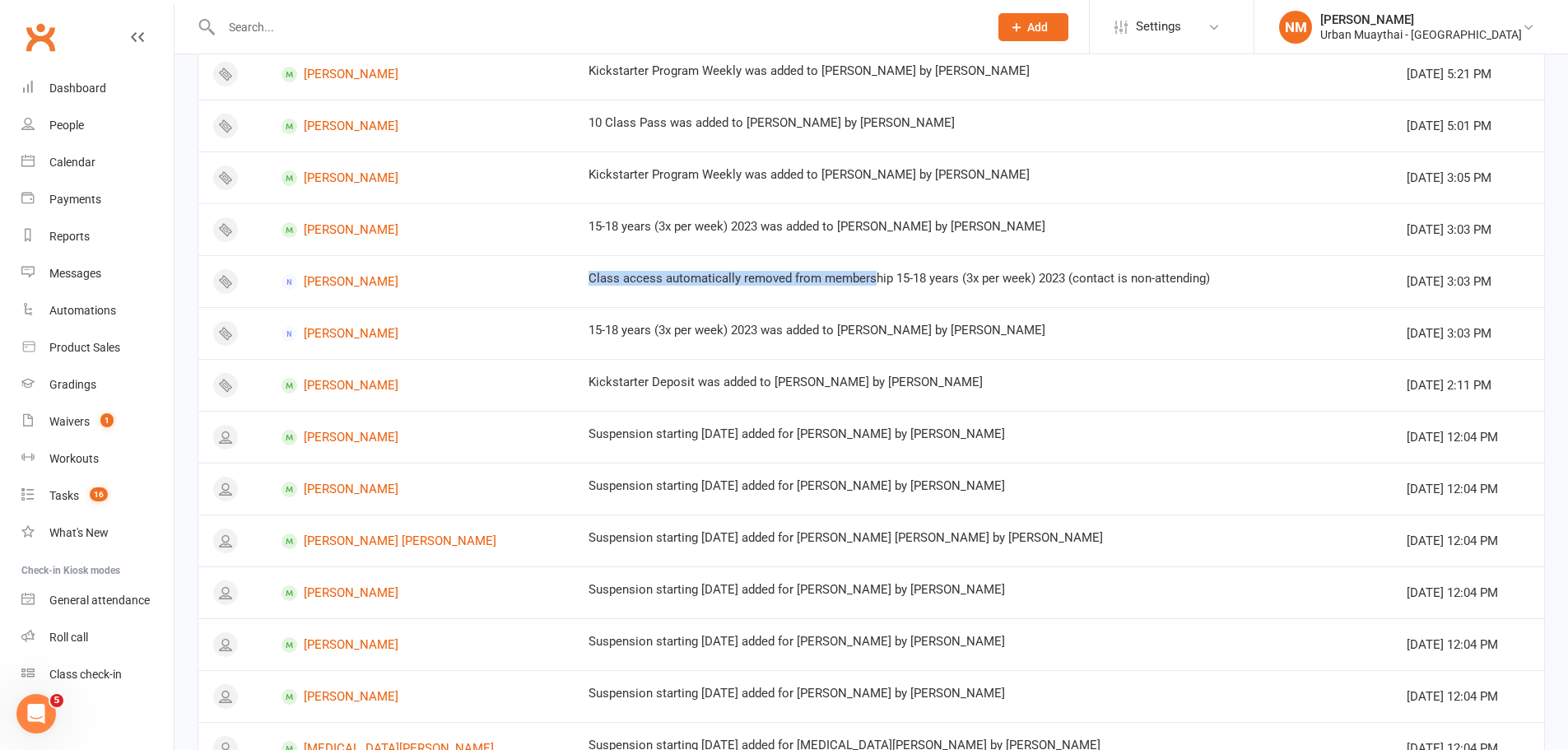
drag, startPoint x: 503, startPoint y: 278, endPoint x: 768, endPoint y: 273, distance: 265.0
click at [768, 273] on div "Class access automatically removed from membership 15-18 years (3x per week) 20…" at bounding box center [982, 278] width 788 height 14
click at [781, 278] on div "Class access automatically removed from membership 15-18 years (3x per week) 20…" at bounding box center [982, 278] width 788 height 14
click at [764, 278] on div "Class access automatically removed from membership 15-18 years (3x per week) 20…" at bounding box center [982, 278] width 788 height 14
drag, startPoint x: 1134, startPoint y: 277, endPoint x: 481, endPoint y: 280, distance: 653.0
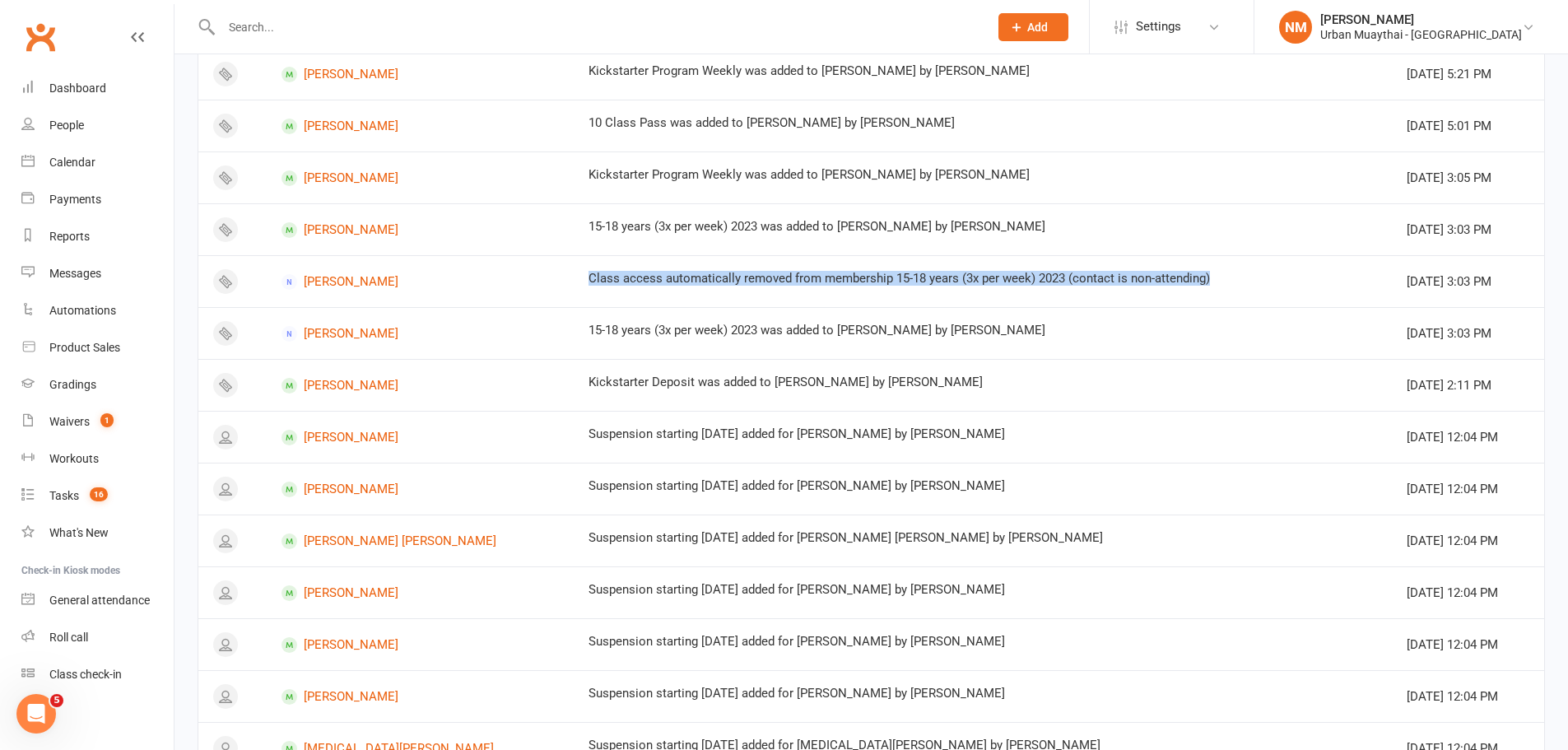
click at [574, 280] on td "Class access automatically removed from membership 15-18 years (3x per week) 20…" at bounding box center [982, 281] width 818 height 52
drag, startPoint x: 502, startPoint y: 271, endPoint x: 823, endPoint y: 278, distance: 321.1
click at [823, 278] on div "Class access automatically removed from membership 15-18 years (3x per week) 20…" at bounding box center [982, 278] width 788 height 14
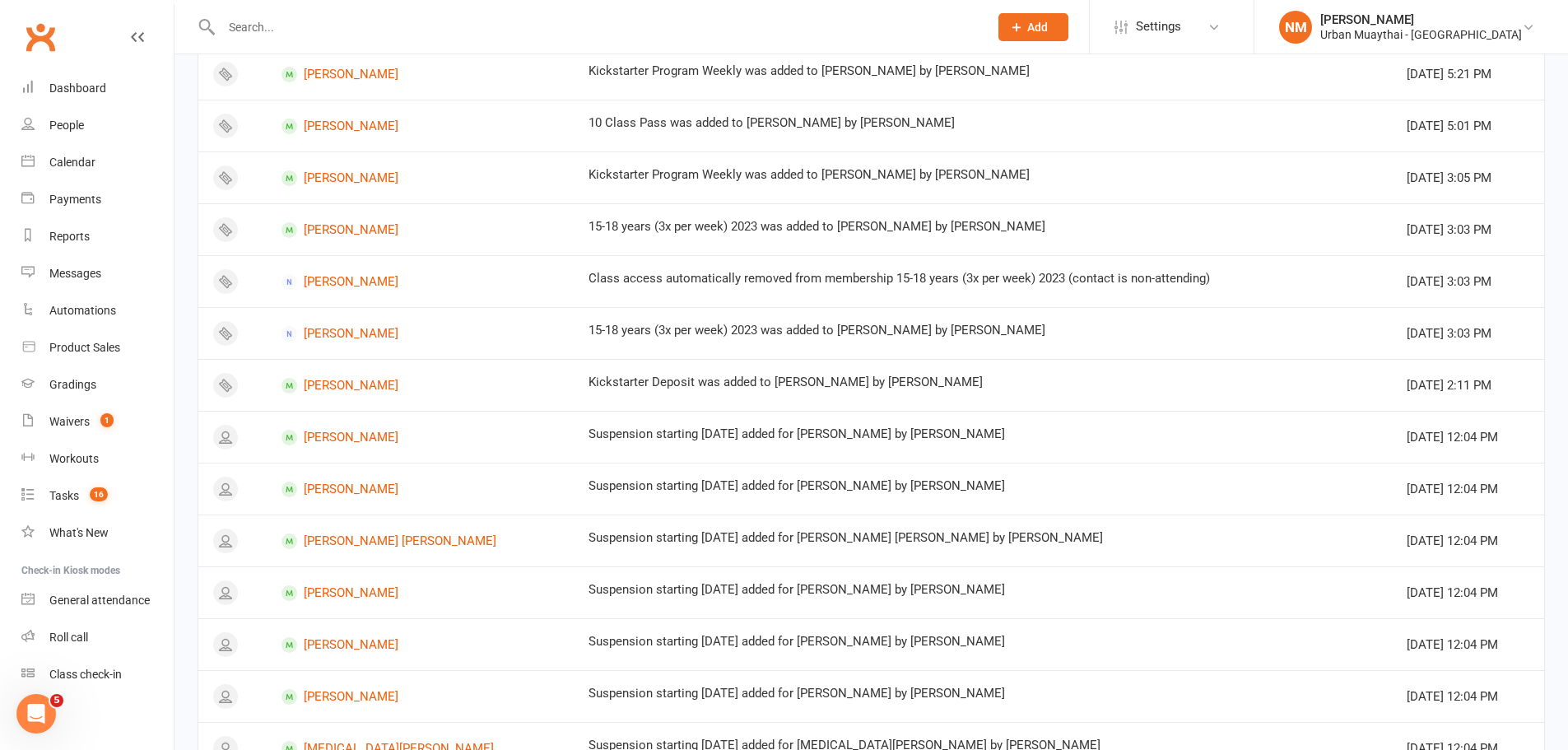
click at [764, 279] on div "Class access automatically removed from membership 15-18 years (3x per week) 20…" at bounding box center [982, 278] width 788 height 14
drag, startPoint x: 517, startPoint y: 262, endPoint x: 858, endPoint y: 272, distance: 341.1
click at [858, 272] on td "Class access automatically removed from membership 15-18 years (3x per week) 20…" at bounding box center [982, 281] width 818 height 52
click at [858, 272] on div "Class access automatically removed from membership 15-18 years (3x per week) 20…" at bounding box center [982, 278] width 788 height 14
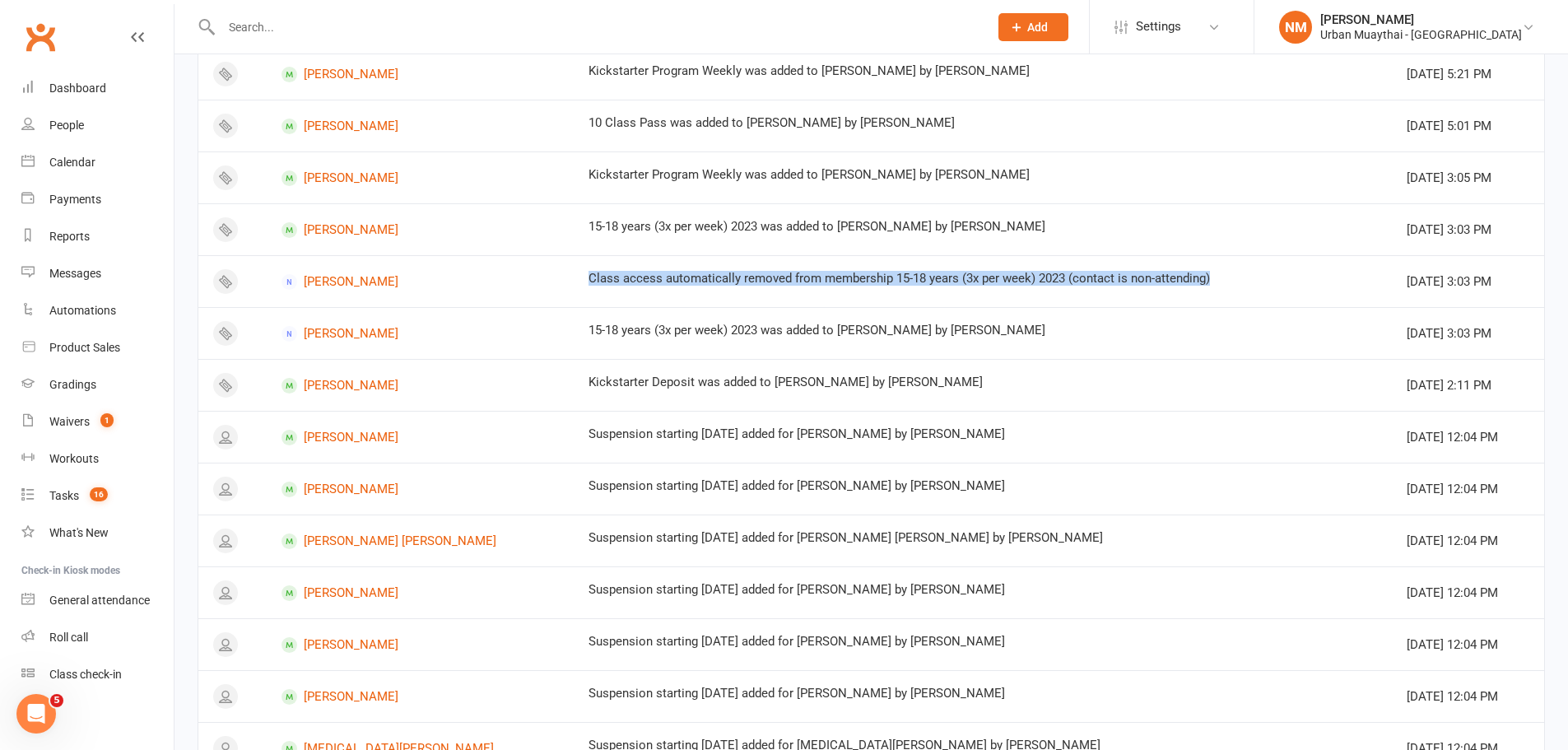
drag, startPoint x: 483, startPoint y: 281, endPoint x: 1104, endPoint y: 271, distance: 621.1
click at [1104, 271] on div "Class access automatically removed from membership 15-18 years (3x per week) 20…" at bounding box center [982, 278] width 788 height 14
drag, startPoint x: 1108, startPoint y: 279, endPoint x: 484, endPoint y: 282, distance: 624.0
click at [588, 282] on div "Class access automatically removed from membership 15-18 years (3x per week) 20…" at bounding box center [982, 278] width 788 height 14
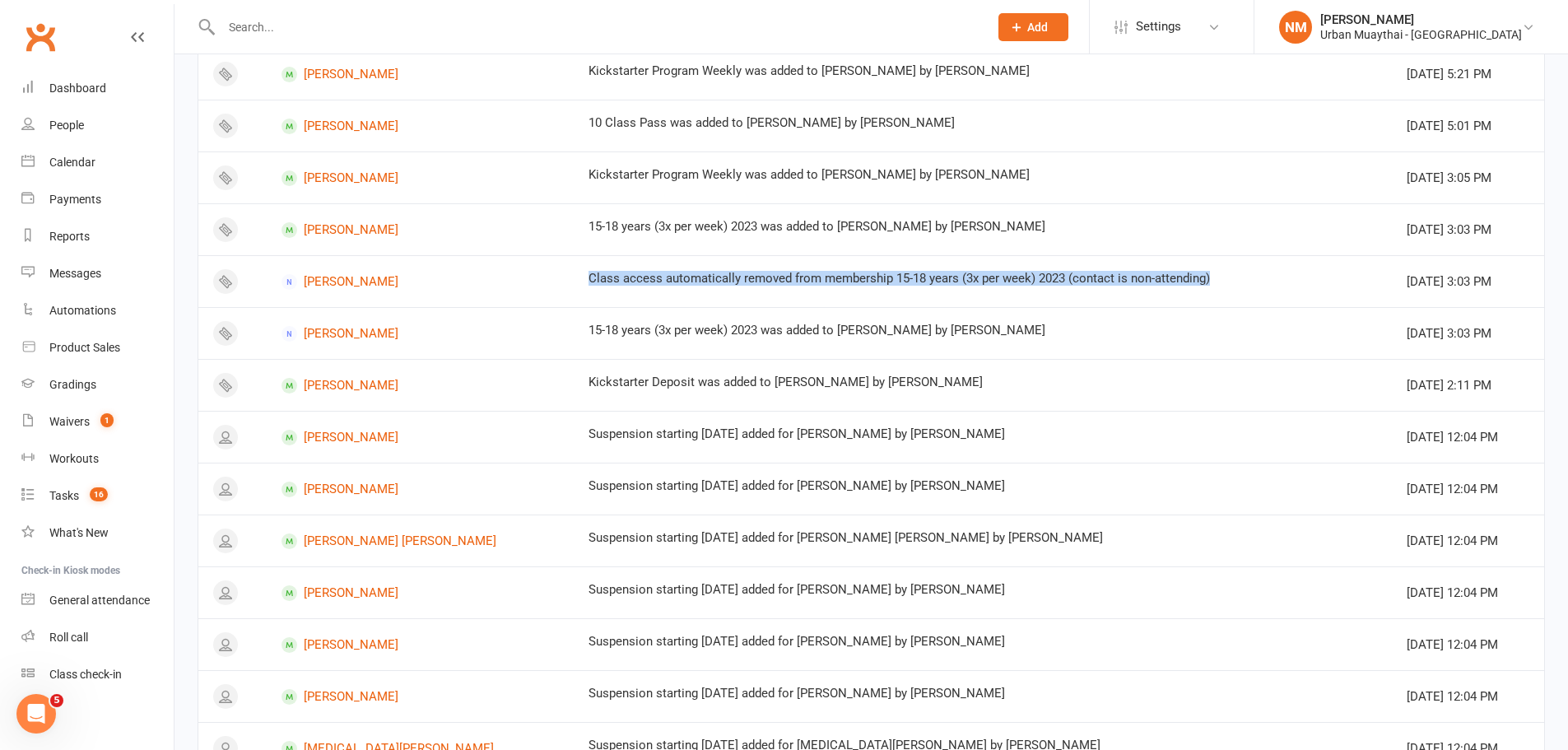
click at [588, 282] on div "Class access automatically removed from membership 15-18 years (3x per week) 20…" at bounding box center [982, 278] width 788 height 14
drag, startPoint x: 486, startPoint y: 276, endPoint x: 1114, endPoint y: 278, distance: 628.0
click at [1114, 278] on div "Class access automatically removed from membership 15-18 years (3x per week) 20…" at bounding box center [982, 278] width 788 height 14
drag, startPoint x: 1098, startPoint y: 278, endPoint x: 472, endPoint y: 280, distance: 626.0
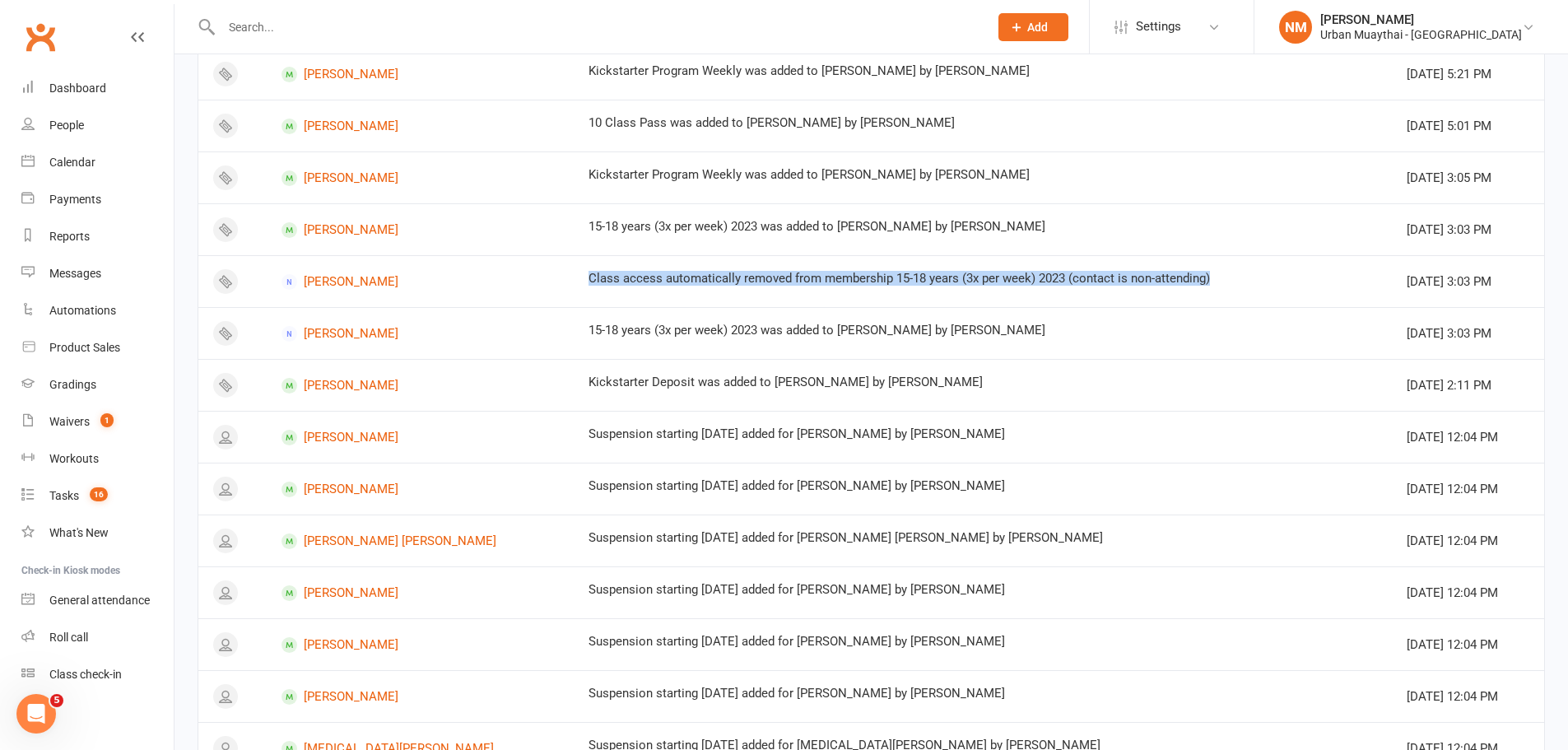
click at [574, 280] on td "Class access automatically removed from membership 15-18 years (3x per week) 20…" at bounding box center [982, 281] width 818 height 52
click at [574, 281] on td "Class access automatically removed from membership 15-18 years (3x per week) 20…" at bounding box center [982, 281] width 818 height 52
drag, startPoint x: 483, startPoint y: 280, endPoint x: 1112, endPoint y: 272, distance: 629.1
click at [1112, 272] on div "Class access automatically removed from membership 15-18 years (3x per week) 20…" at bounding box center [982, 278] width 788 height 14
